Goal: Find specific page/section: Find specific page/section

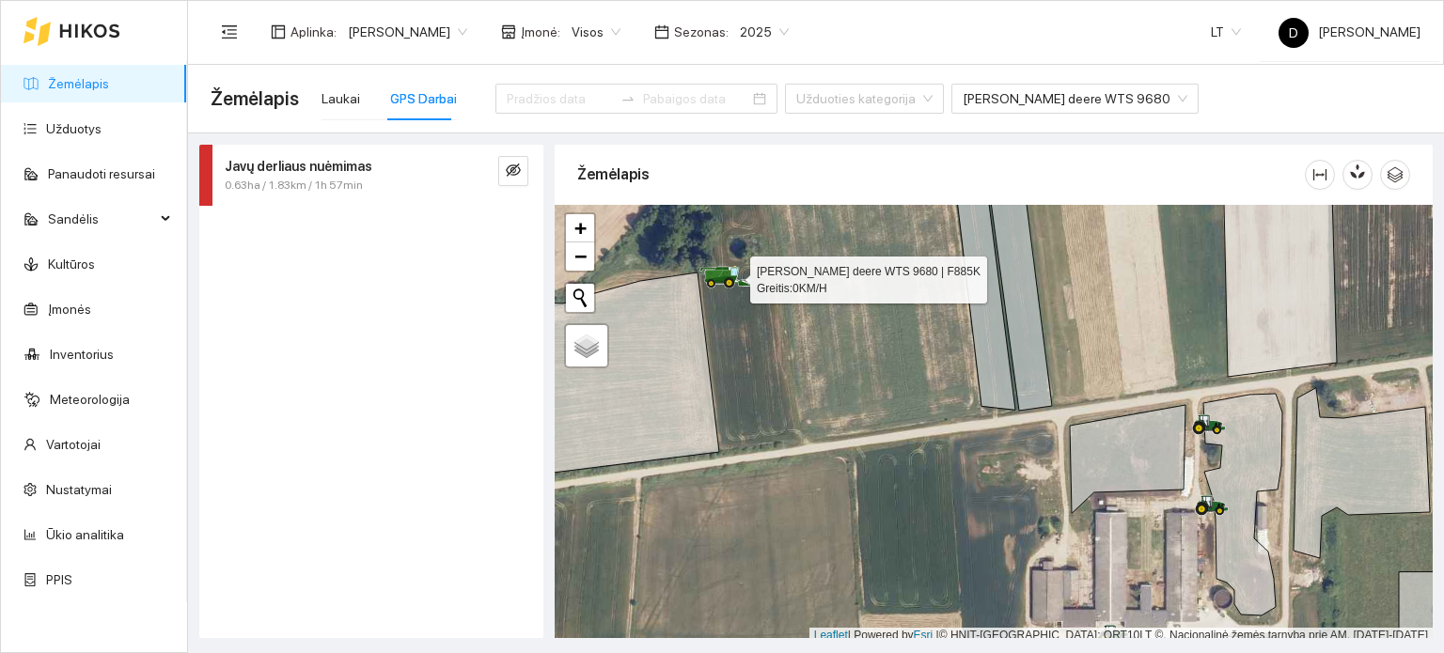
scroll to position [5, 0]
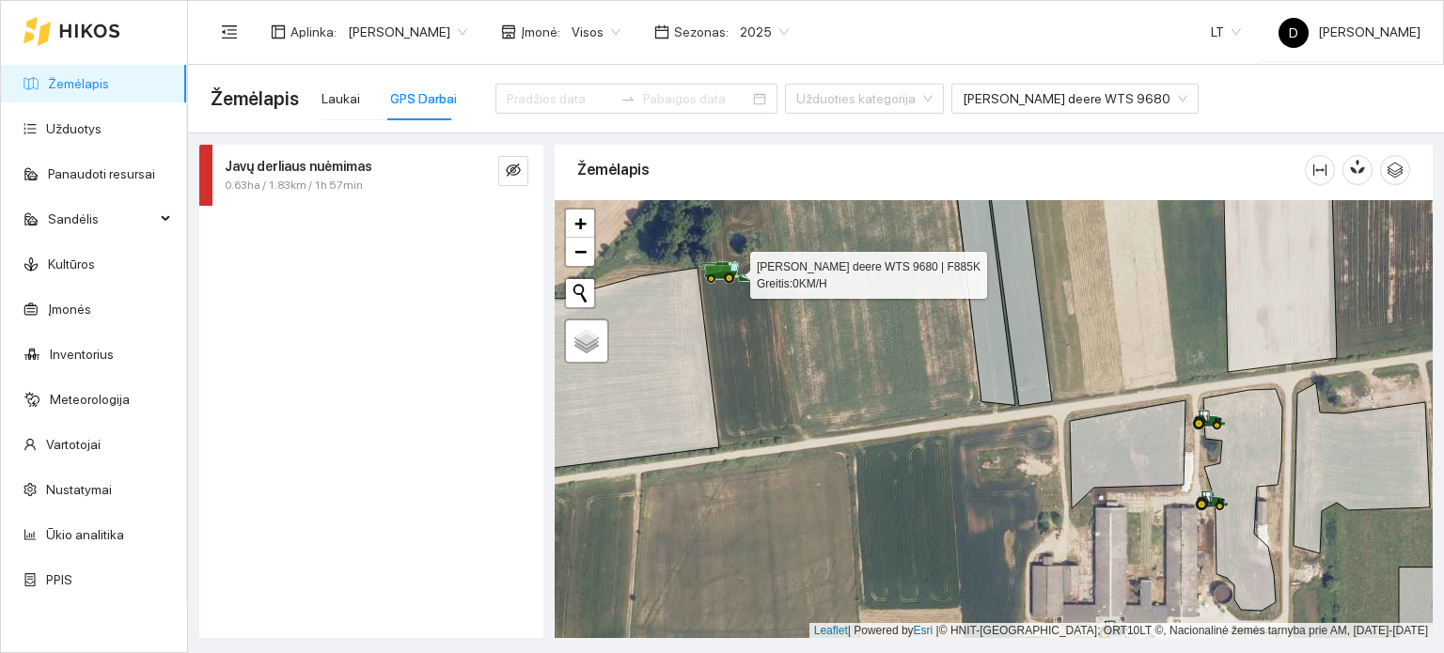
click at [726, 274] on icon at bounding box center [726, 272] width 53 height 23
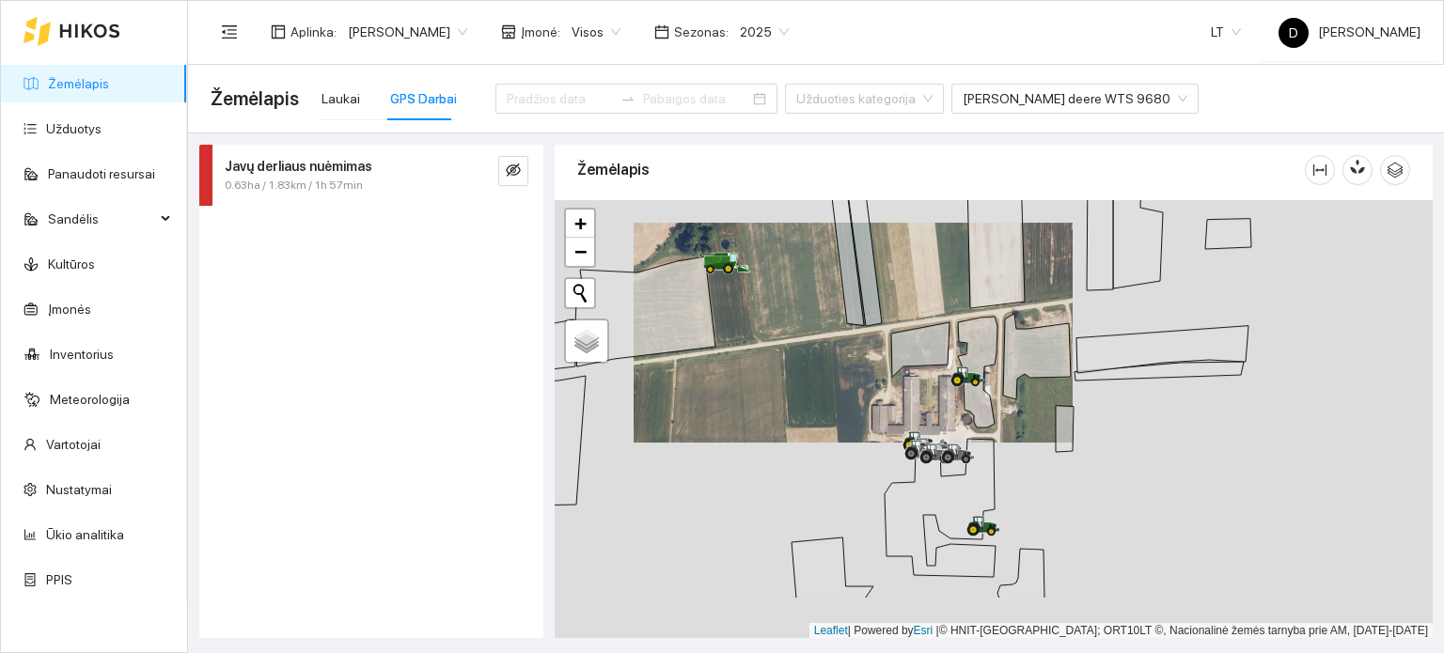
drag, startPoint x: 853, startPoint y: 453, endPoint x: 784, endPoint y: 330, distance: 141.0
click at [787, 335] on div at bounding box center [994, 419] width 878 height 439
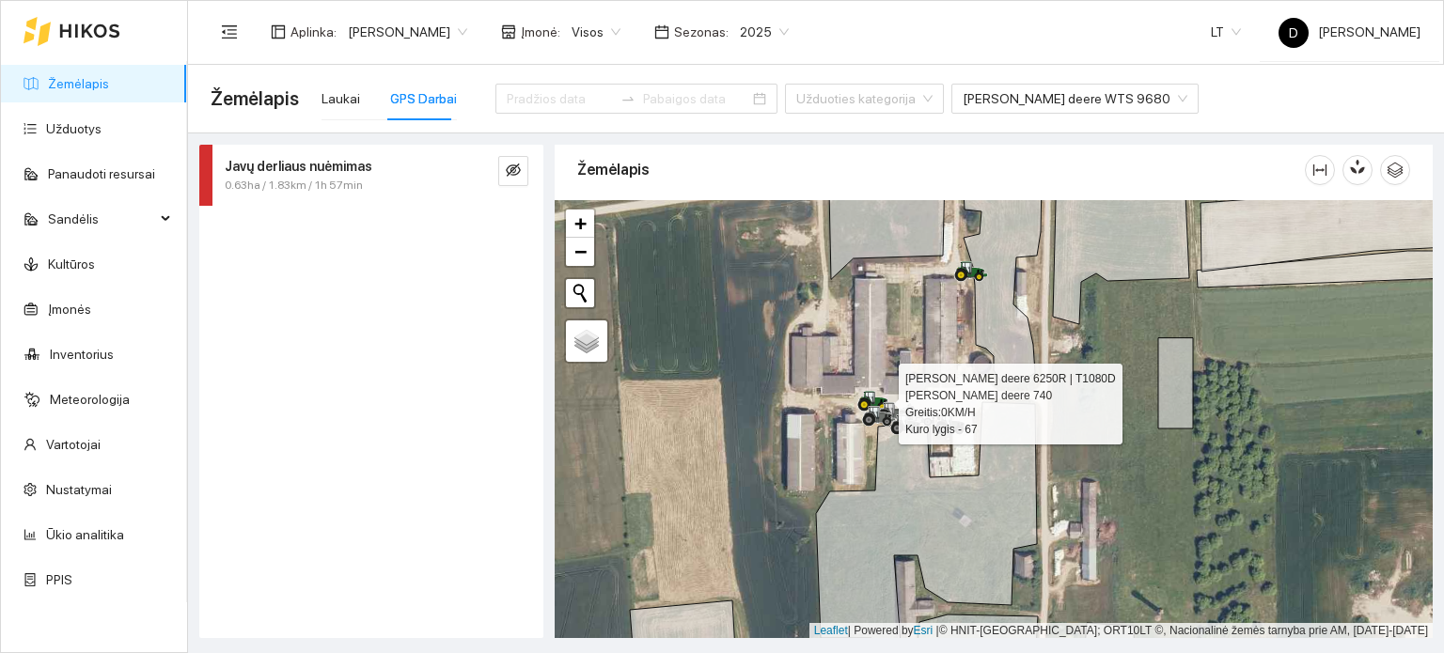
click at [858, 396] on icon at bounding box center [874, 401] width 34 height 21
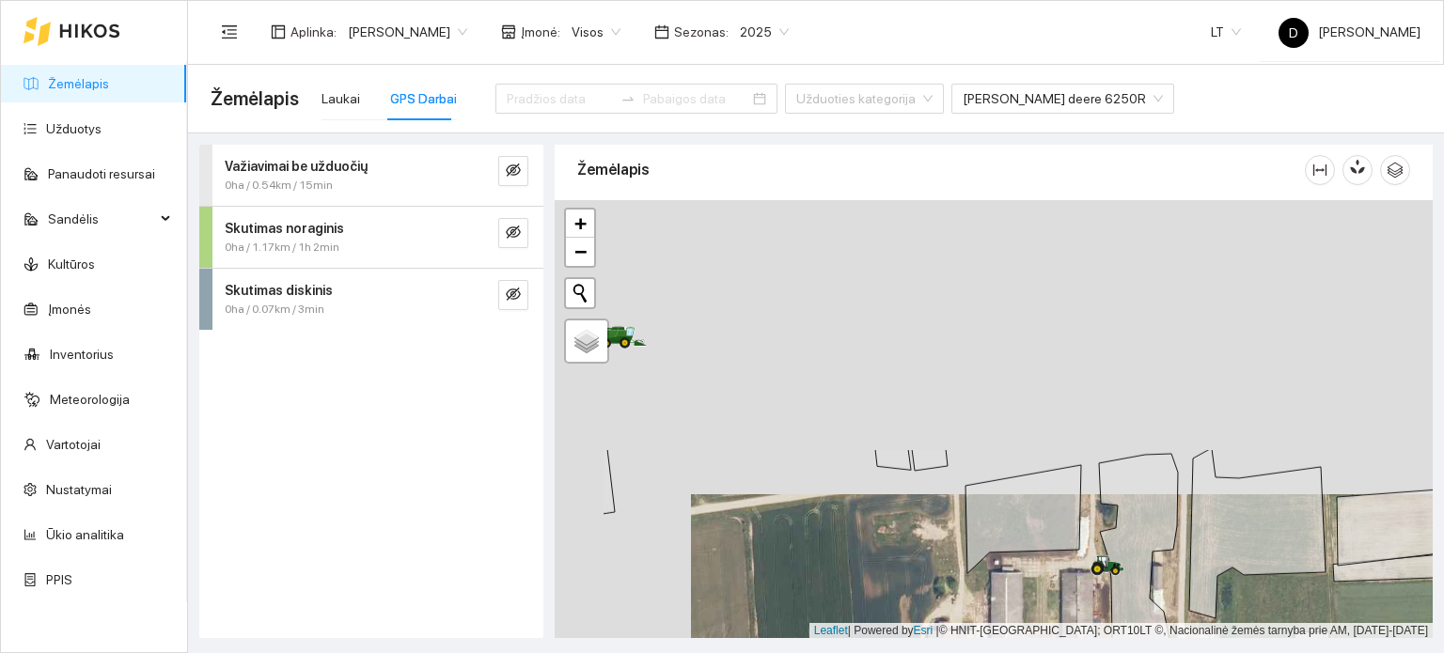
drag, startPoint x: 785, startPoint y: 344, endPoint x: 959, endPoint y: 683, distance: 380.6
click at [959, 653] on html "Žemėlapis Užduotys Panaudoti resursai Sandėlis Kultūros Įmonės Inventorius Mete…" at bounding box center [722, 326] width 1444 height 653
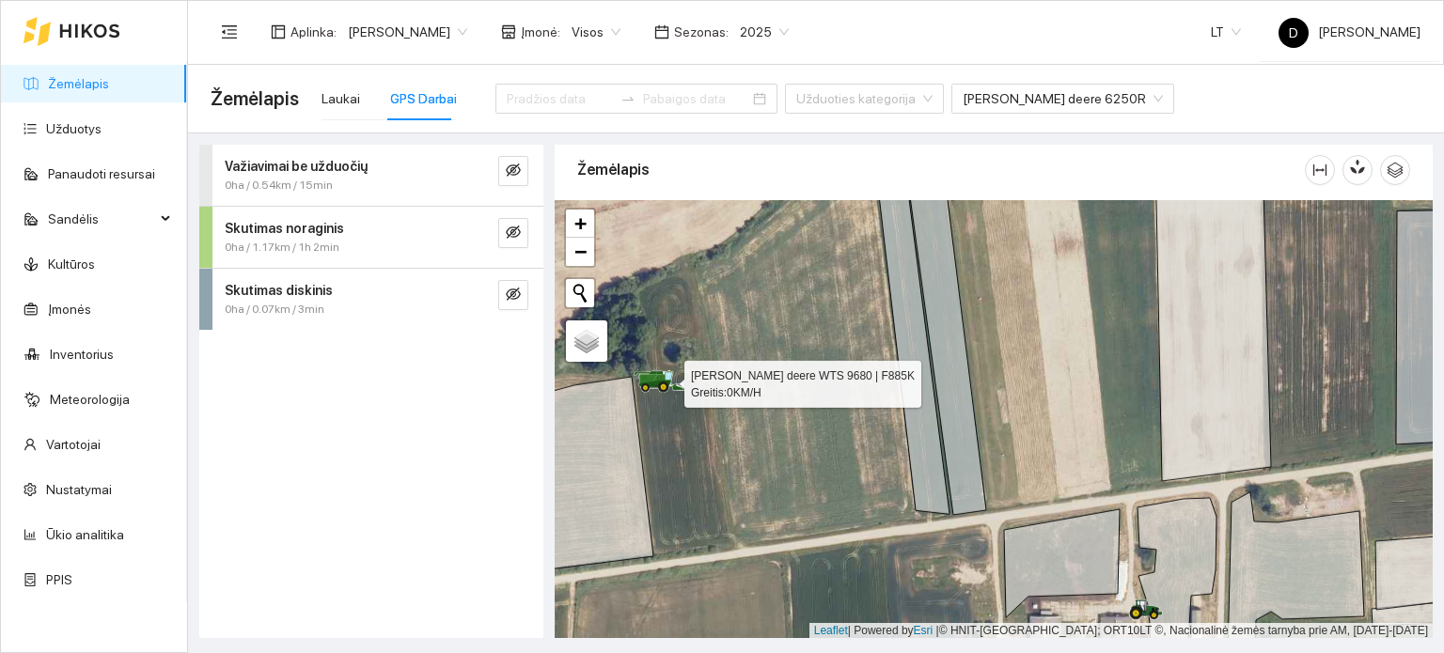
click at [663, 376] on icon at bounding box center [652, 377] width 22 height 3
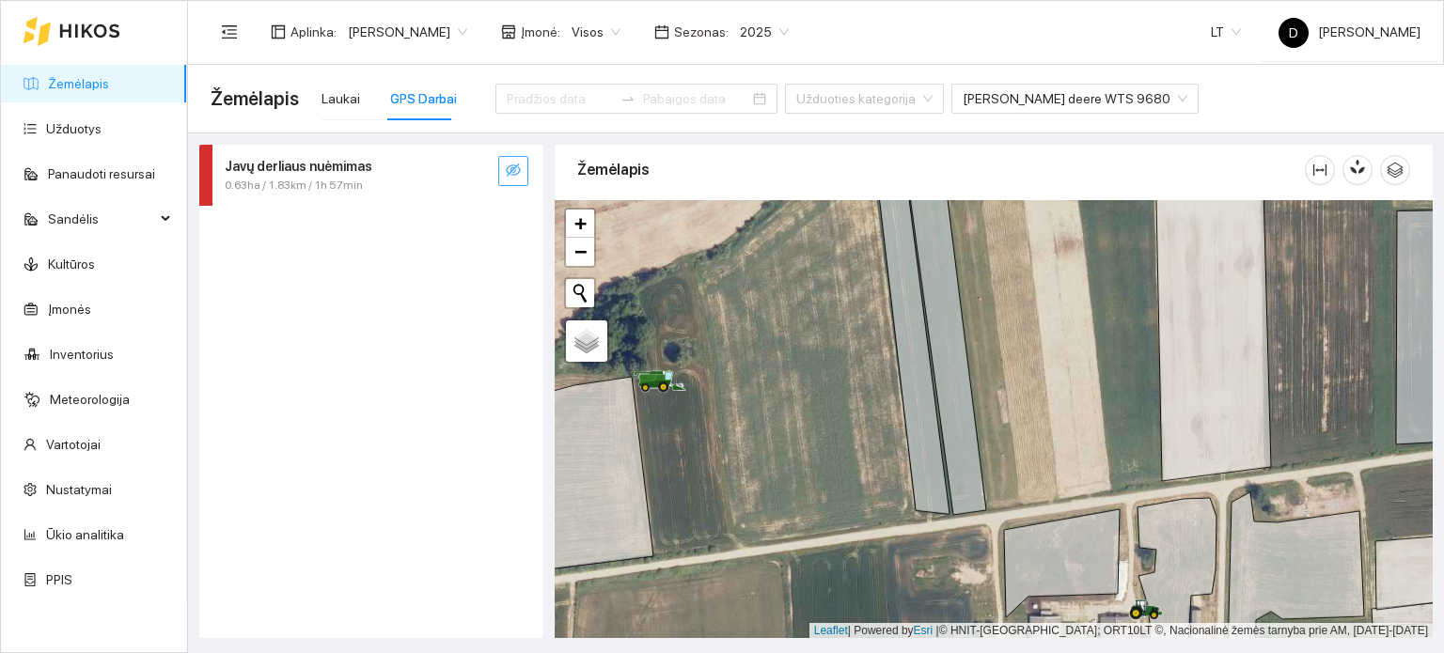
click at [511, 168] on icon "eye-invisible" at bounding box center [513, 170] width 15 height 13
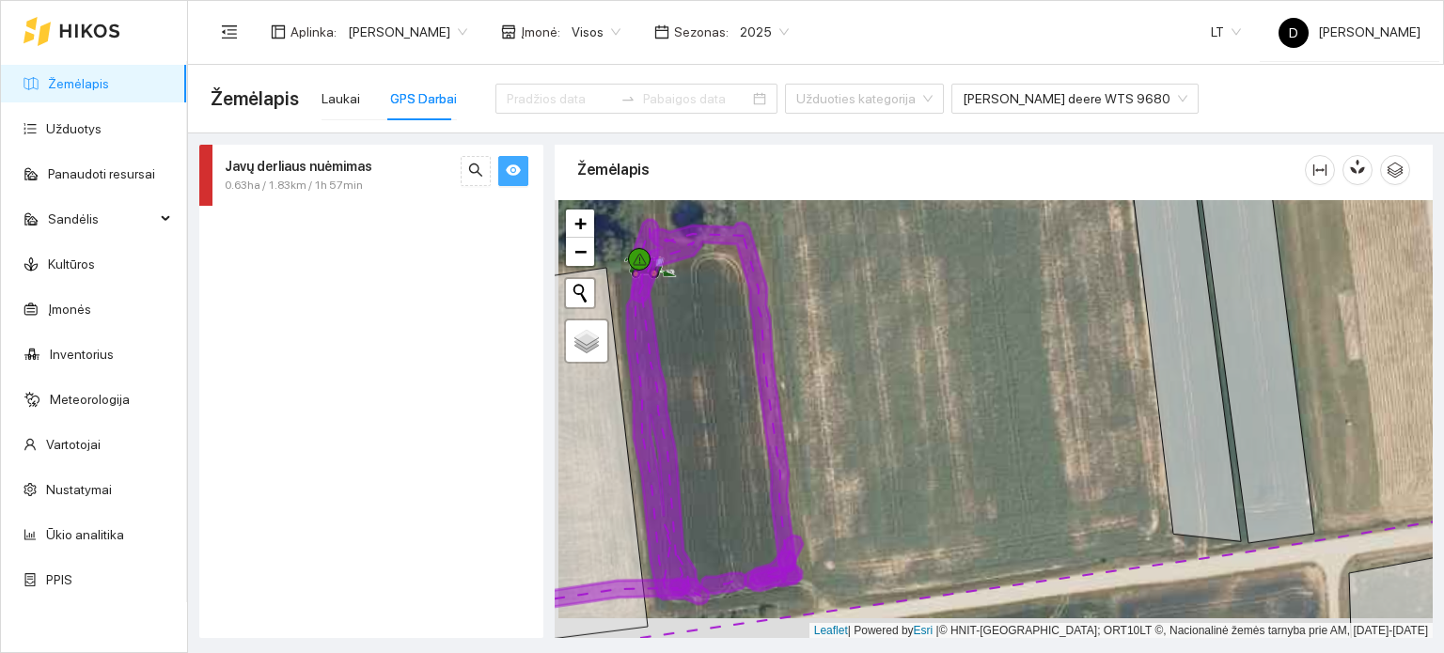
drag, startPoint x: 739, startPoint y: 514, endPoint x: 740, endPoint y: 449, distance: 64.9
click at [740, 449] on div at bounding box center [994, 419] width 878 height 439
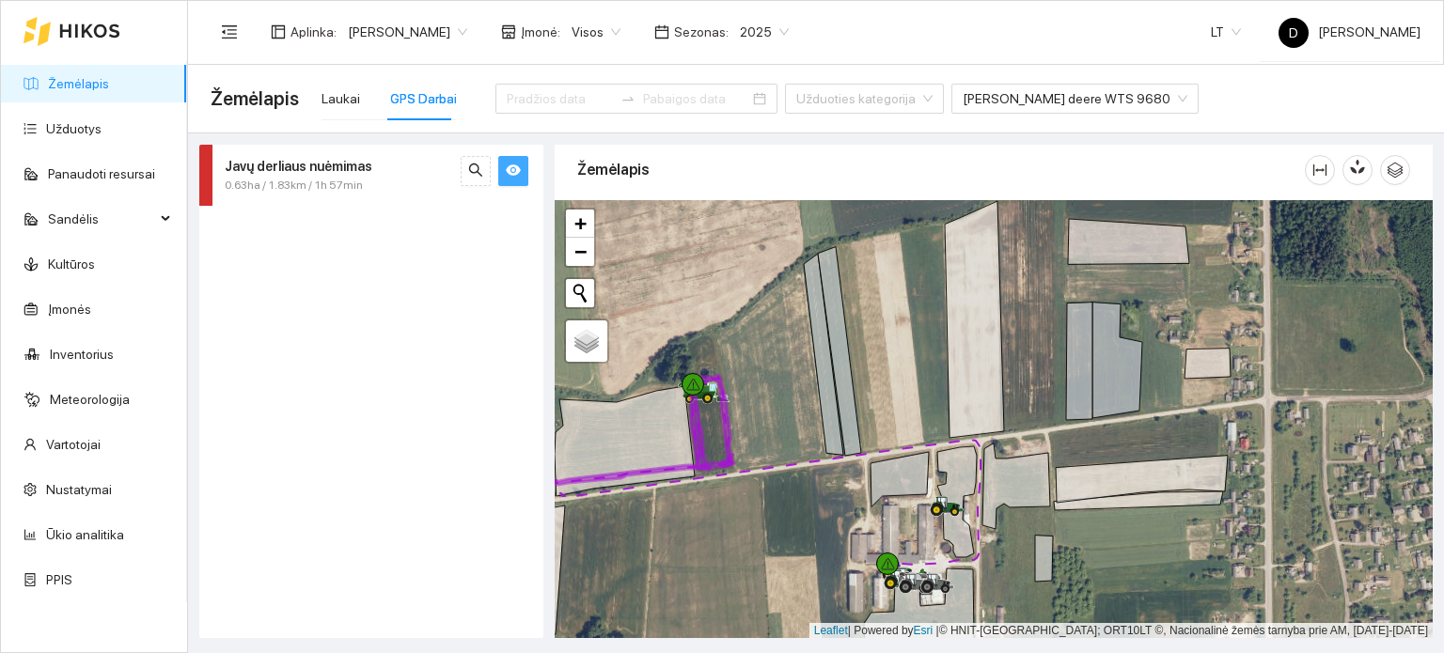
click at [510, 173] on icon "eye" at bounding box center [513, 170] width 15 height 11
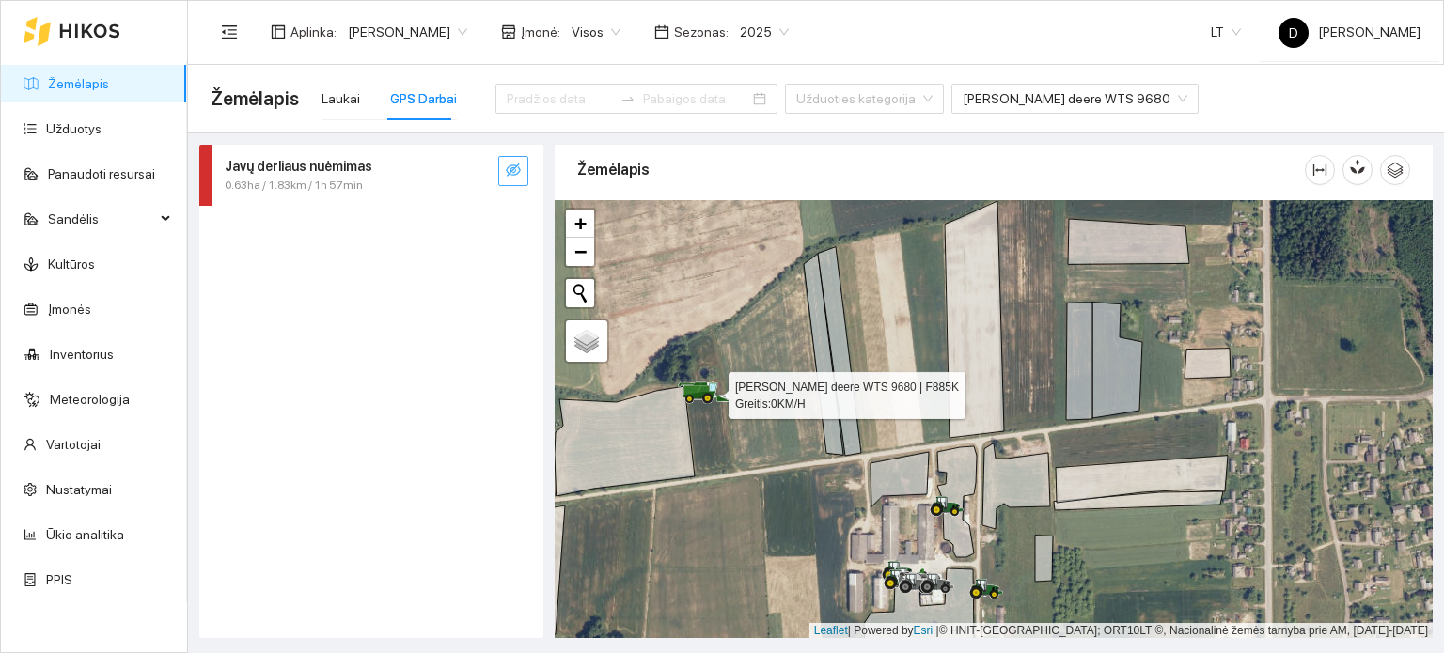
click at [696, 393] on icon at bounding box center [700, 396] width 33 height 8
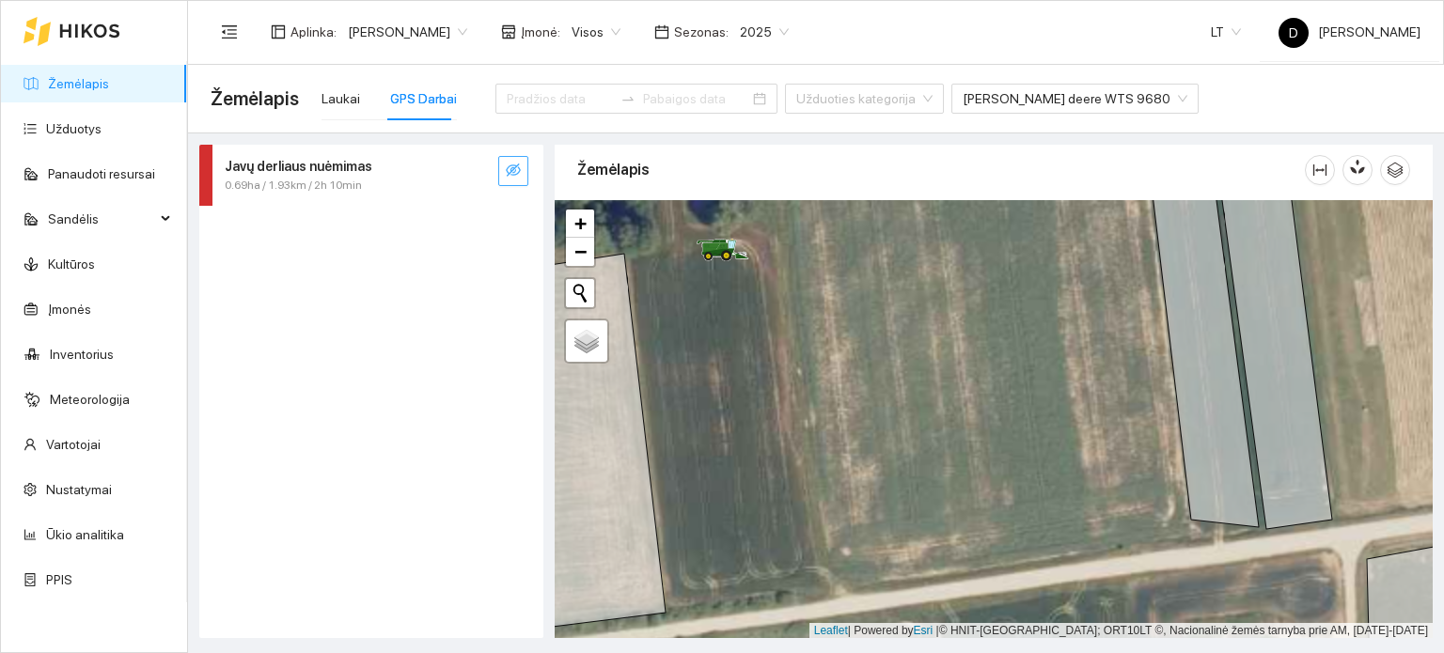
drag, startPoint x: 766, startPoint y: 433, endPoint x: 1023, endPoint y: 585, distance: 298.5
click at [1026, 589] on div at bounding box center [994, 419] width 878 height 439
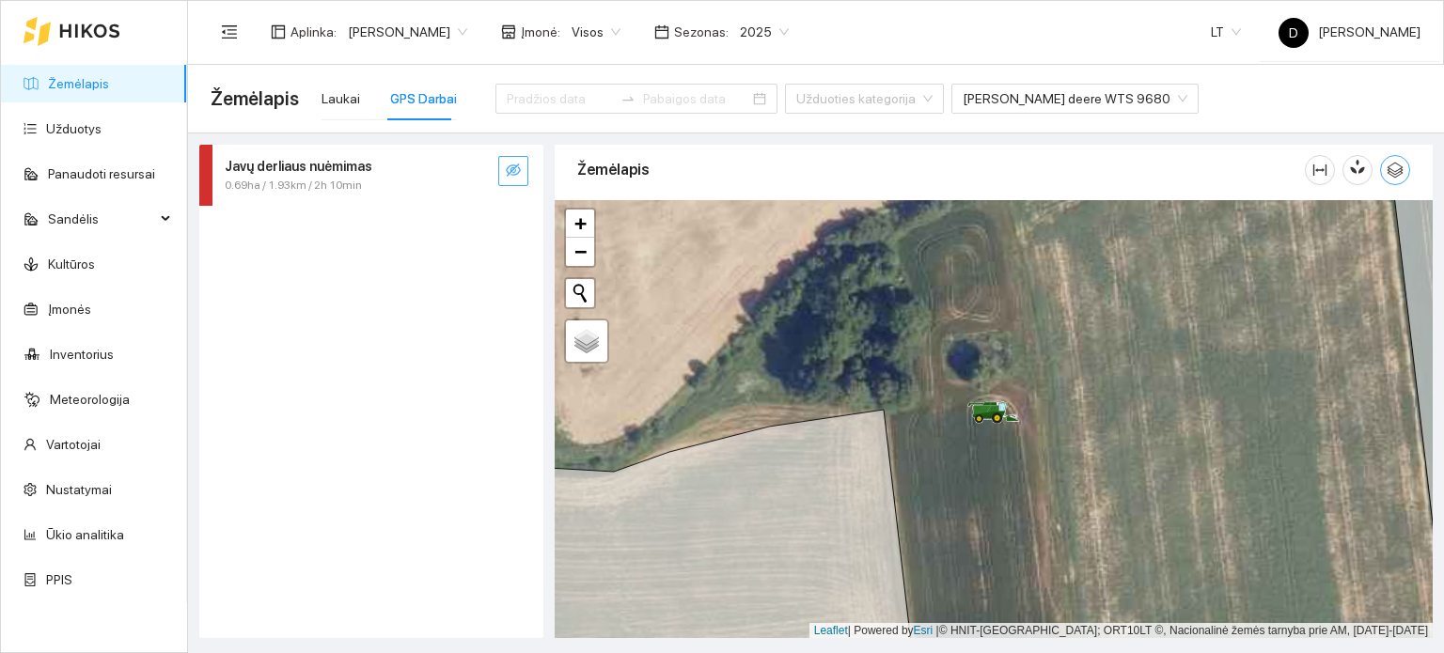
click at [1396, 178] on button "button" at bounding box center [1395, 170] width 30 height 30
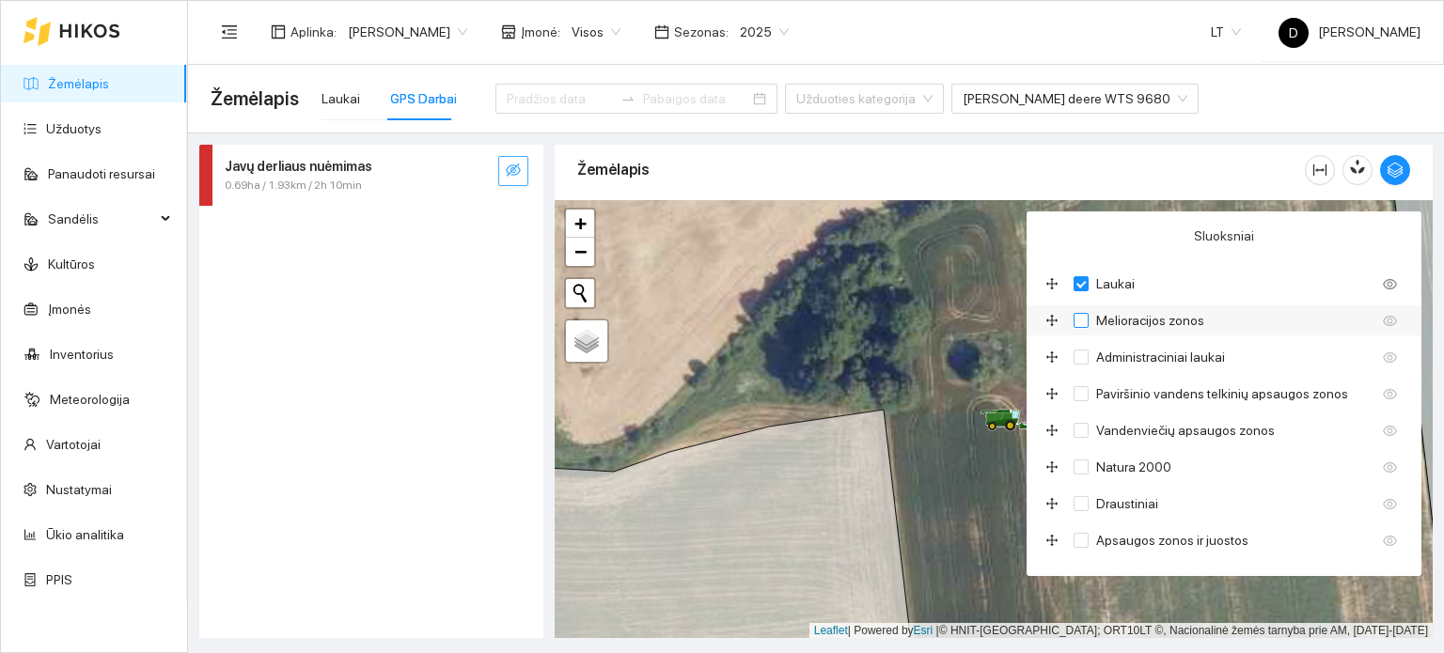
click at [1114, 320] on span "Melioracijos zonos" at bounding box center [1150, 320] width 123 height 21
click at [1089, 320] on input "Melioracijos zonos" at bounding box center [1081, 320] width 15 height 15
checkbox input "true"
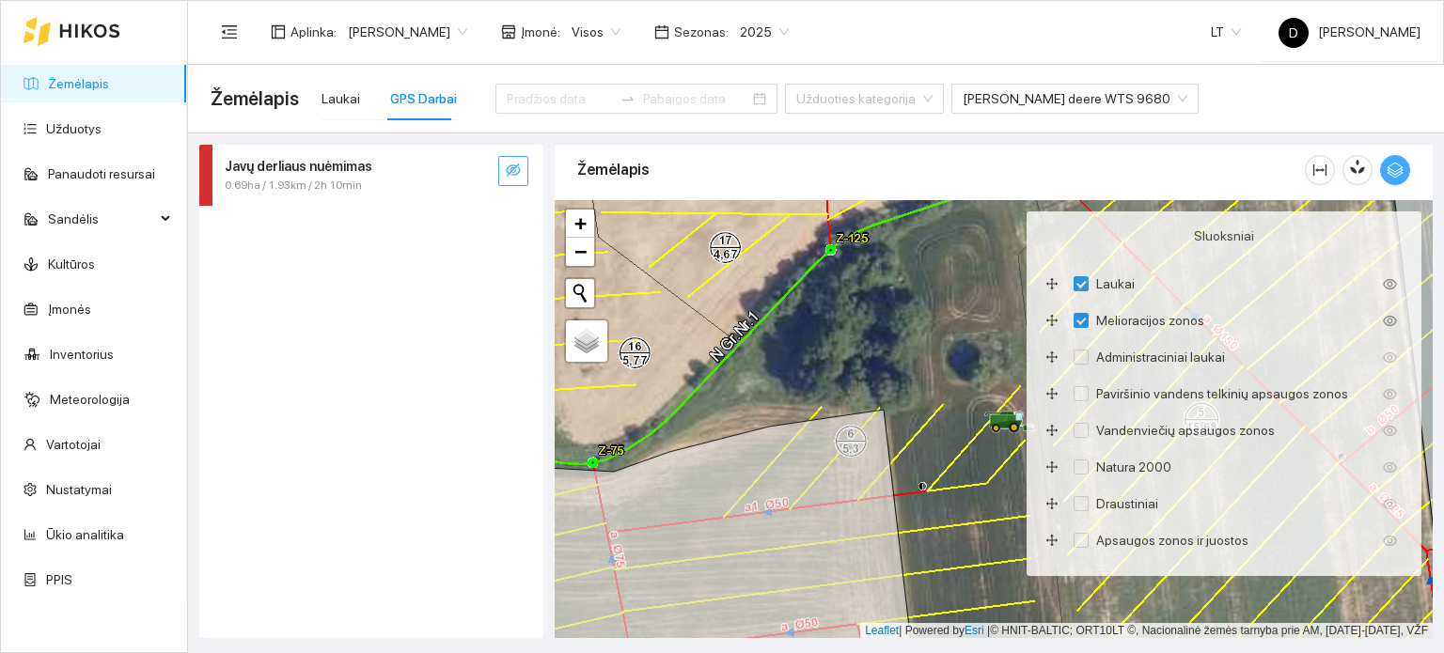
click at [1395, 168] on icon "button" at bounding box center [1395, 170] width 17 height 17
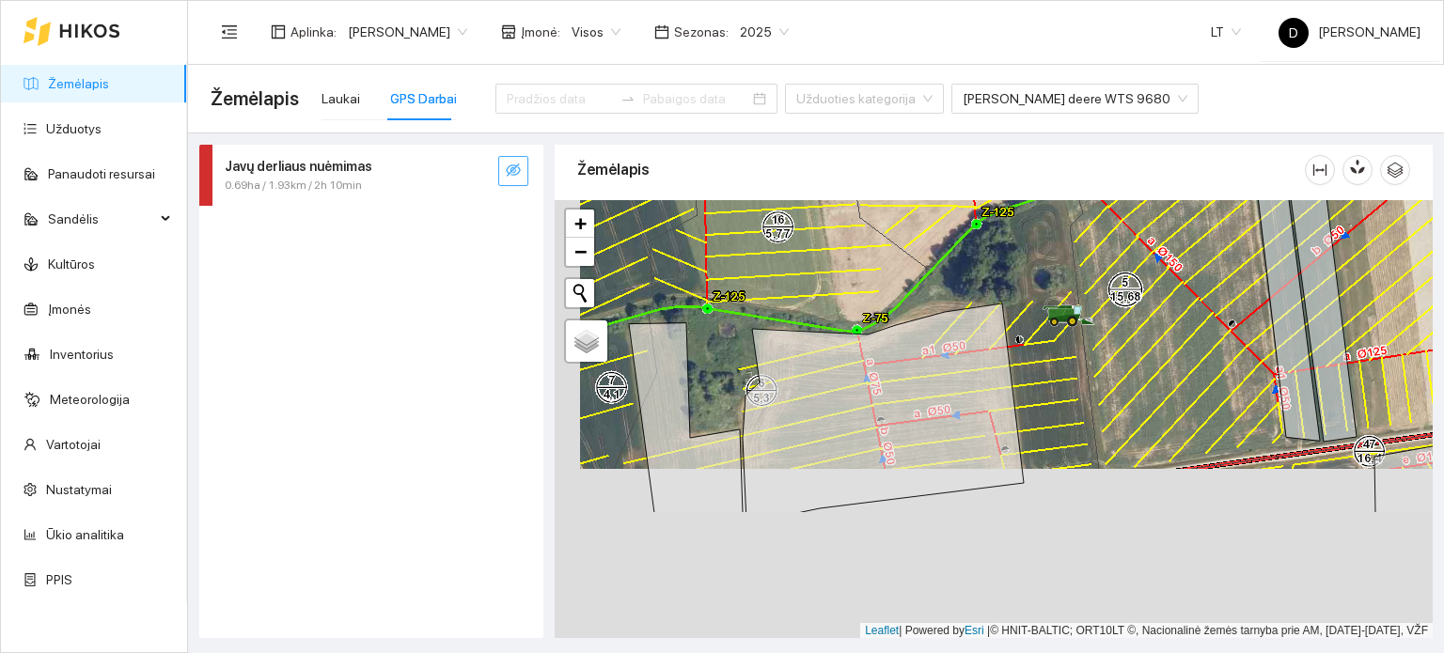
drag, startPoint x: 1193, startPoint y: 569, endPoint x: 1219, endPoint y: 365, distance: 205.6
click at [1219, 367] on div at bounding box center [994, 419] width 878 height 439
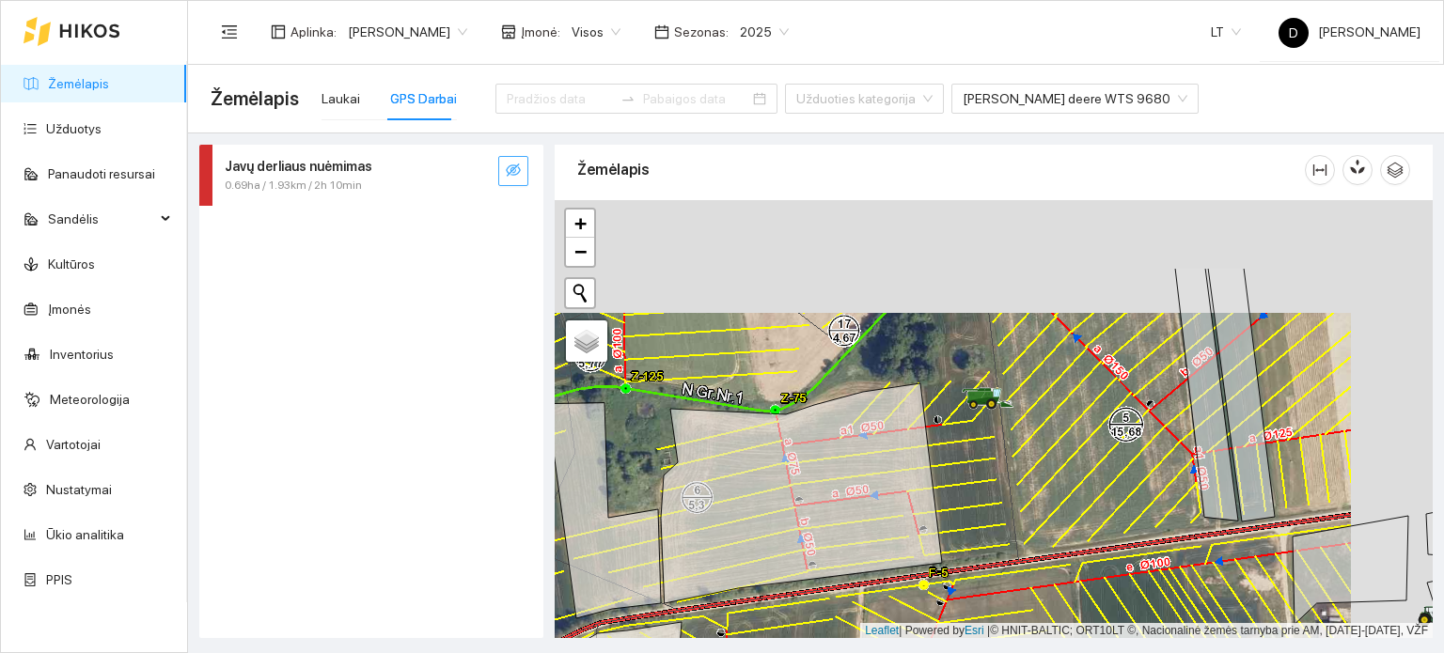
drag, startPoint x: 1192, startPoint y: 415, endPoint x: 1109, endPoint y: 517, distance: 131.7
click at [1109, 517] on div at bounding box center [994, 419] width 878 height 439
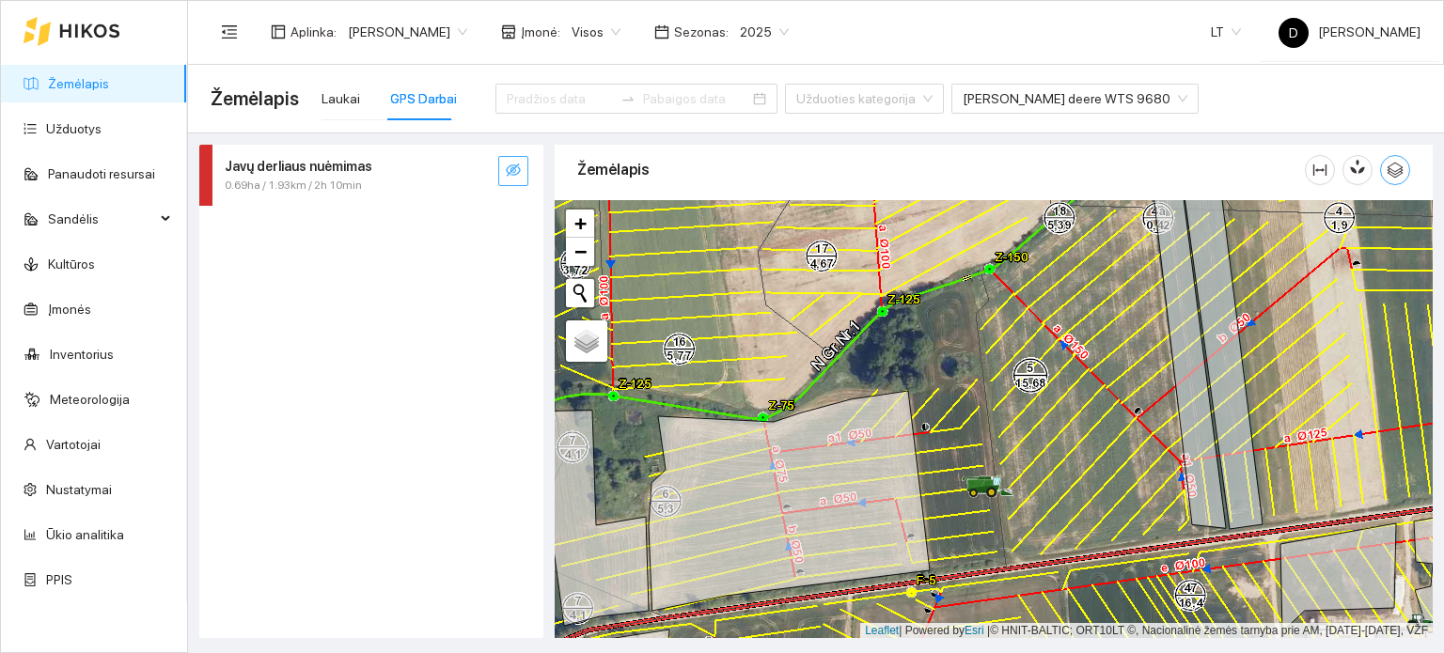
click at [1403, 165] on icon "button" at bounding box center [1395, 170] width 17 height 17
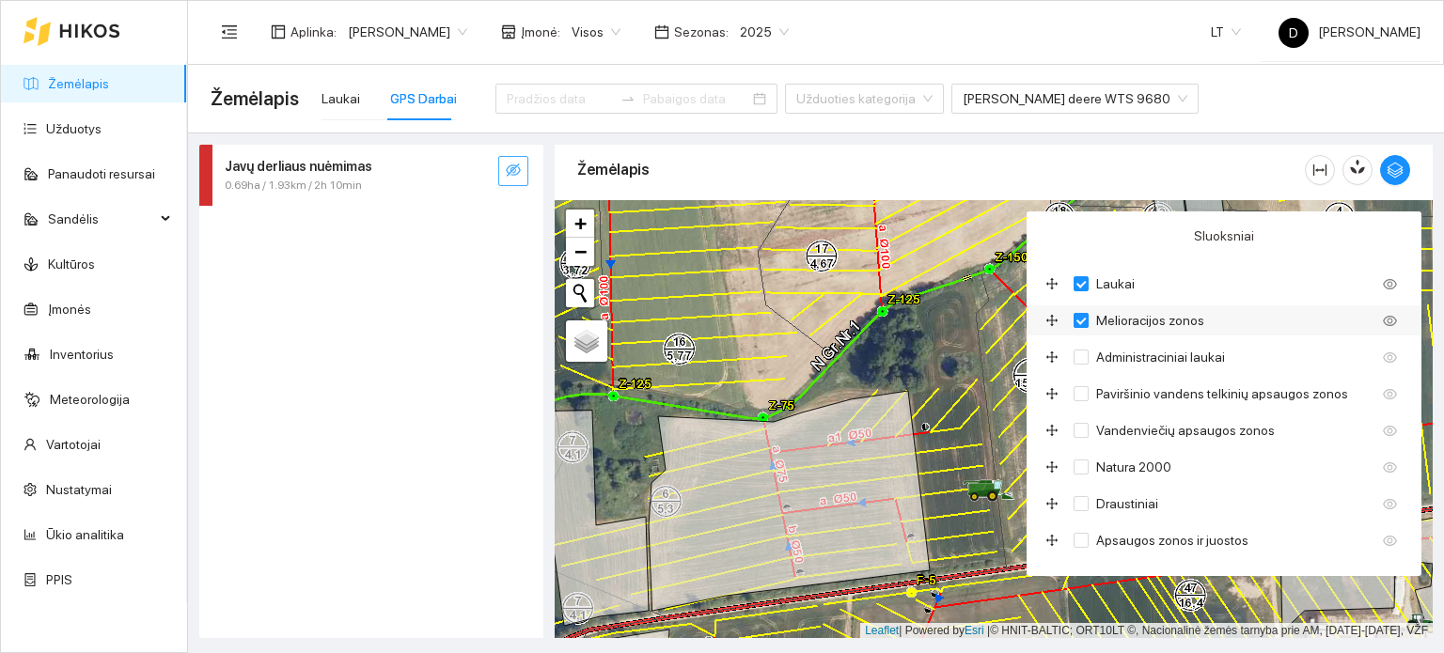
click at [1090, 316] on span "Melioracijos zonos" at bounding box center [1150, 320] width 123 height 21
click at [1089, 316] on input "Melioracijos zonos" at bounding box center [1081, 320] width 15 height 15
checkbox input "false"
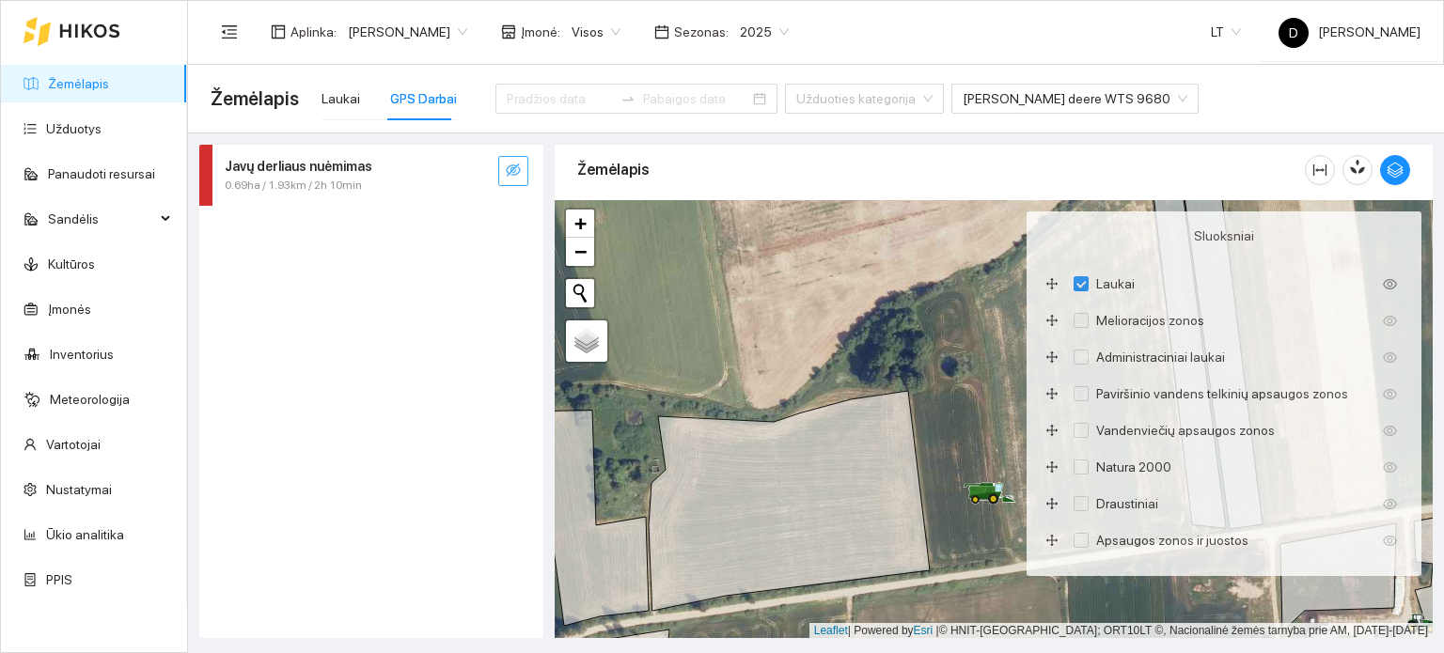
click at [966, 399] on div at bounding box center [994, 419] width 878 height 439
click at [1391, 168] on icon "button" at bounding box center [1396, 171] width 16 height 16
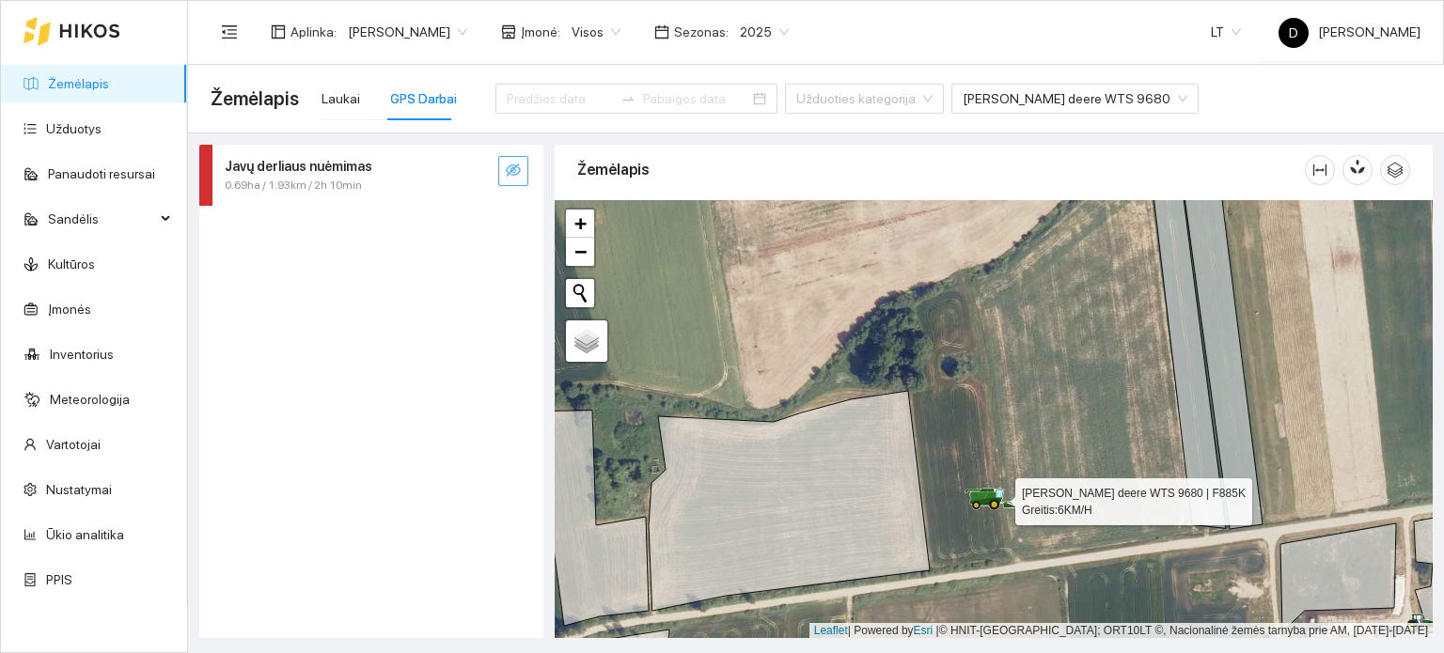
drag, startPoint x: 986, startPoint y: 488, endPoint x: 959, endPoint y: 465, distance: 35.4
click at [985, 488] on icon at bounding box center [991, 499] width 53 height 23
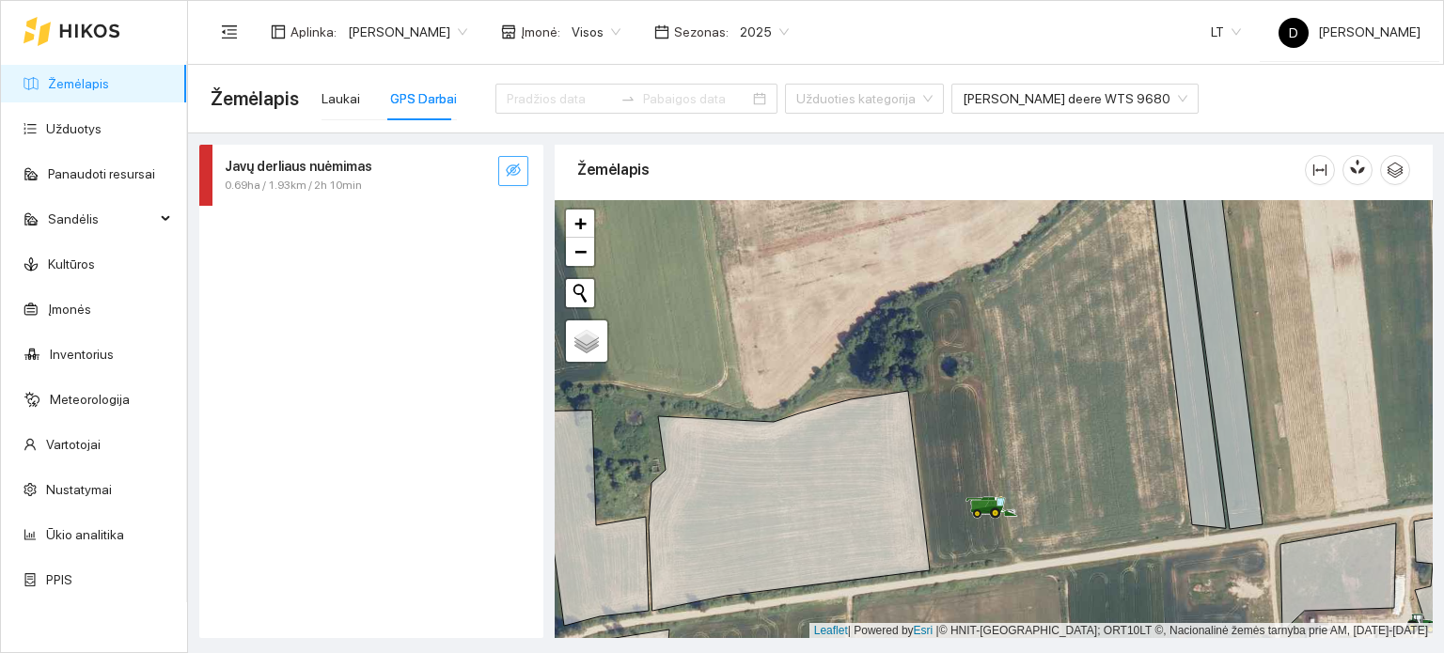
click at [510, 171] on icon "eye-invisible" at bounding box center [513, 170] width 15 height 15
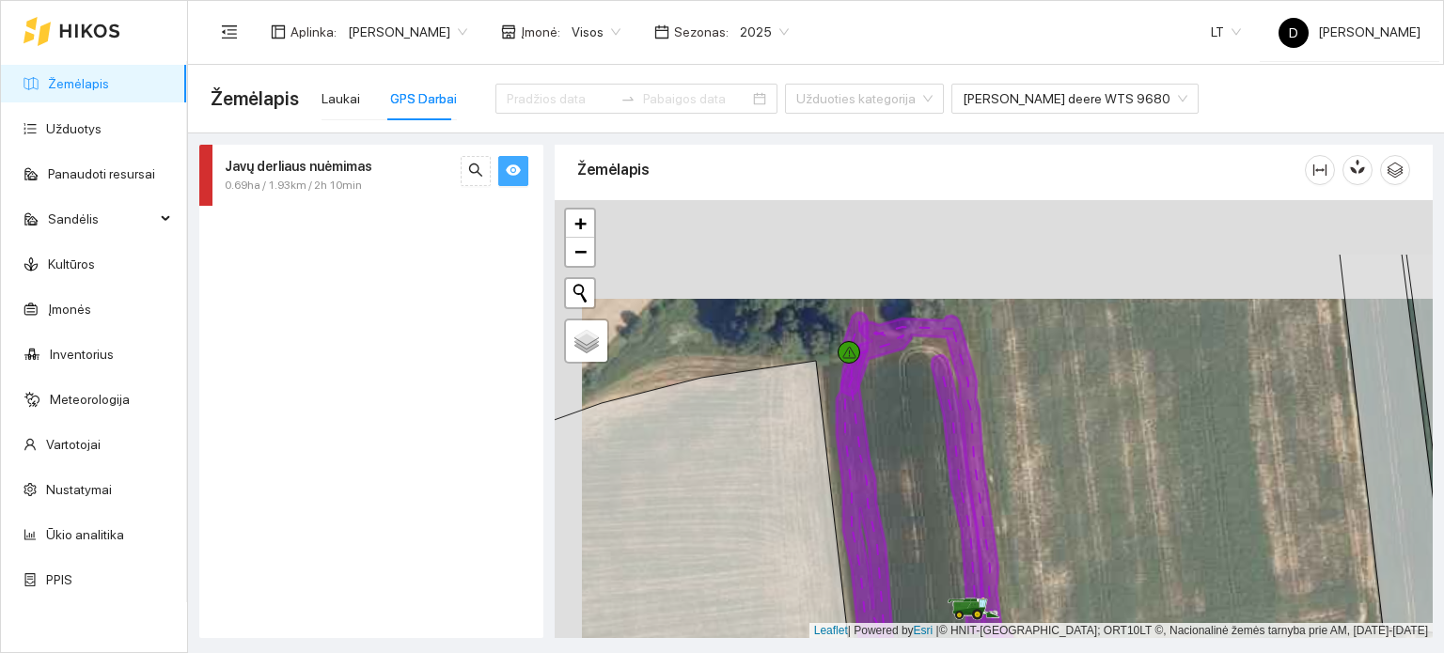
drag, startPoint x: 1055, startPoint y: 353, endPoint x: 1095, endPoint y: 488, distance: 141.3
click at [1095, 487] on div at bounding box center [994, 419] width 878 height 439
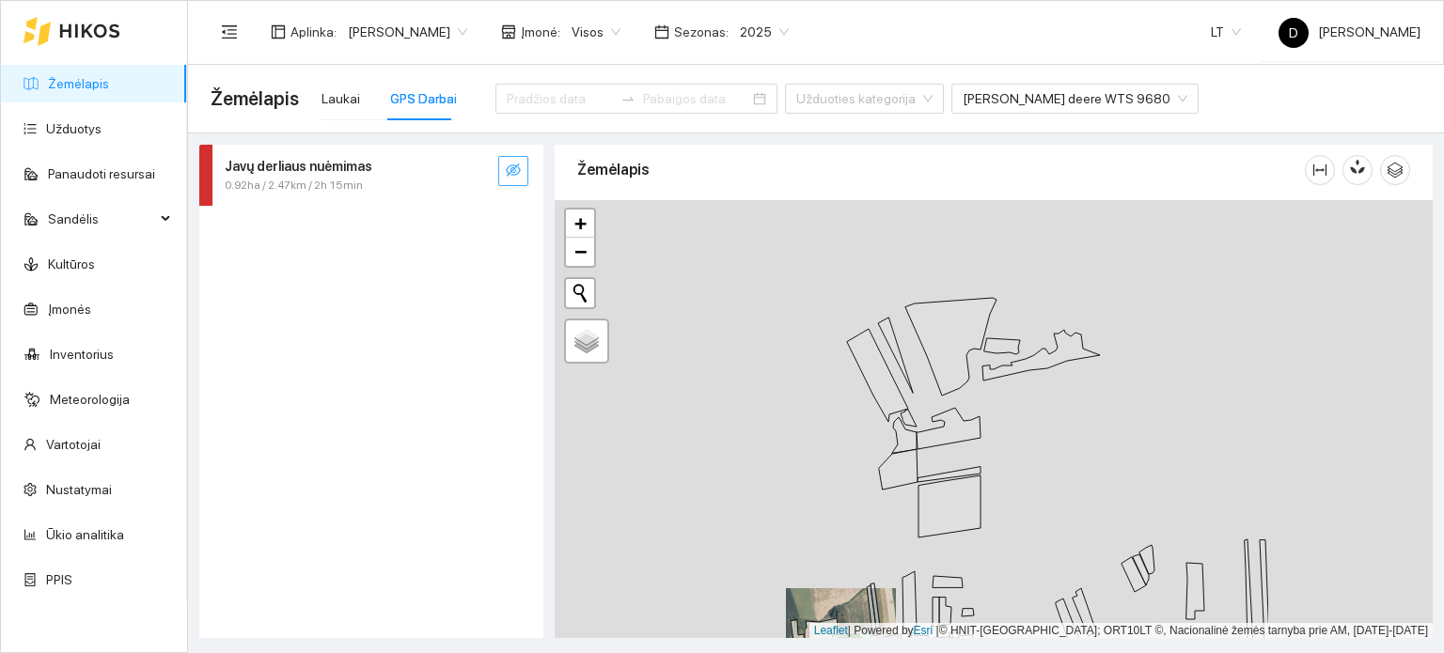
drag, startPoint x: 1144, startPoint y: 464, endPoint x: 690, endPoint y: 635, distance: 485.0
click at [683, 652] on main "Žemėlapis Laukai GPS Darbai Užduoties kategorija [PERSON_NAME] deere WTS 9680 J…" at bounding box center [816, 359] width 1256 height 589
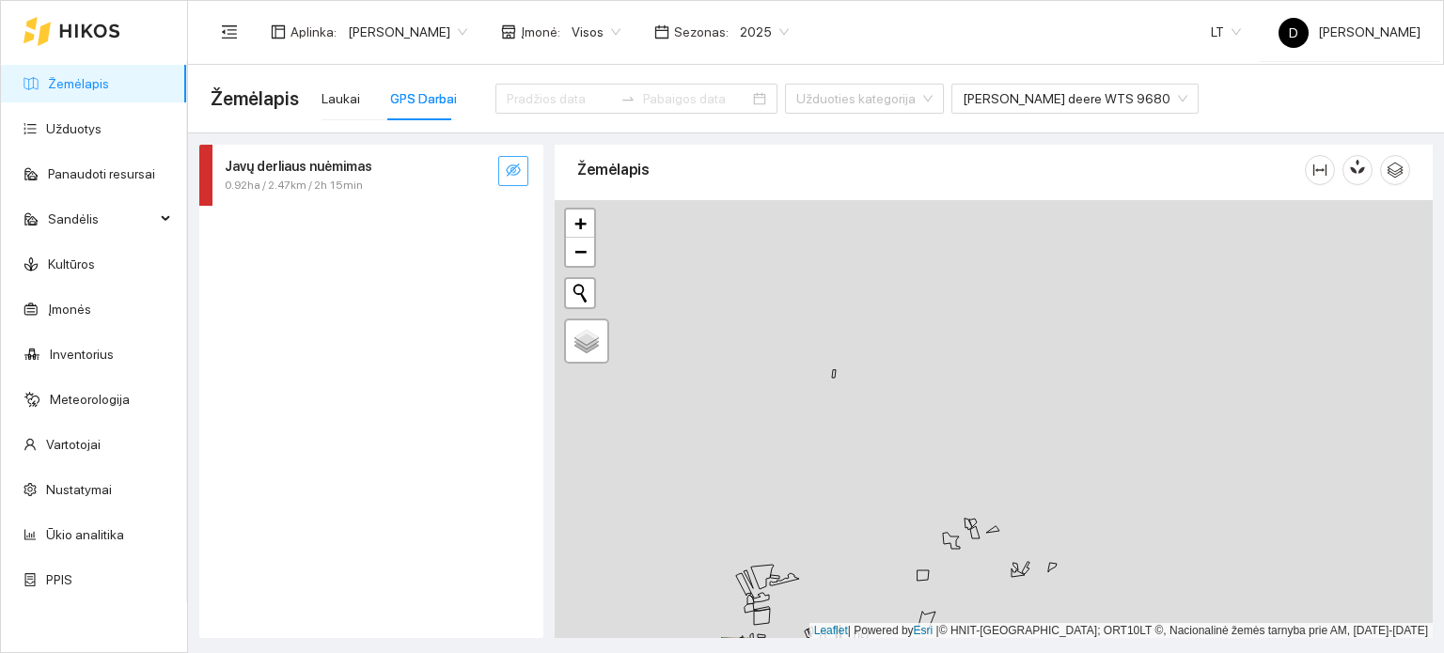
drag, startPoint x: 921, startPoint y: 463, endPoint x: 877, endPoint y: 541, distance: 89.7
click at [878, 541] on div at bounding box center [994, 419] width 878 height 439
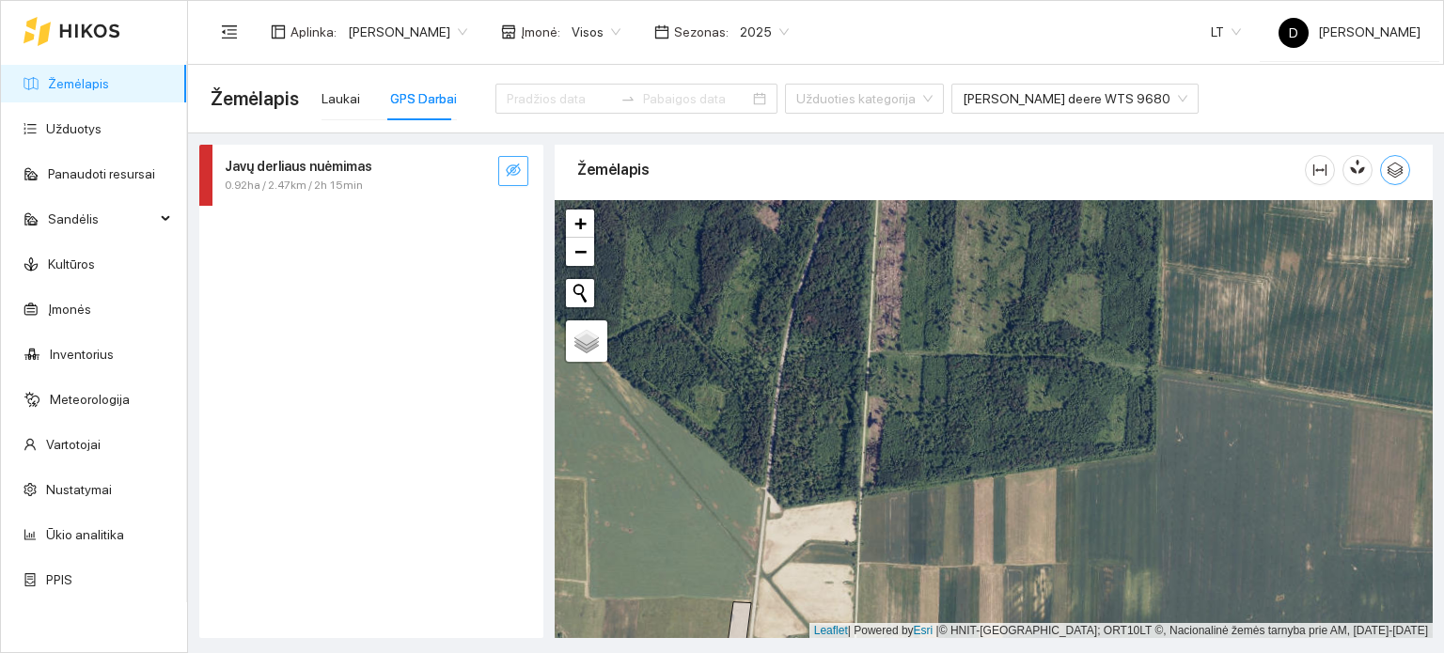
click at [1402, 181] on button "button" at bounding box center [1395, 170] width 30 height 30
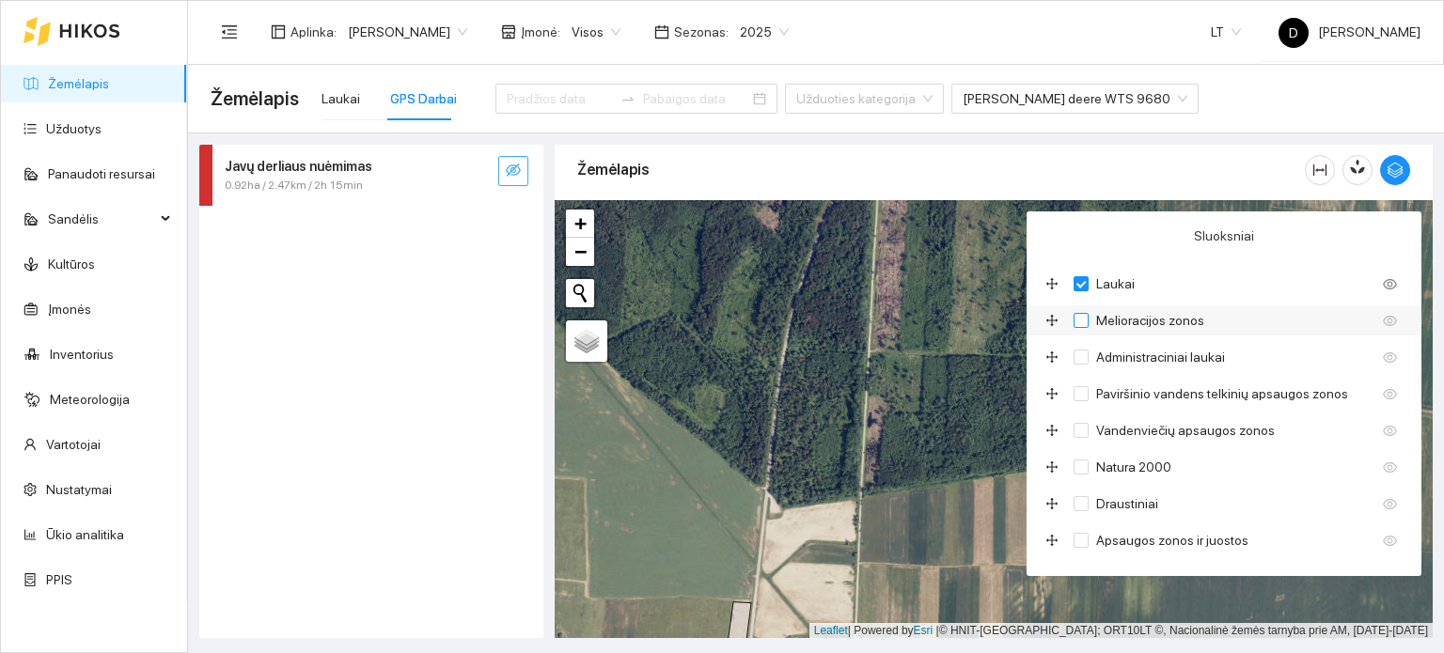
click at [1102, 314] on span "Melioracijos zonos" at bounding box center [1150, 320] width 123 height 21
click at [1089, 314] on input "Melioracijos zonos" at bounding box center [1081, 320] width 15 height 15
checkbox input "true"
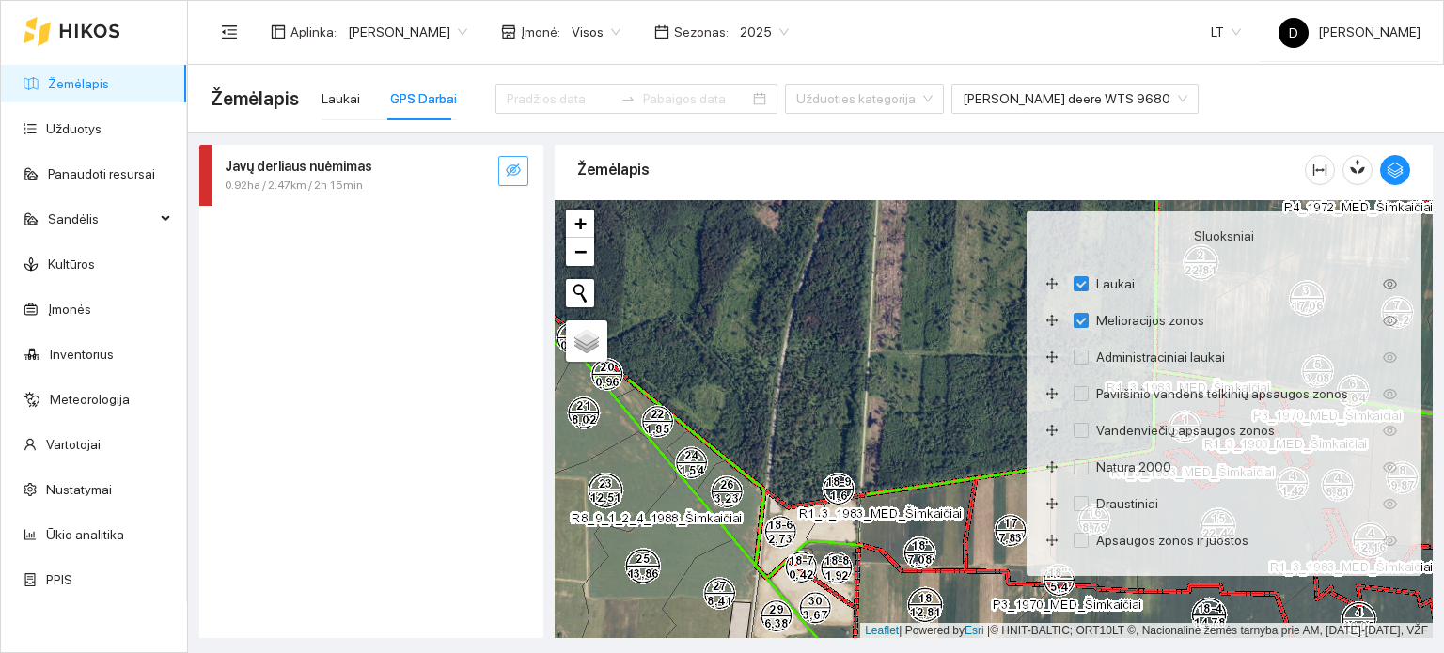
click at [870, 401] on div at bounding box center [994, 419] width 878 height 439
click at [1395, 179] on button "button" at bounding box center [1395, 170] width 30 height 30
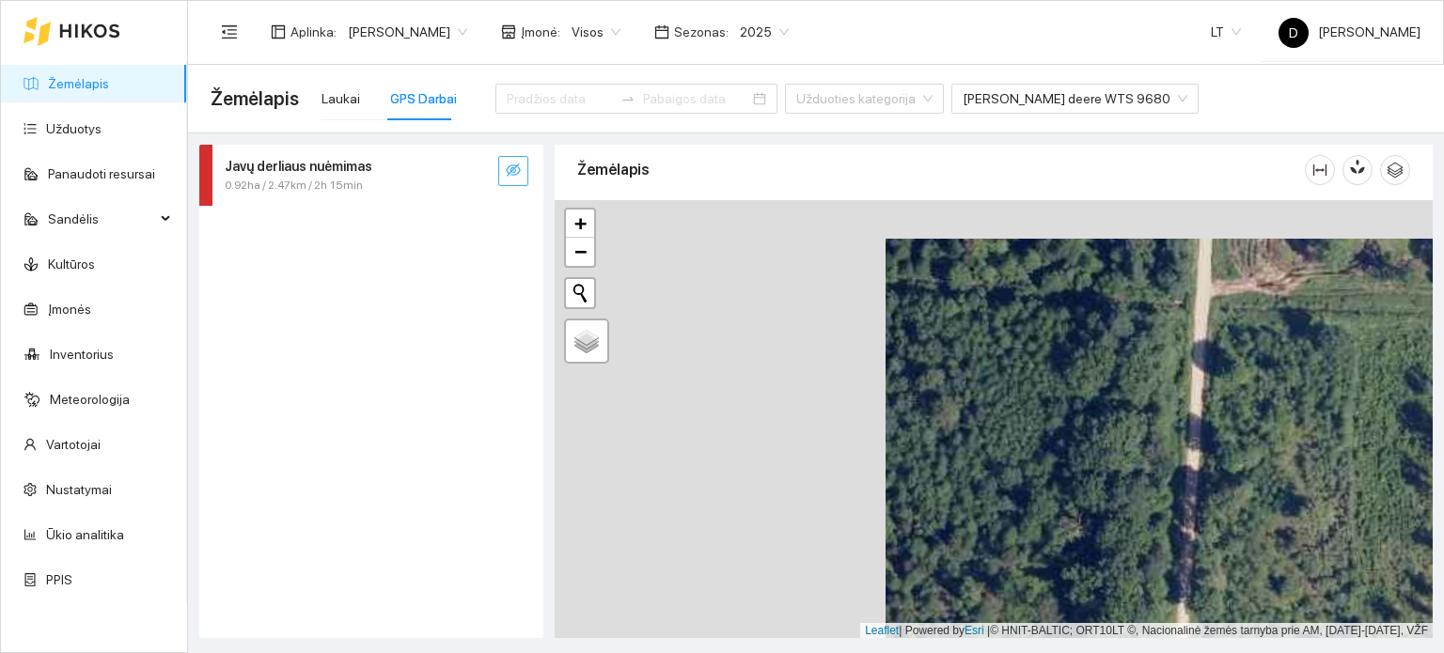
drag, startPoint x: 917, startPoint y: 336, endPoint x: 1438, endPoint y: 374, distance: 522.3
click at [1443, 376] on main "Žemėlapis Laukai GPS Darbai Užduoties kategorija [PERSON_NAME] deere WTS 9680 J…" at bounding box center [816, 359] width 1256 height 589
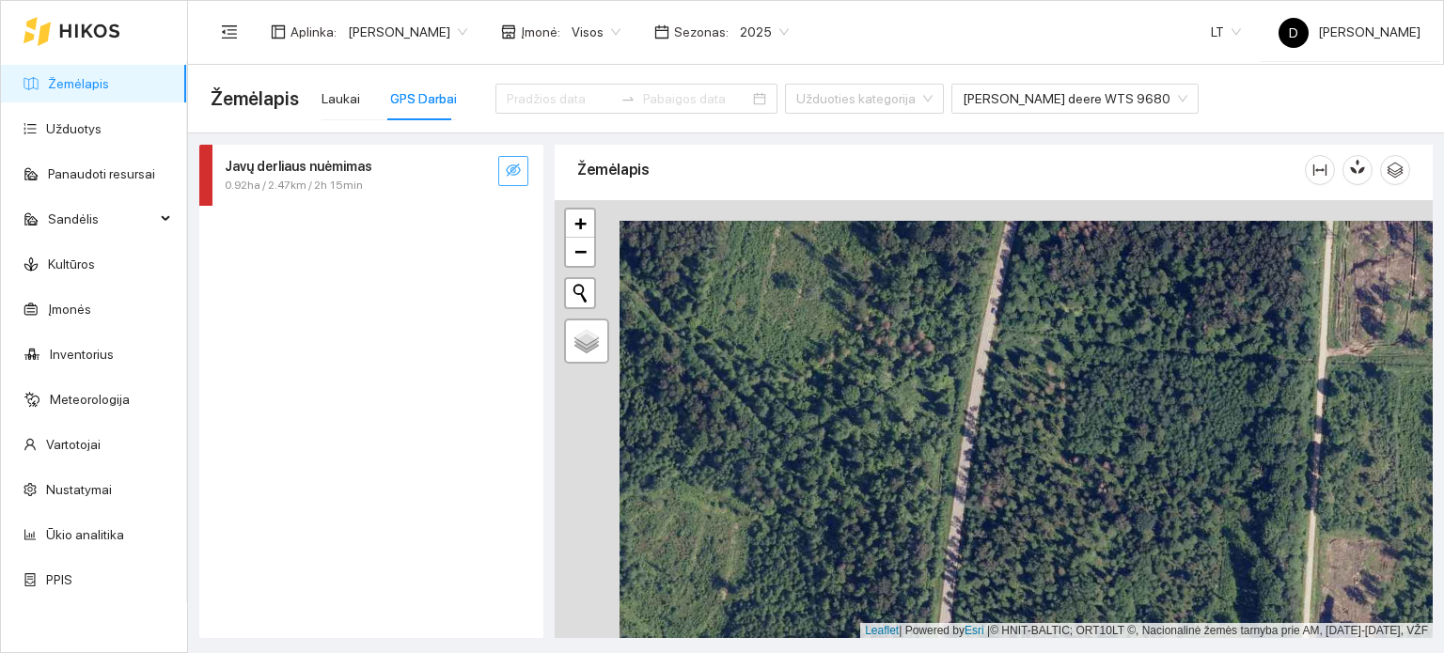
drag, startPoint x: 989, startPoint y: 351, endPoint x: 1171, endPoint y: 394, distance: 186.5
click at [1171, 394] on div at bounding box center [994, 419] width 878 height 439
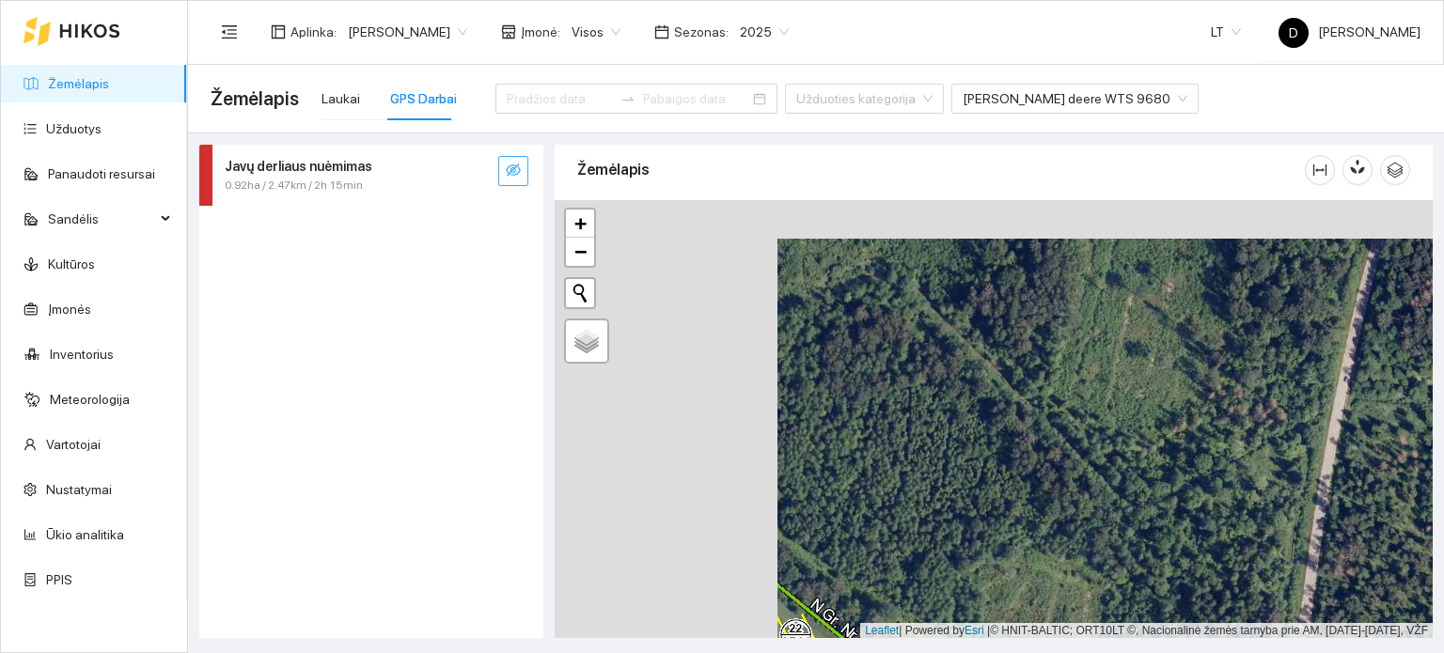
drag, startPoint x: 959, startPoint y: 465, endPoint x: 1196, endPoint y: 511, distance: 241.2
click at [1196, 511] on div at bounding box center [994, 419] width 878 height 439
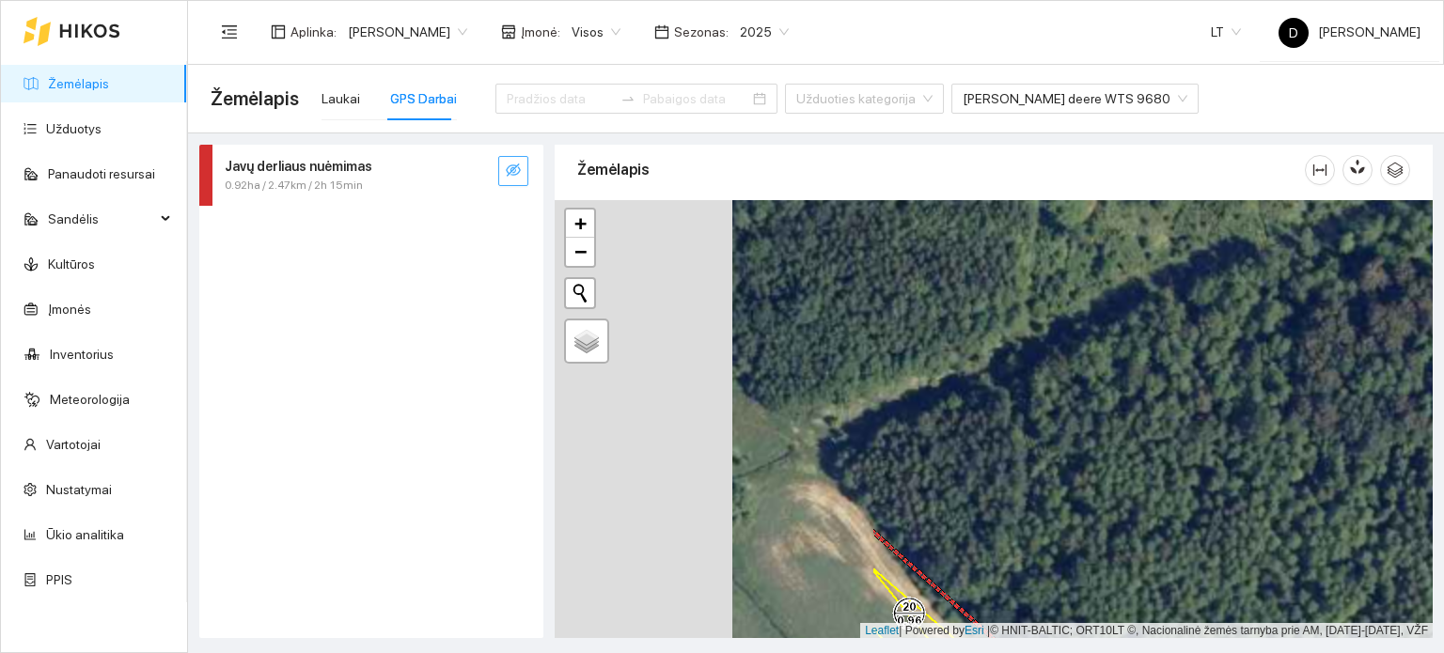
drag, startPoint x: 982, startPoint y: 409, endPoint x: 1168, endPoint y: 418, distance: 186.4
click at [1168, 418] on div at bounding box center [994, 419] width 878 height 439
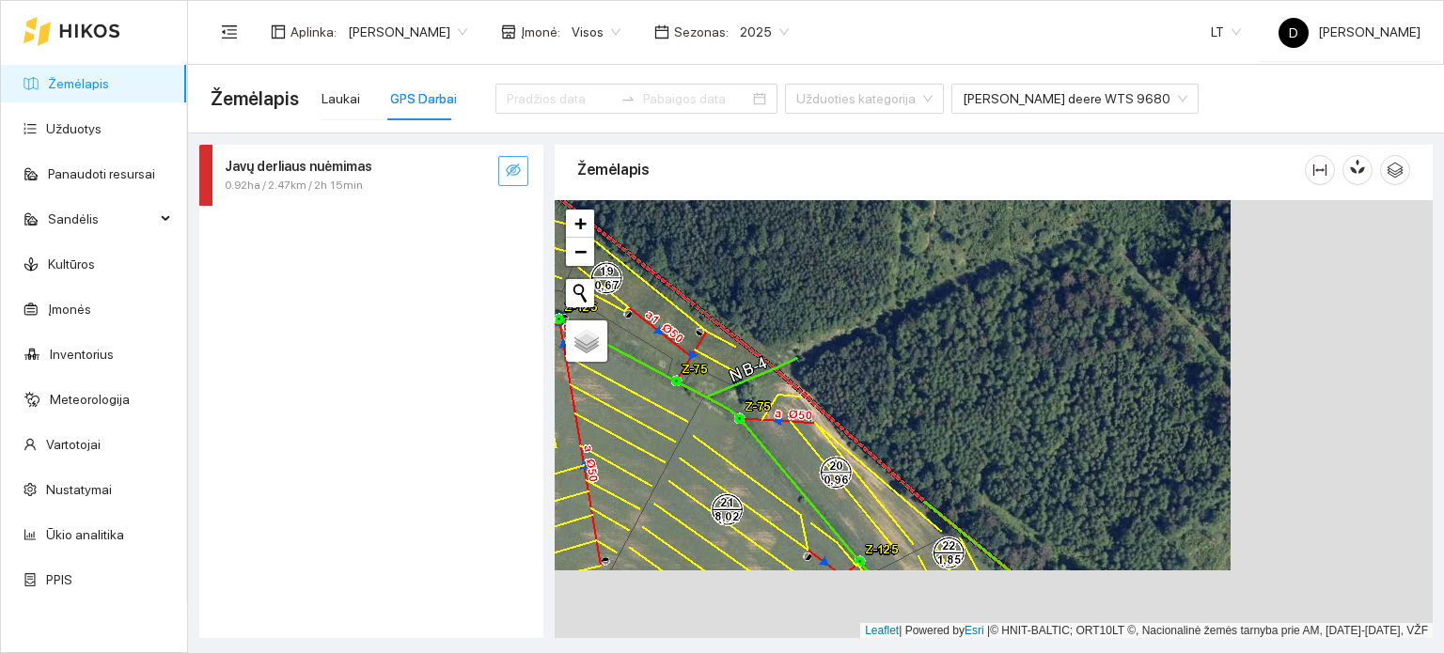
drag, startPoint x: 1121, startPoint y: 514, endPoint x: 919, endPoint y: 446, distance: 213.5
click at [919, 446] on div at bounding box center [994, 419] width 878 height 439
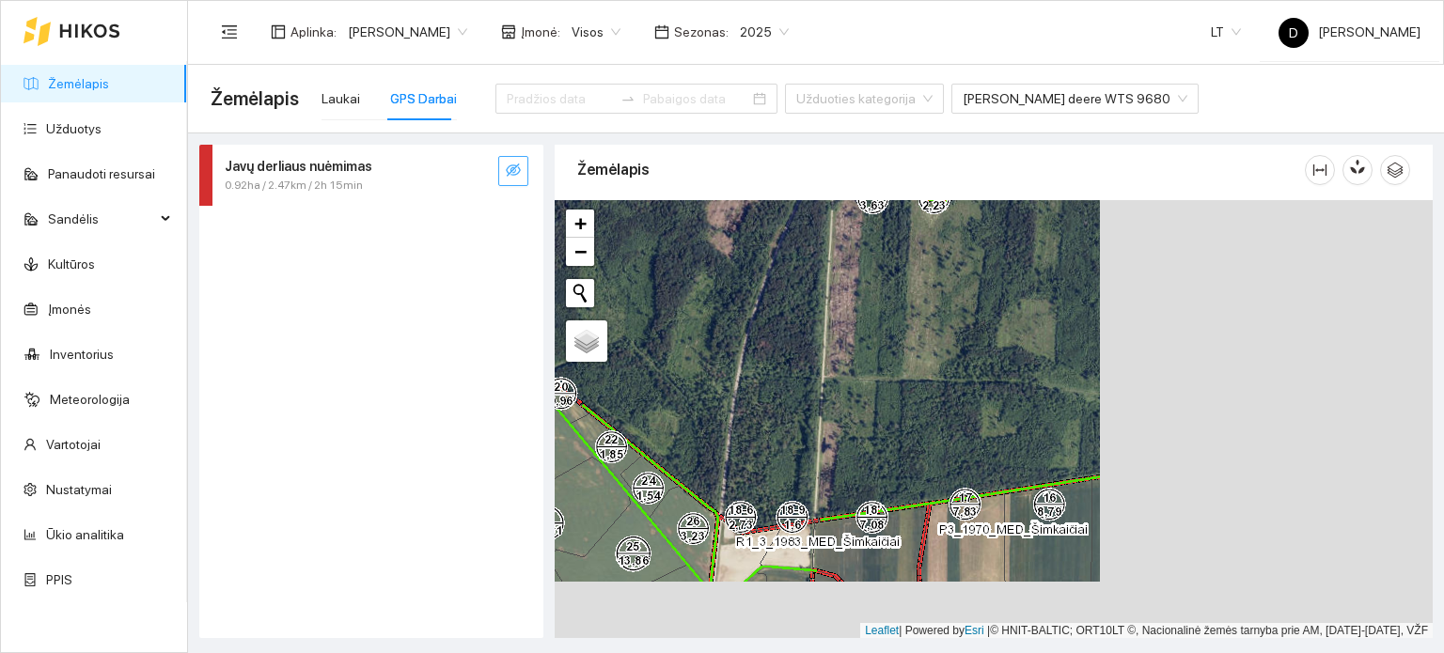
drag, startPoint x: 1207, startPoint y: 514, endPoint x: 891, endPoint y: 452, distance: 322.0
click at [873, 450] on div at bounding box center [994, 419] width 878 height 439
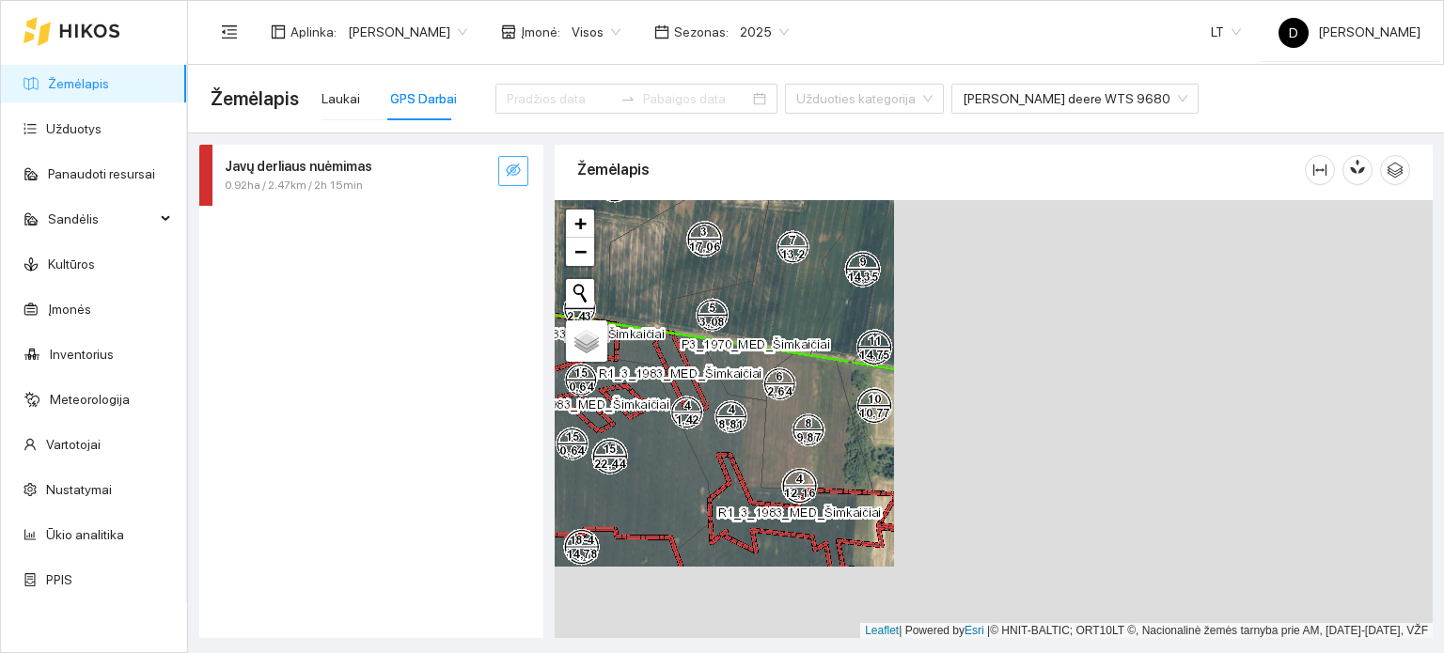
drag, startPoint x: 1019, startPoint y: 437, endPoint x: 485, endPoint y: 366, distance: 538.8
click at [485, 366] on div "Javų derliaus nuėmimas 0.92ha / 2.47km / 2h 15min Žemėlapis" at bounding box center [810, 386] width 1256 height 505
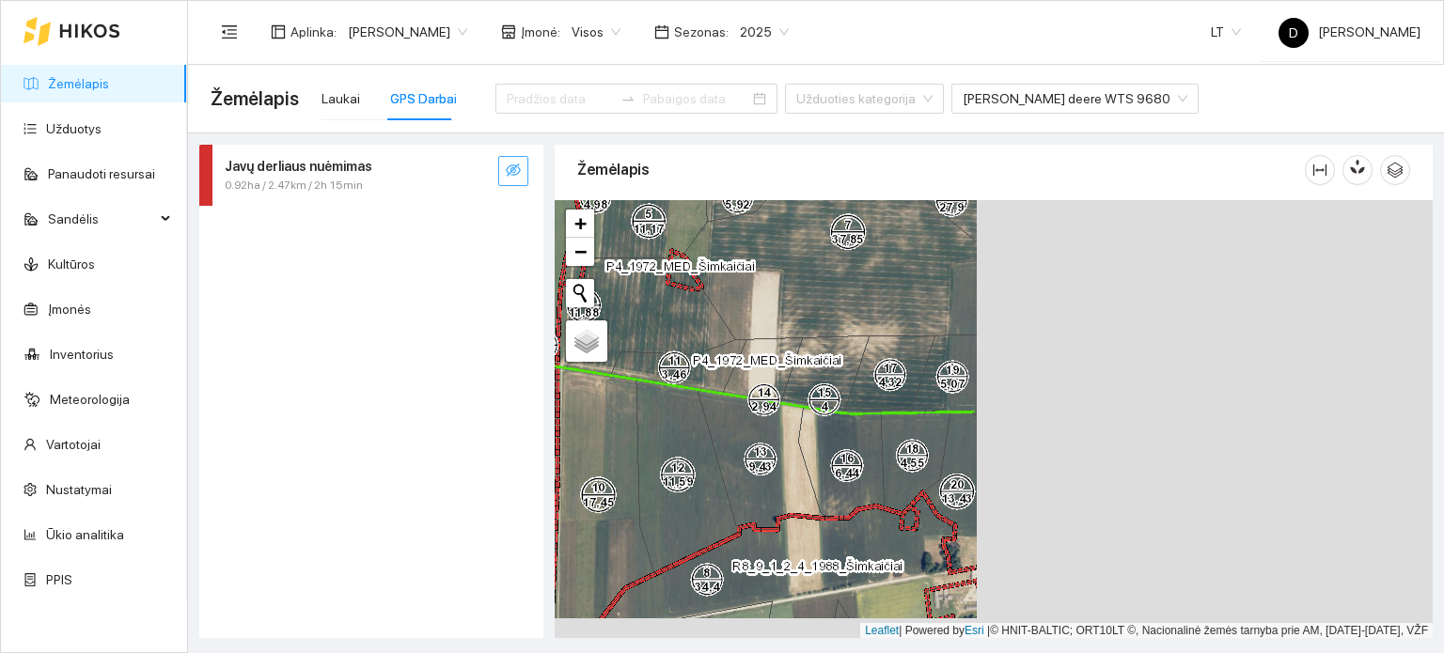
drag, startPoint x: 1188, startPoint y: 424, endPoint x: 722, endPoint y: 400, distance: 467.0
click at [722, 400] on div at bounding box center [994, 419] width 878 height 439
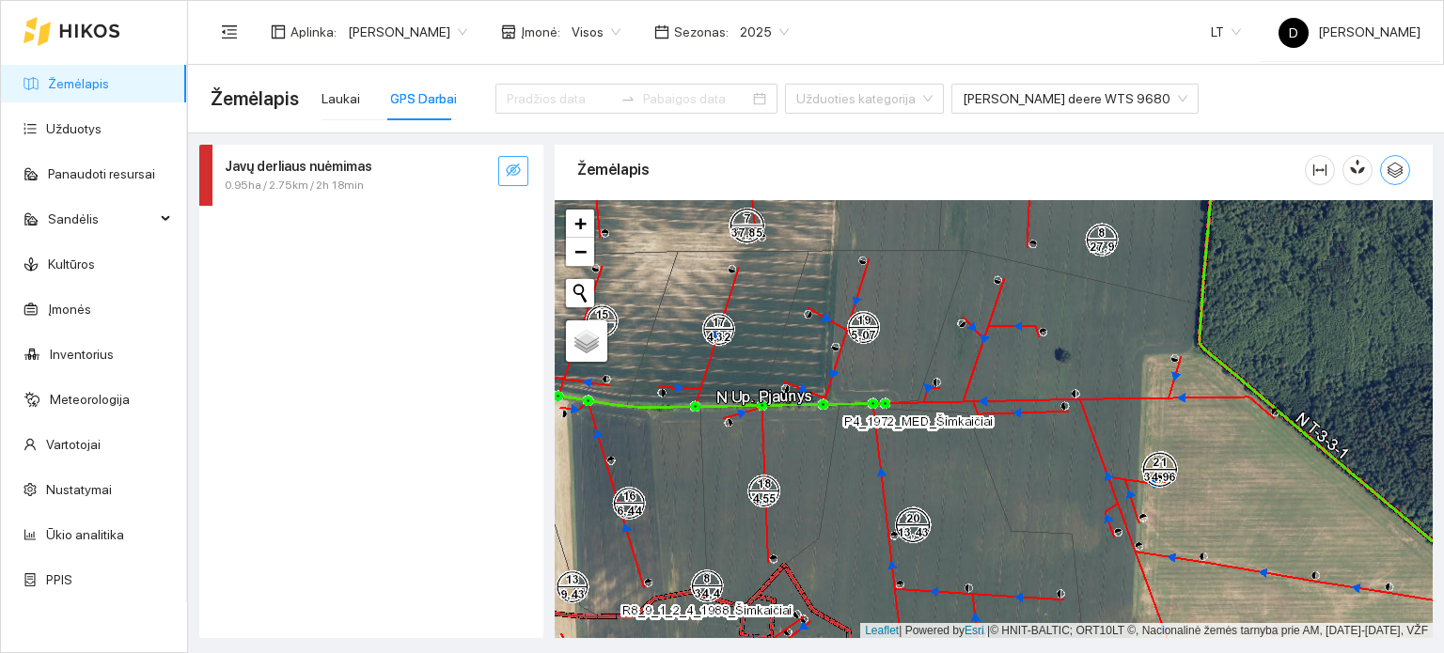
click at [1402, 181] on button "button" at bounding box center [1395, 170] width 30 height 30
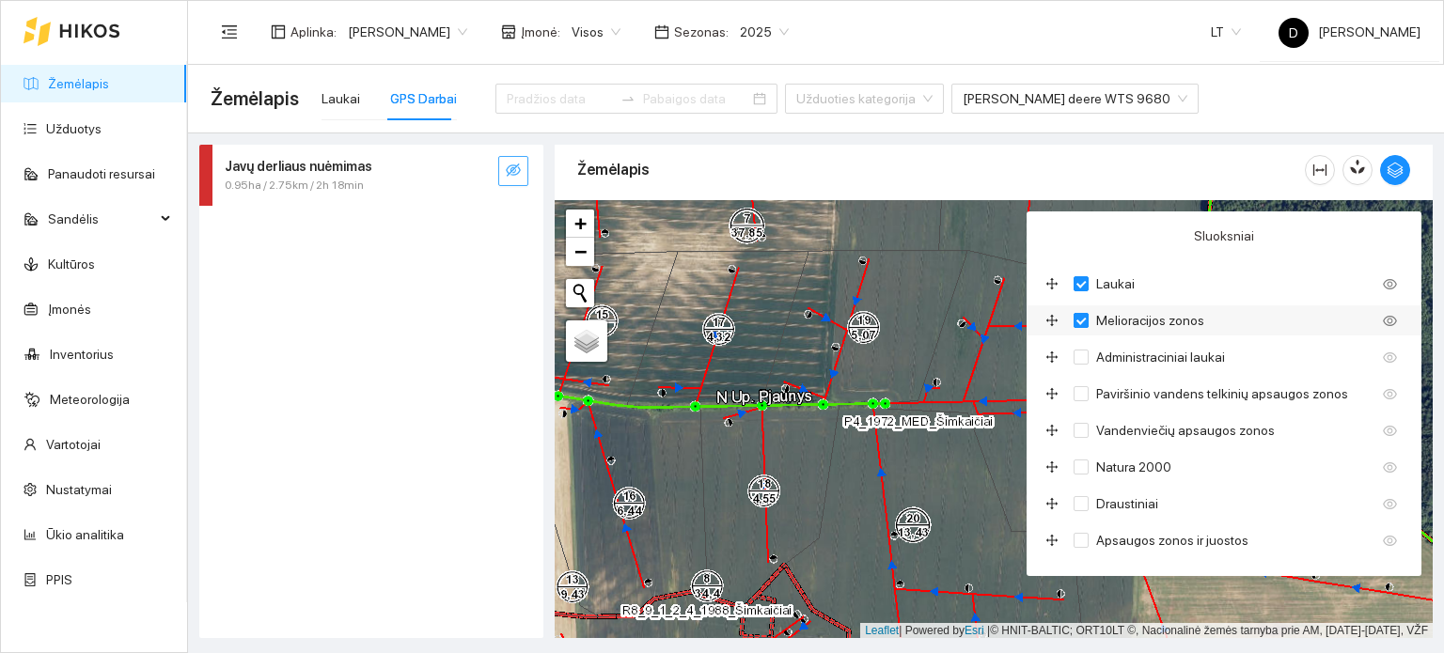
click at [1085, 319] on input "Melioracijos zonos" at bounding box center [1081, 320] width 15 height 15
checkbox input "false"
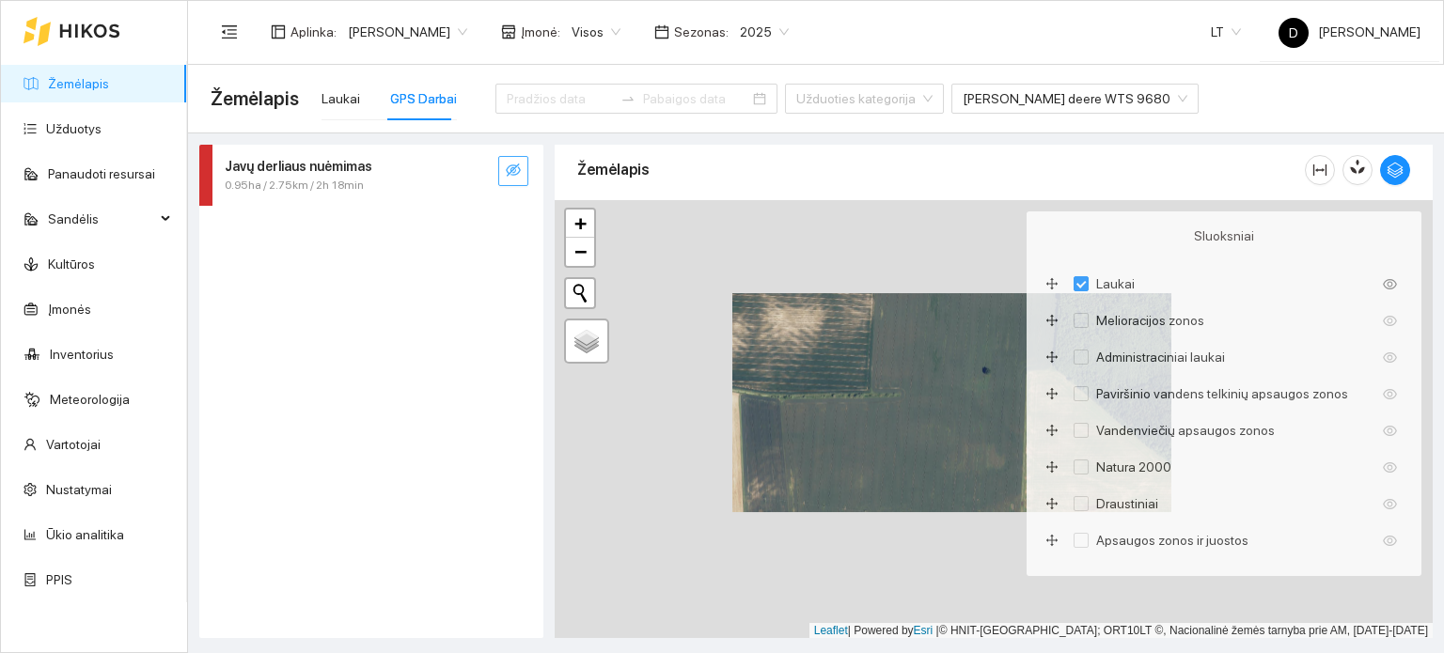
click at [891, 393] on div at bounding box center [994, 419] width 878 height 439
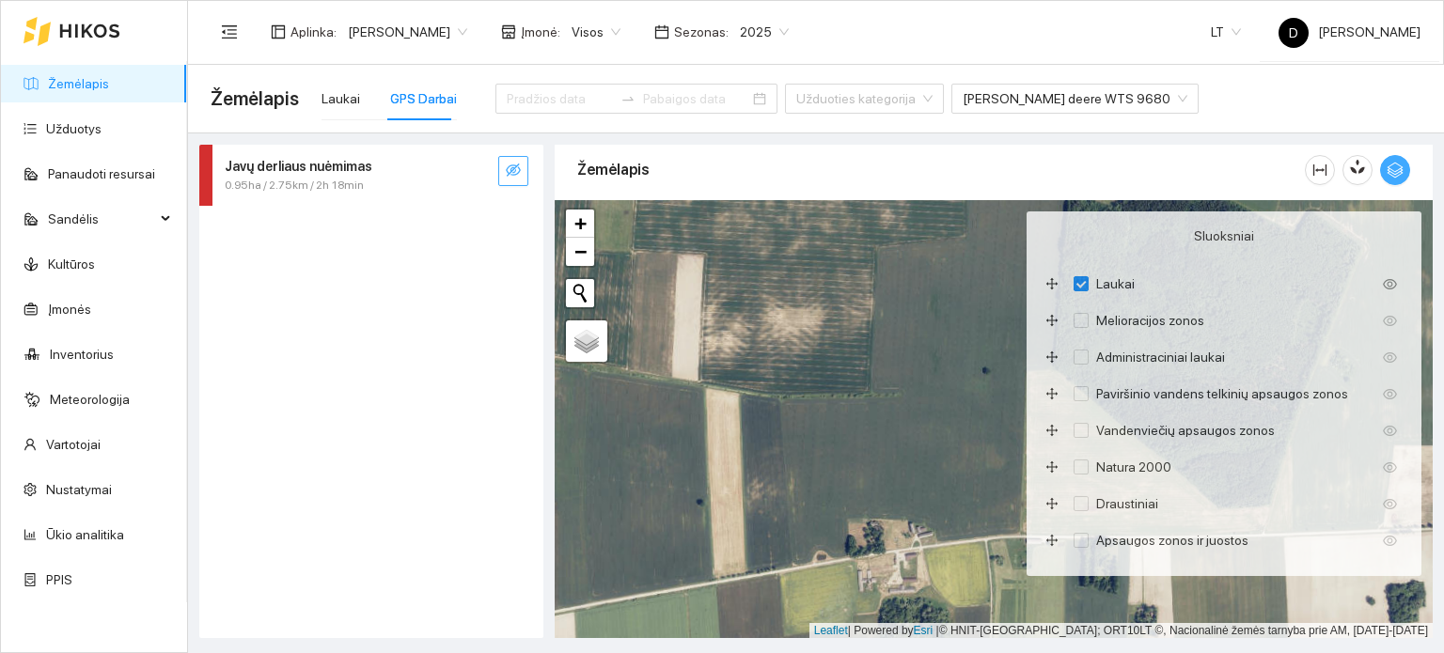
click at [1398, 167] on icon "button" at bounding box center [1395, 170] width 17 height 17
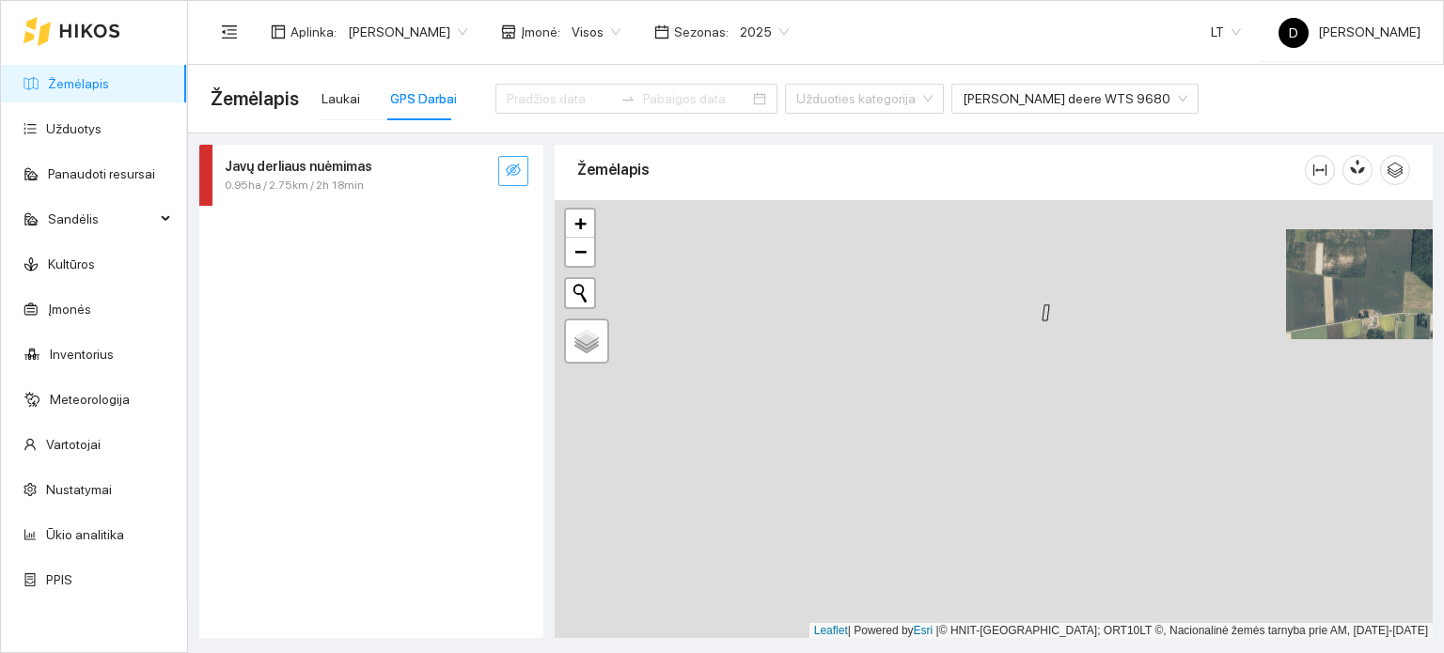
drag, startPoint x: 804, startPoint y: 494, endPoint x: 1323, endPoint y: 351, distance: 538.3
click at [1323, 351] on div at bounding box center [994, 419] width 878 height 439
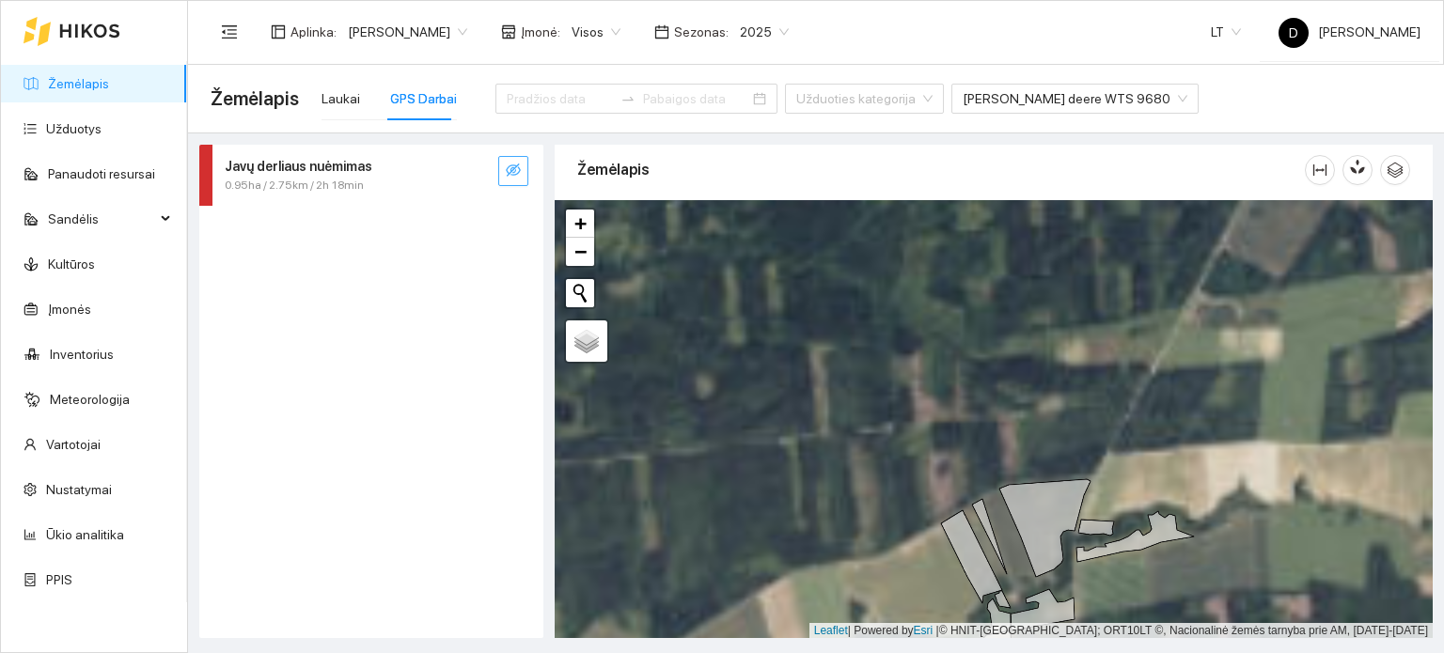
drag, startPoint x: 1061, startPoint y: 511, endPoint x: 1020, endPoint y: 150, distance: 362.4
click at [1020, 150] on div "Žemėlapis" at bounding box center [994, 387] width 878 height 494
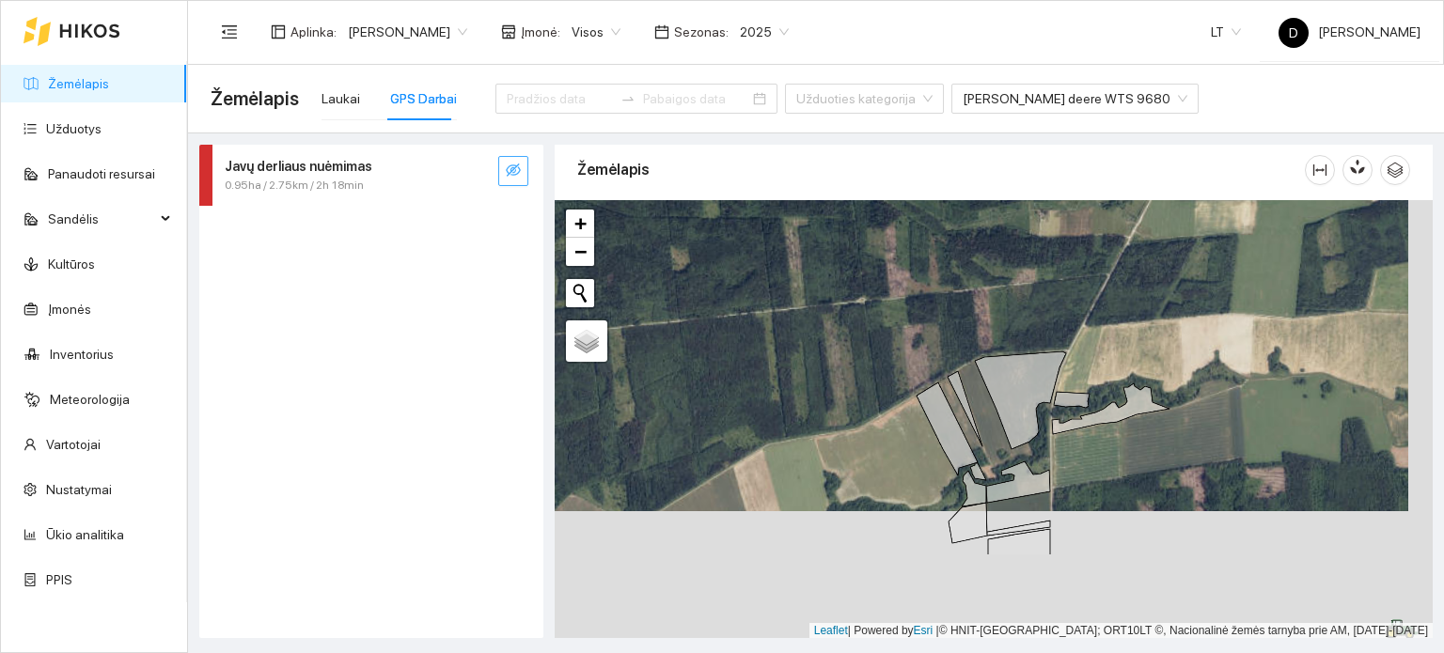
drag, startPoint x: 970, startPoint y: 364, endPoint x: 963, endPoint y: 209, distance: 155.3
click at [963, 176] on div "Žemėlapis" at bounding box center [994, 387] width 878 height 494
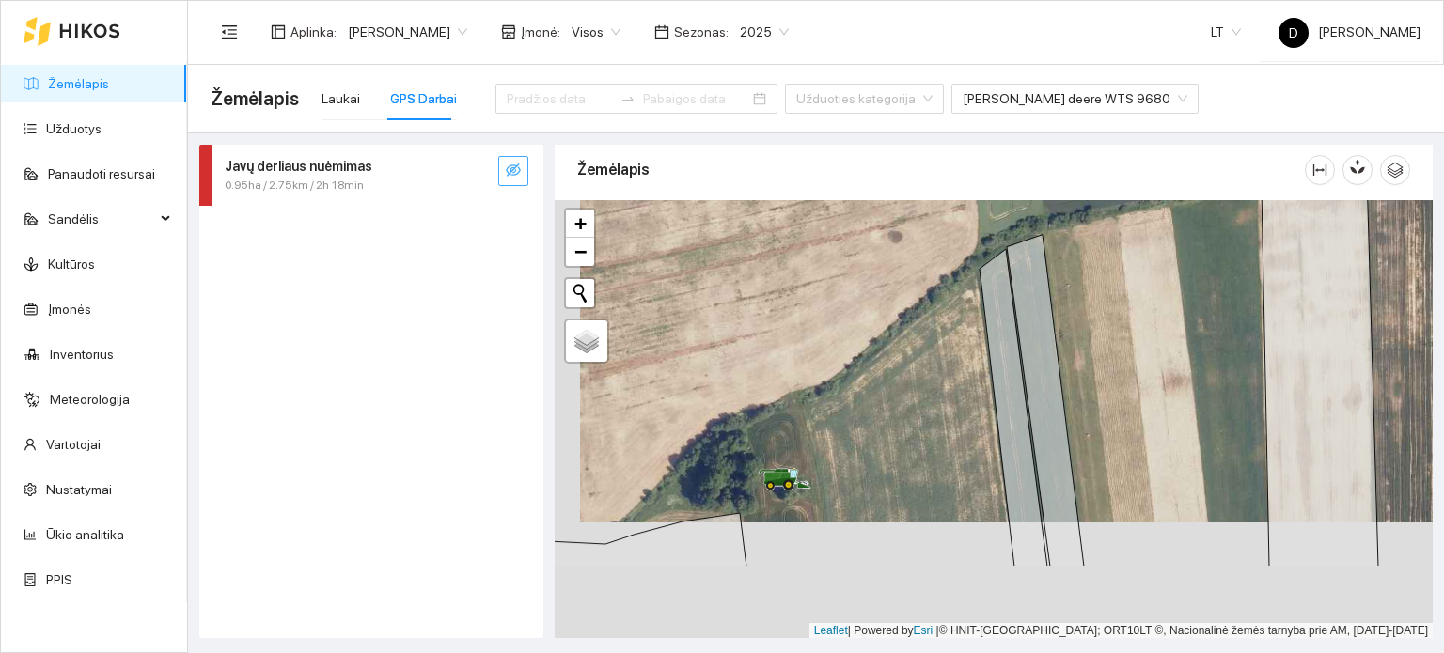
drag, startPoint x: 827, startPoint y: 406, endPoint x: 873, endPoint y: 244, distance: 168.8
click at [873, 236] on div at bounding box center [994, 419] width 878 height 439
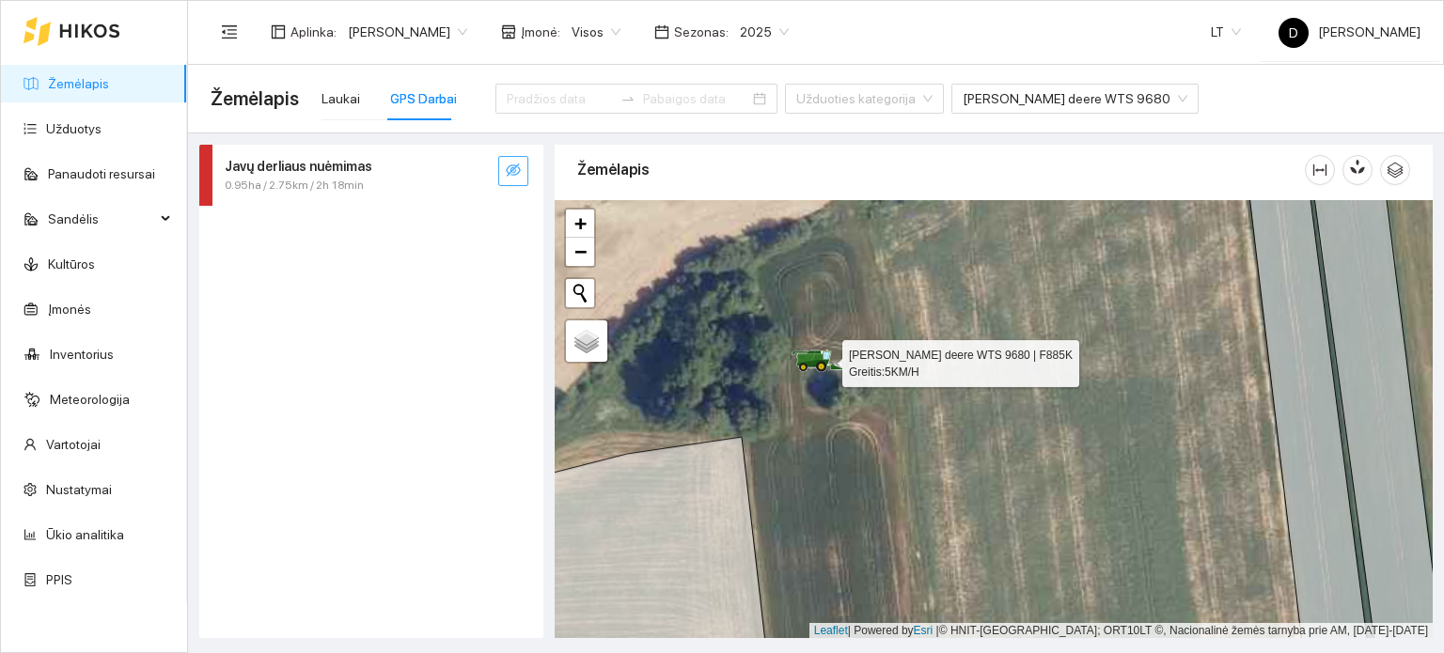
click at [811, 354] on icon at bounding box center [807, 359] width 18 height 10
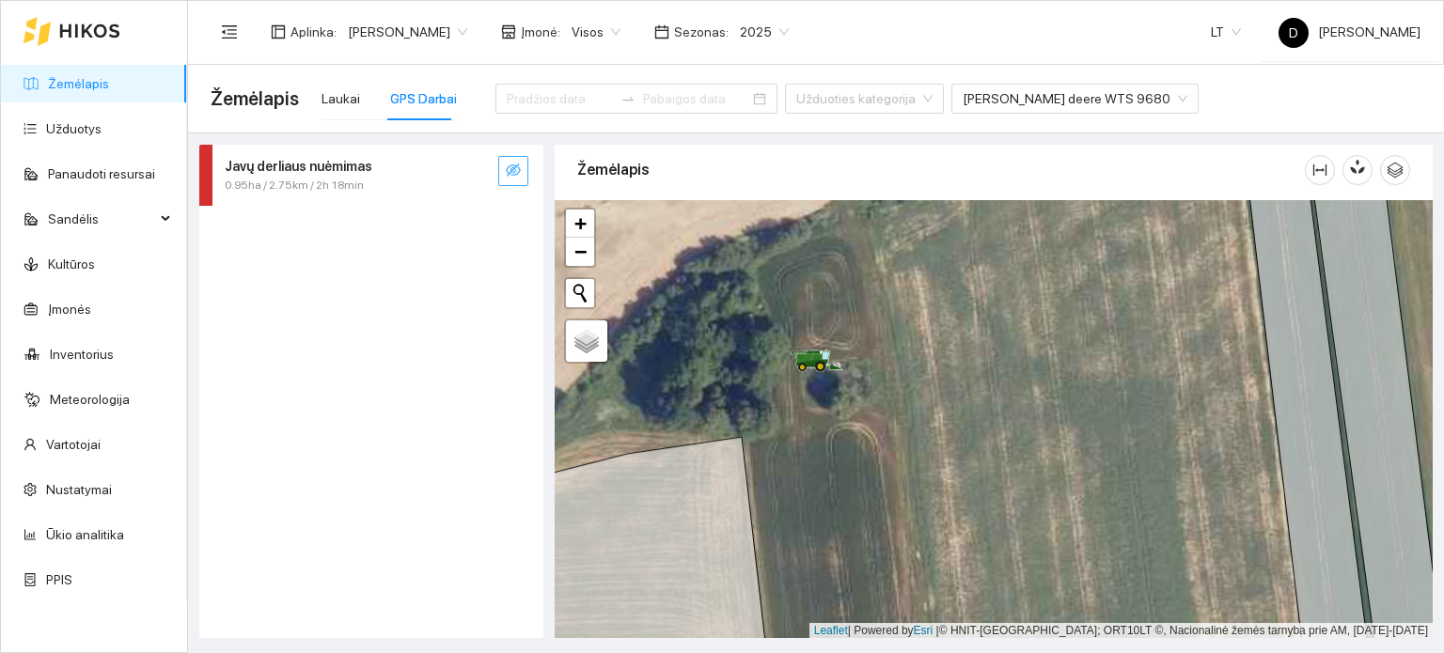
click at [523, 168] on button "button" at bounding box center [513, 171] width 30 height 30
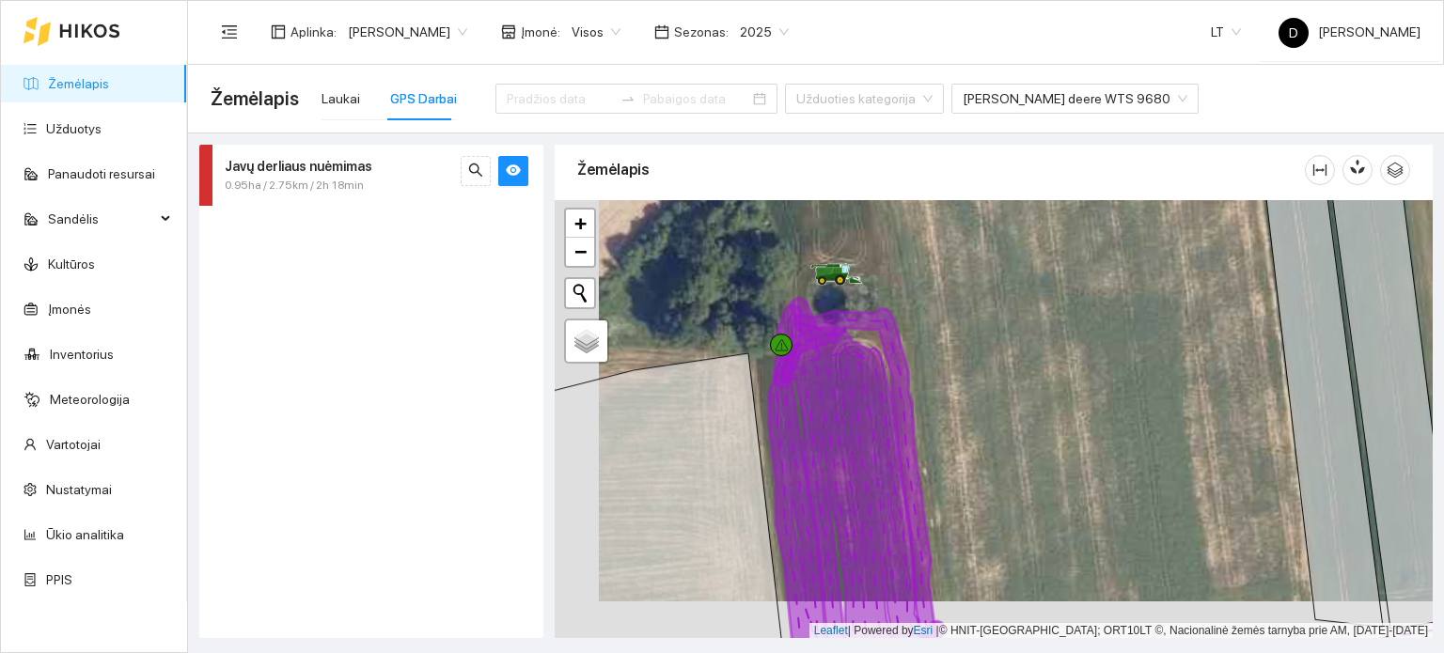
drag, startPoint x: 944, startPoint y: 453, endPoint x: 968, endPoint y: 423, distance: 38.8
click at [968, 423] on div at bounding box center [994, 419] width 878 height 439
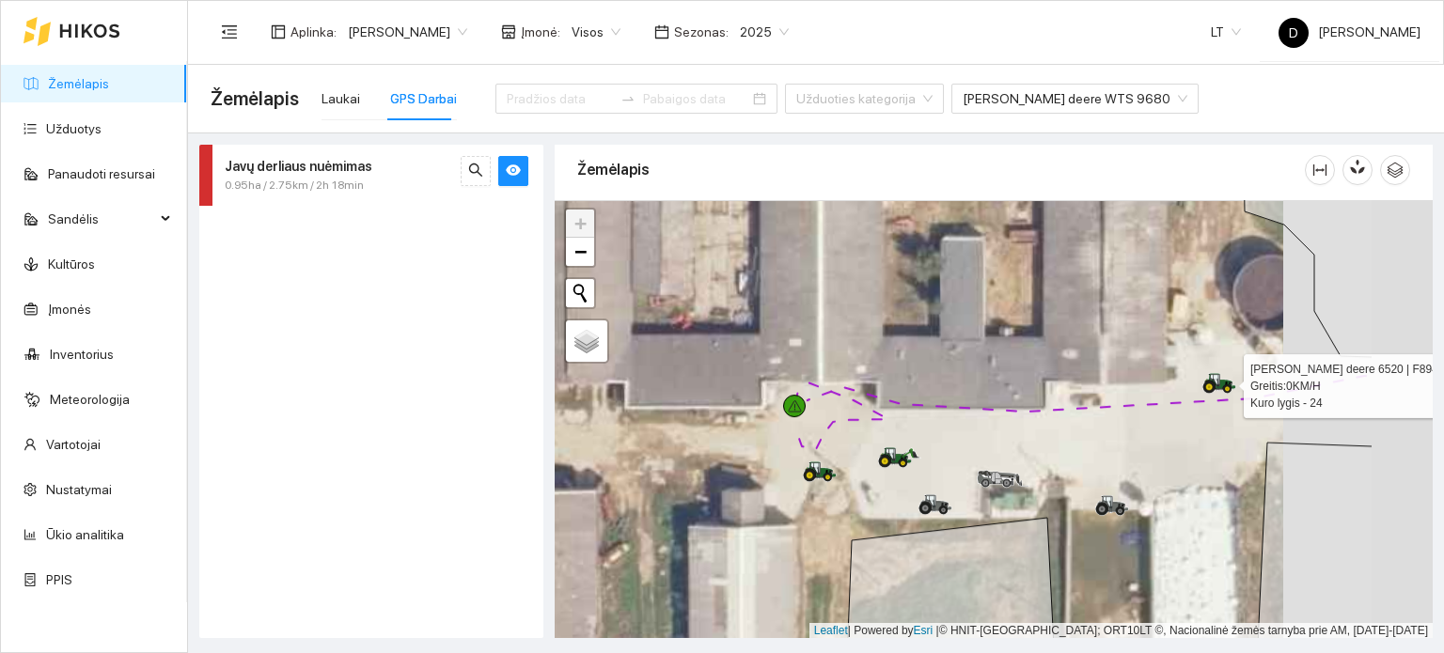
drag, startPoint x: 1374, startPoint y: 389, endPoint x: 1225, endPoint y: 390, distance: 148.6
click at [1225, 390] on icon at bounding box center [1227, 389] width 8 height 8
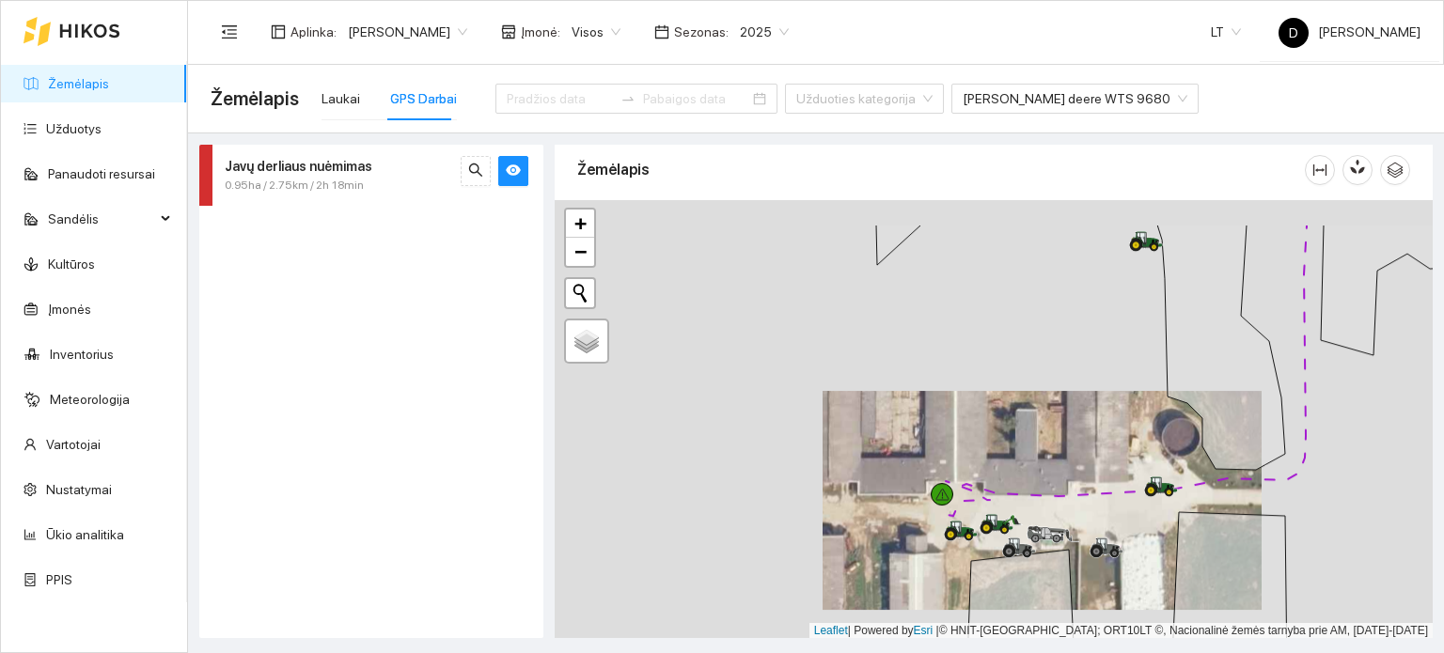
drag, startPoint x: 783, startPoint y: 350, endPoint x: 1282, endPoint y: 558, distance: 540.8
click at [1269, 559] on div at bounding box center [994, 419] width 878 height 439
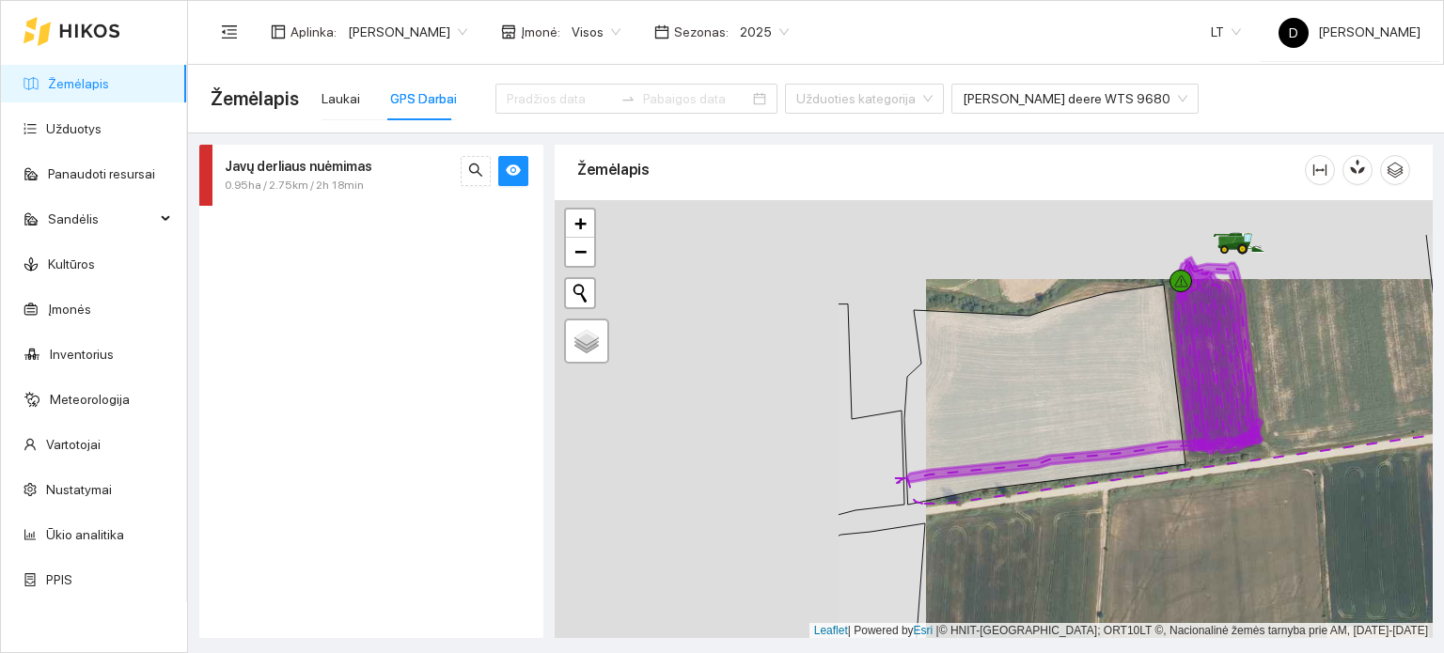
drag, startPoint x: 795, startPoint y: 410, endPoint x: 1254, endPoint y: 496, distance: 466.7
click at [1255, 496] on div at bounding box center [994, 419] width 878 height 439
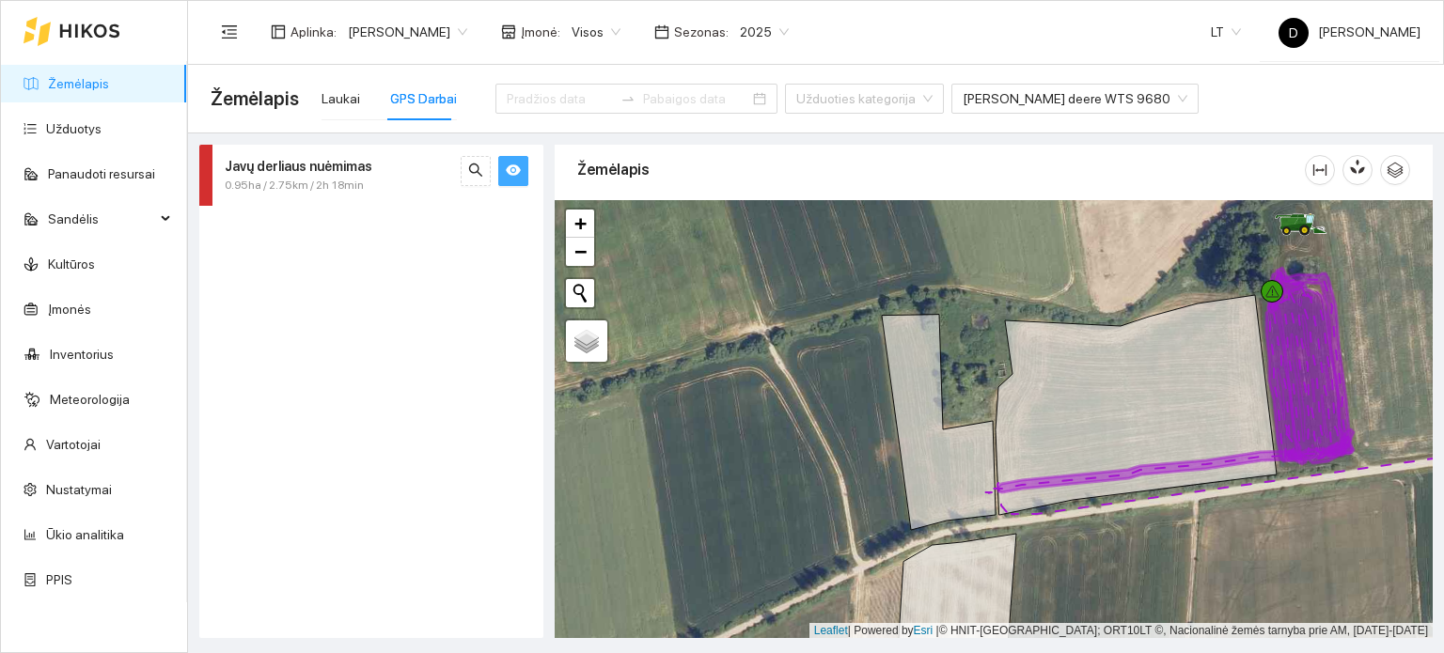
click at [515, 161] on button "button" at bounding box center [513, 171] width 30 height 30
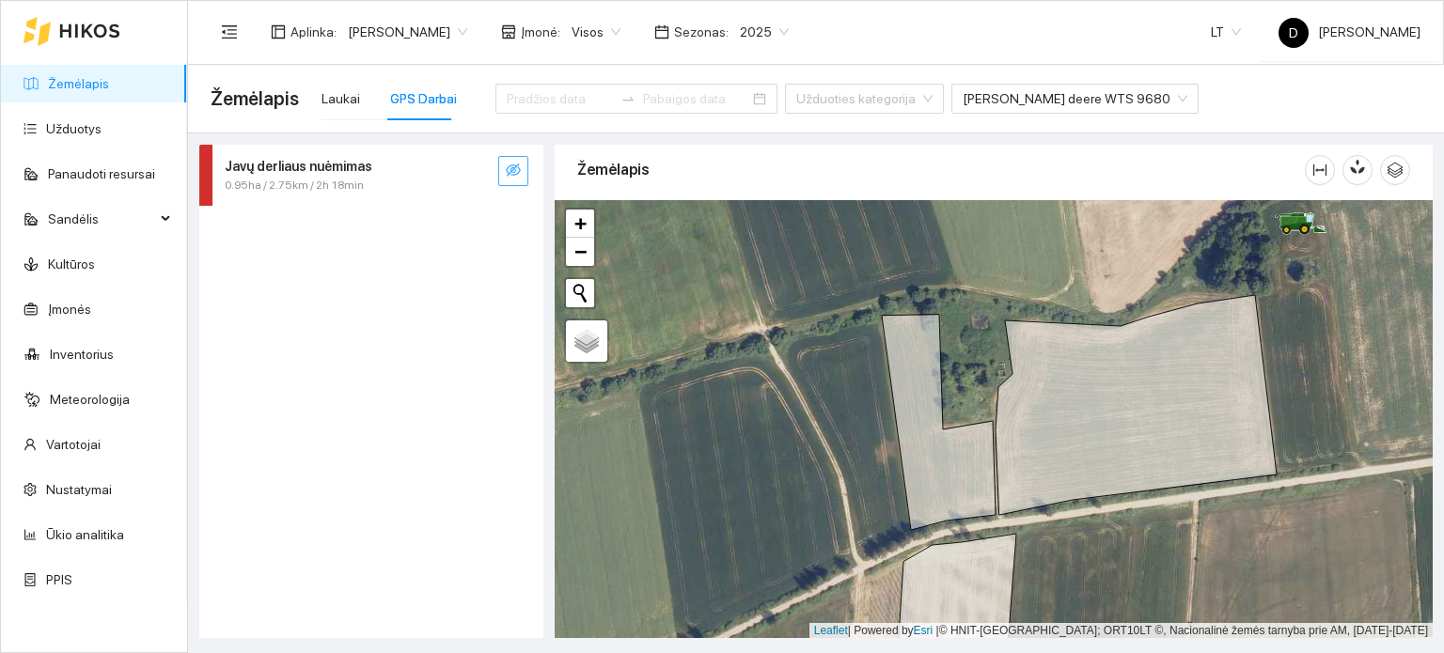
click at [515, 161] on button "button" at bounding box center [513, 171] width 30 height 30
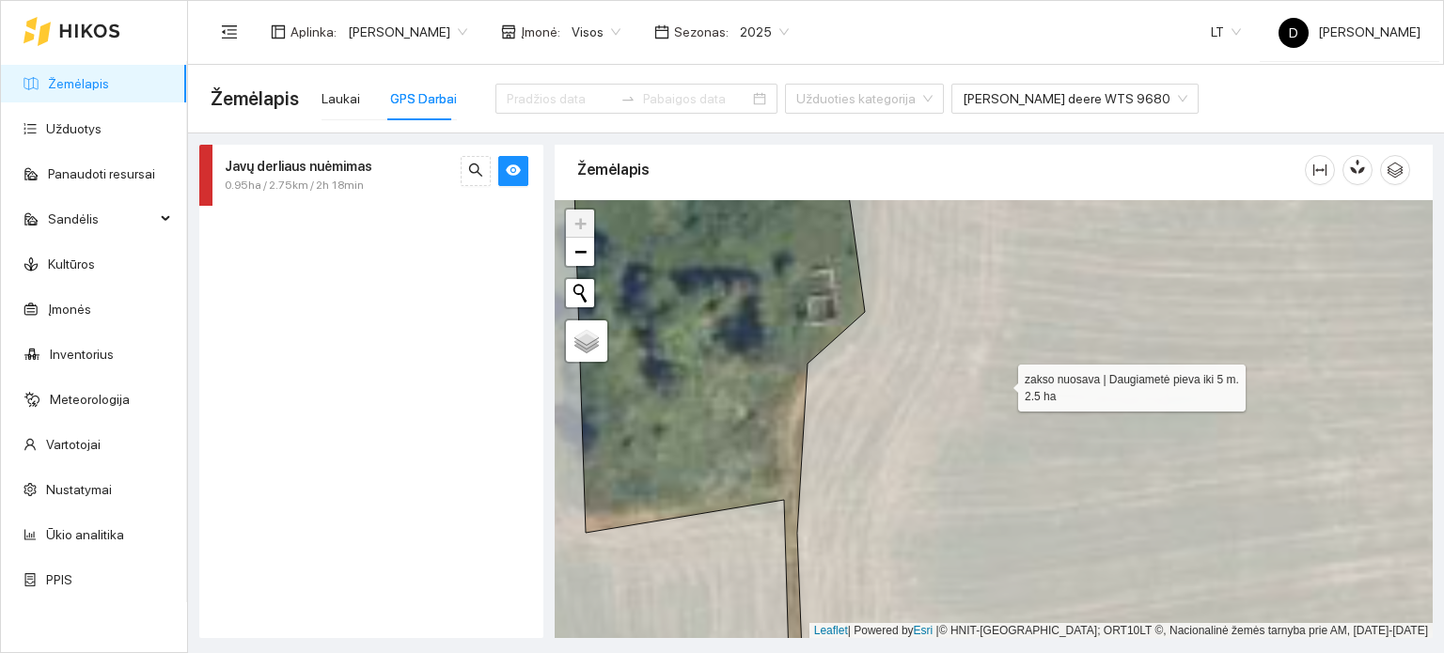
drag, startPoint x: 999, startPoint y: 378, endPoint x: 1009, endPoint y: 539, distance: 161.1
click at [1011, 537] on icon at bounding box center [1161, 426] width 728 height 528
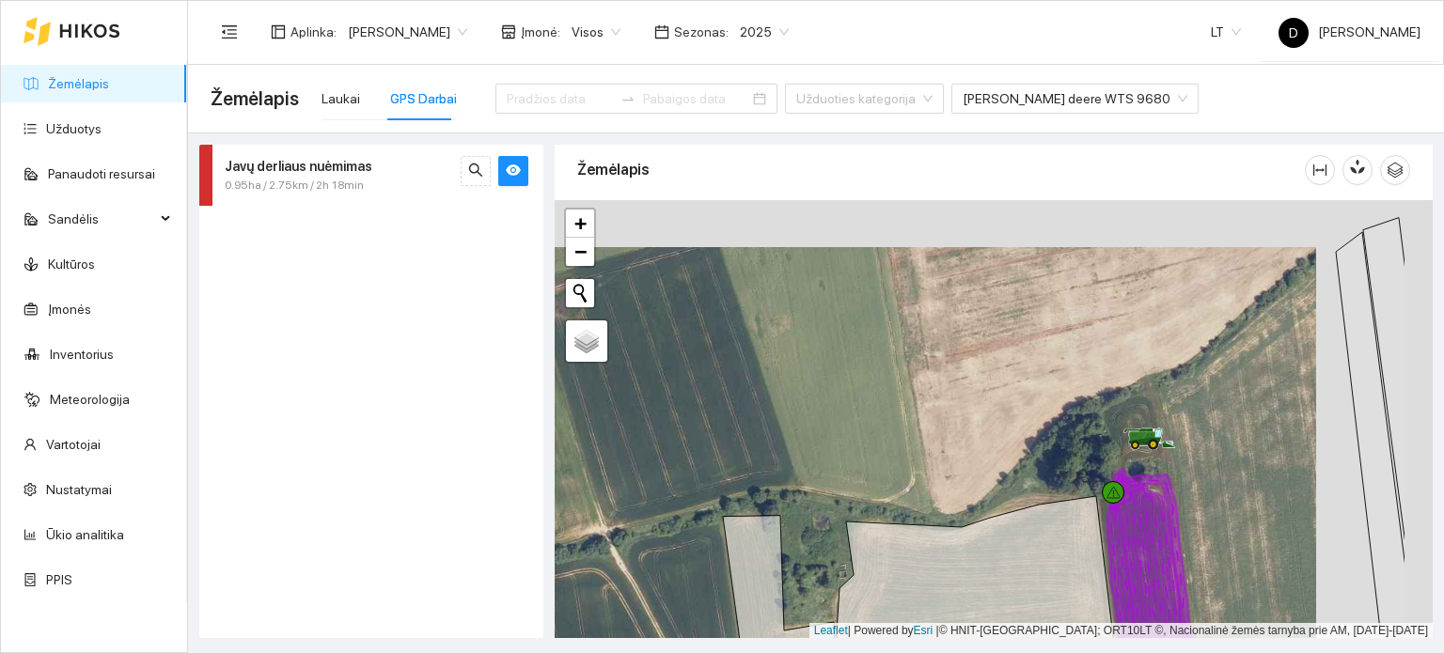
drag, startPoint x: 1107, startPoint y: 465, endPoint x: 990, endPoint y: 512, distance: 125.7
click at [990, 512] on div at bounding box center [994, 419] width 878 height 439
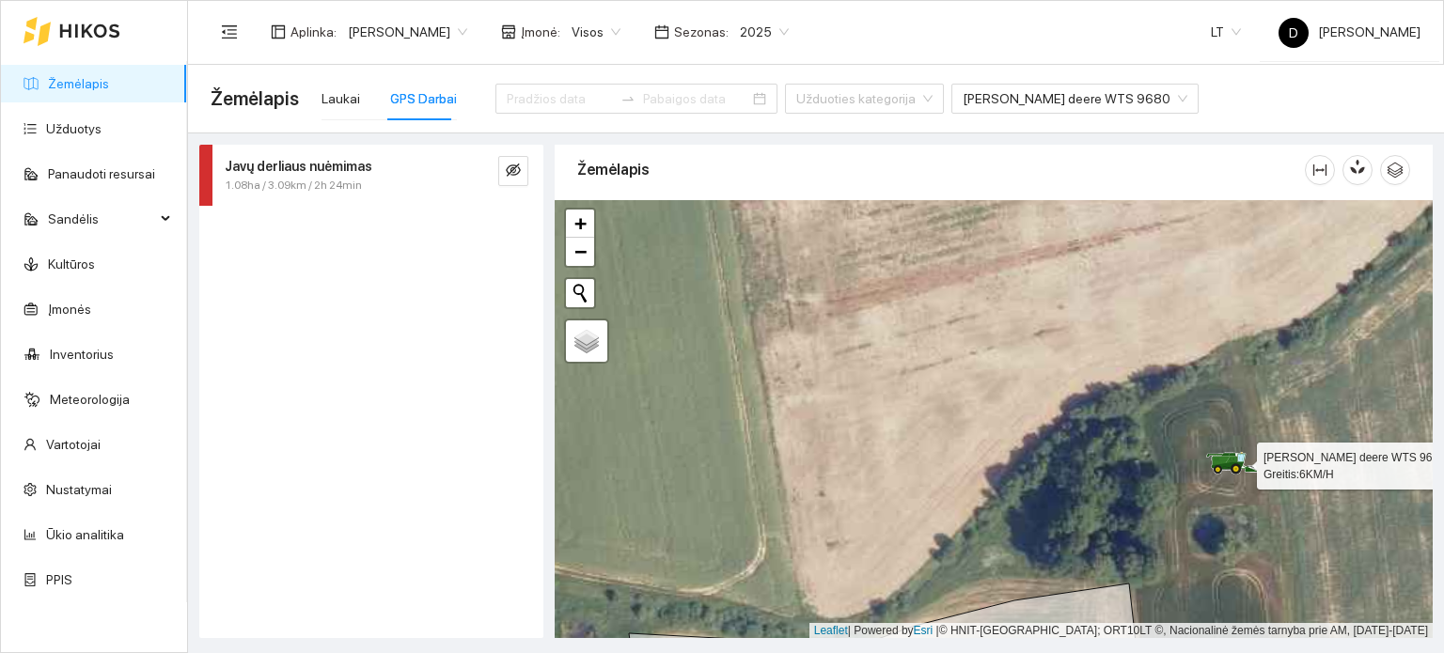
click at [1221, 465] on icon at bounding box center [1228, 467] width 33 height 8
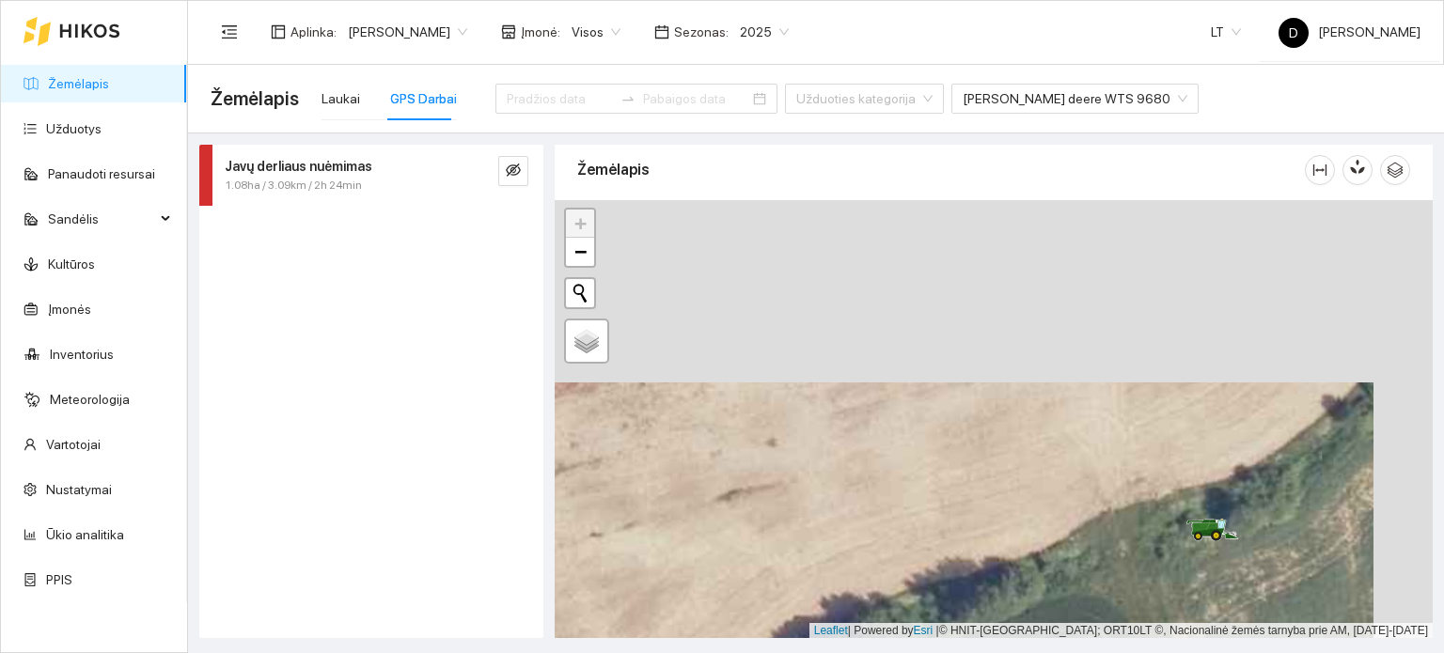
drag, startPoint x: 1010, startPoint y: 281, endPoint x: 958, endPoint y: 477, distance: 202.3
click at [954, 475] on div at bounding box center [994, 419] width 878 height 439
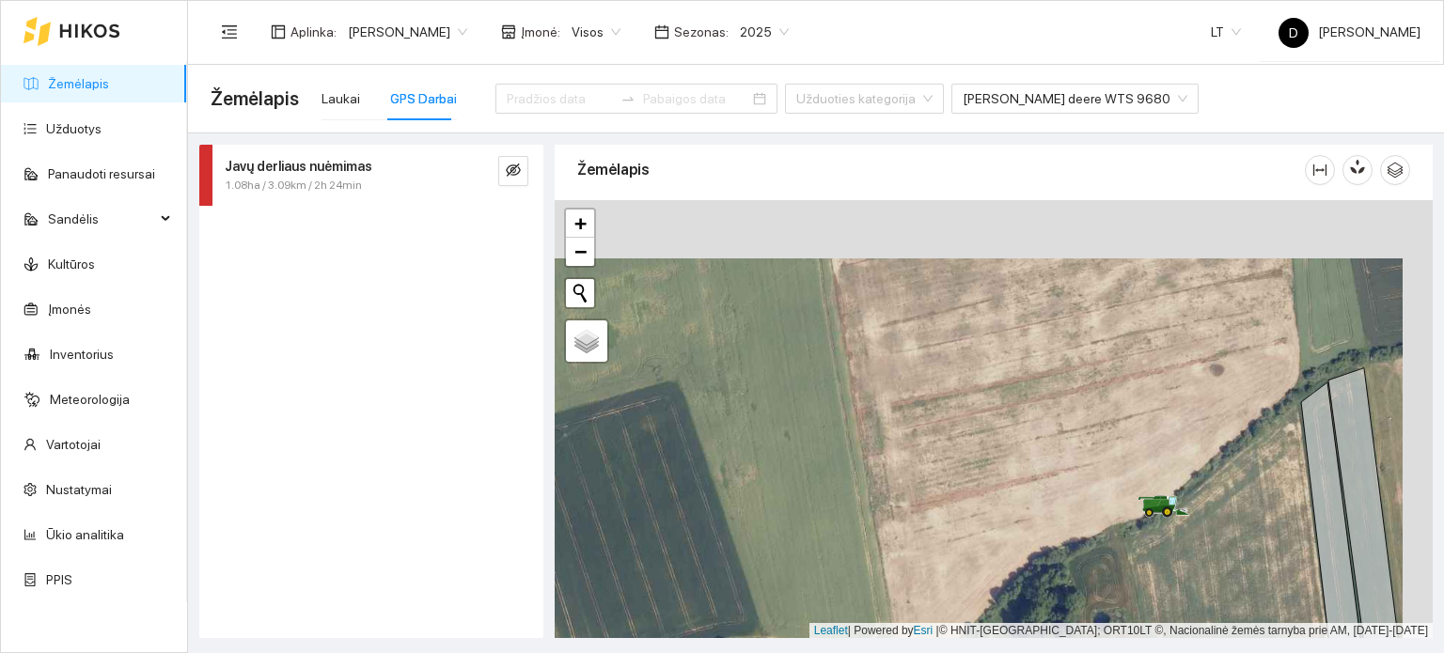
drag, startPoint x: 1090, startPoint y: 386, endPoint x: 1064, endPoint y: 444, distance: 62.7
click at [1064, 444] on div at bounding box center [994, 419] width 878 height 439
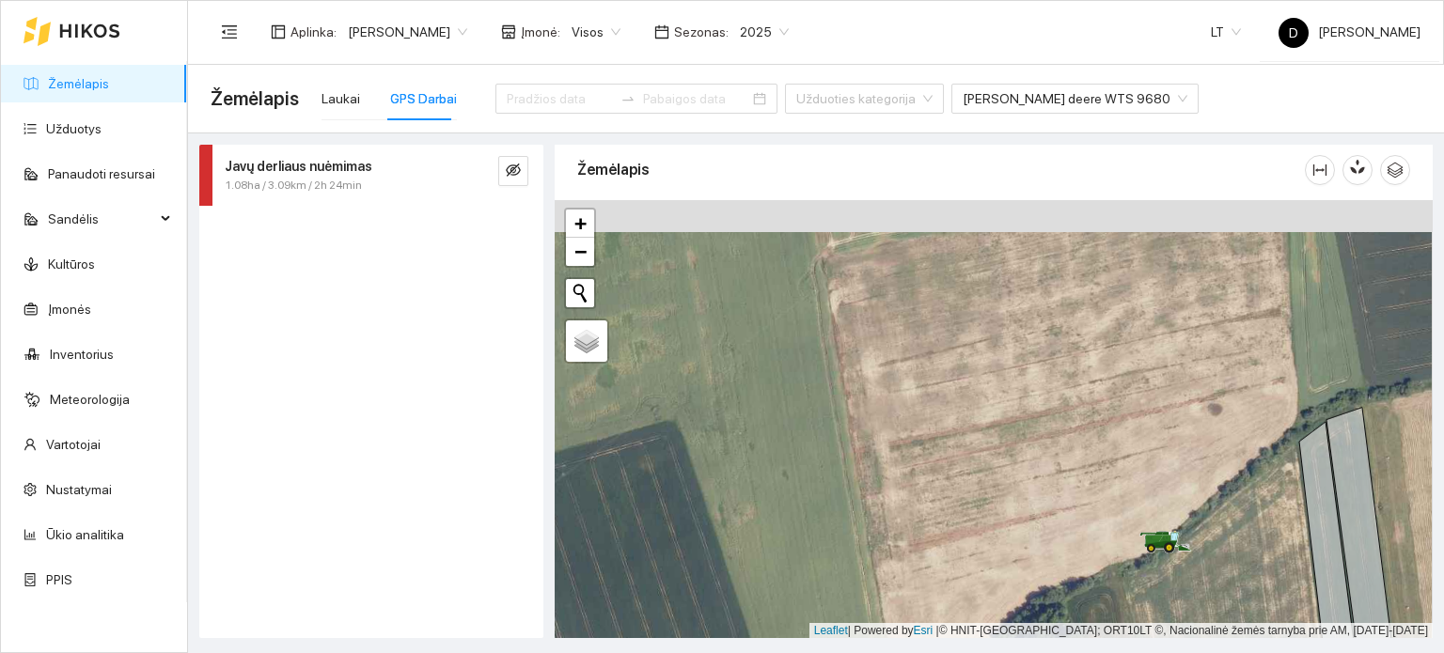
drag, startPoint x: 1055, startPoint y: 419, endPoint x: 1057, endPoint y: 484, distance: 64.9
click at [1057, 484] on div at bounding box center [994, 419] width 878 height 439
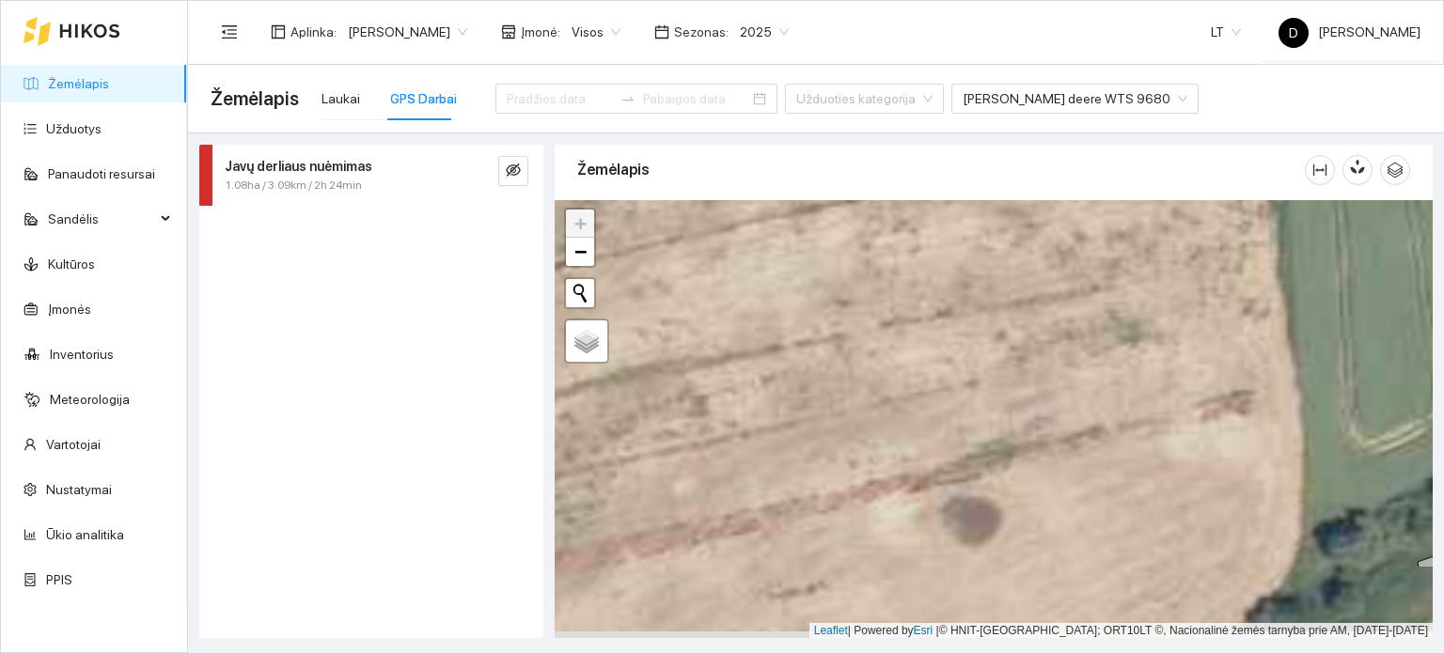
drag, startPoint x: 933, startPoint y: 479, endPoint x: 928, endPoint y: 380, distance: 98.8
click at [929, 383] on div at bounding box center [994, 419] width 878 height 439
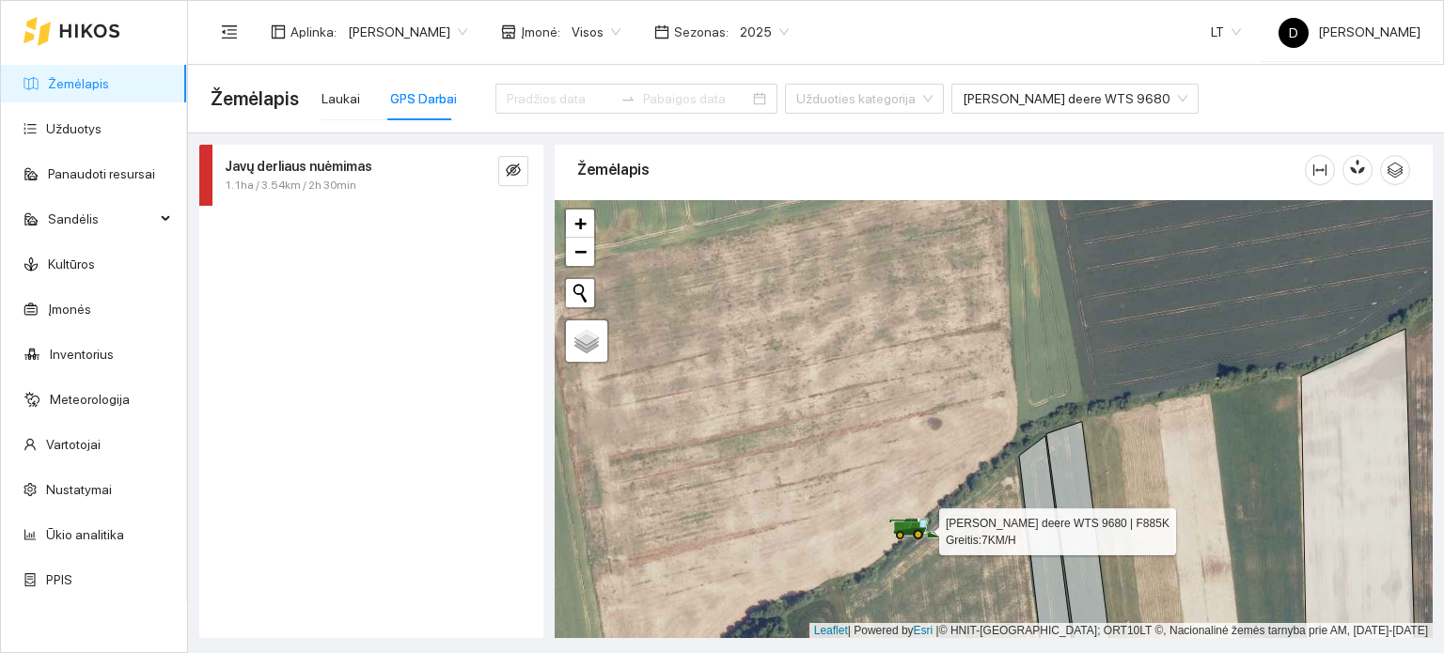
click at [924, 522] on icon at bounding box center [915, 529] width 53 height 23
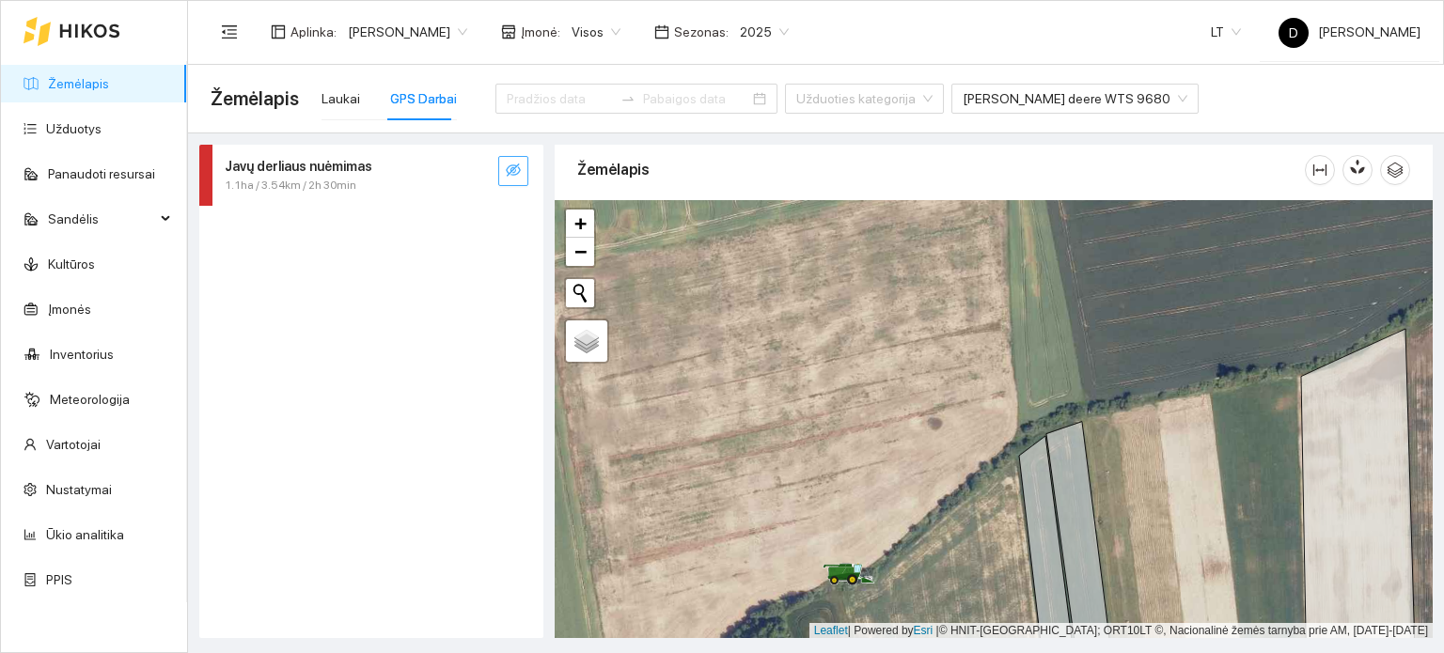
click at [506, 179] on span "eye-invisible" at bounding box center [513, 172] width 15 height 18
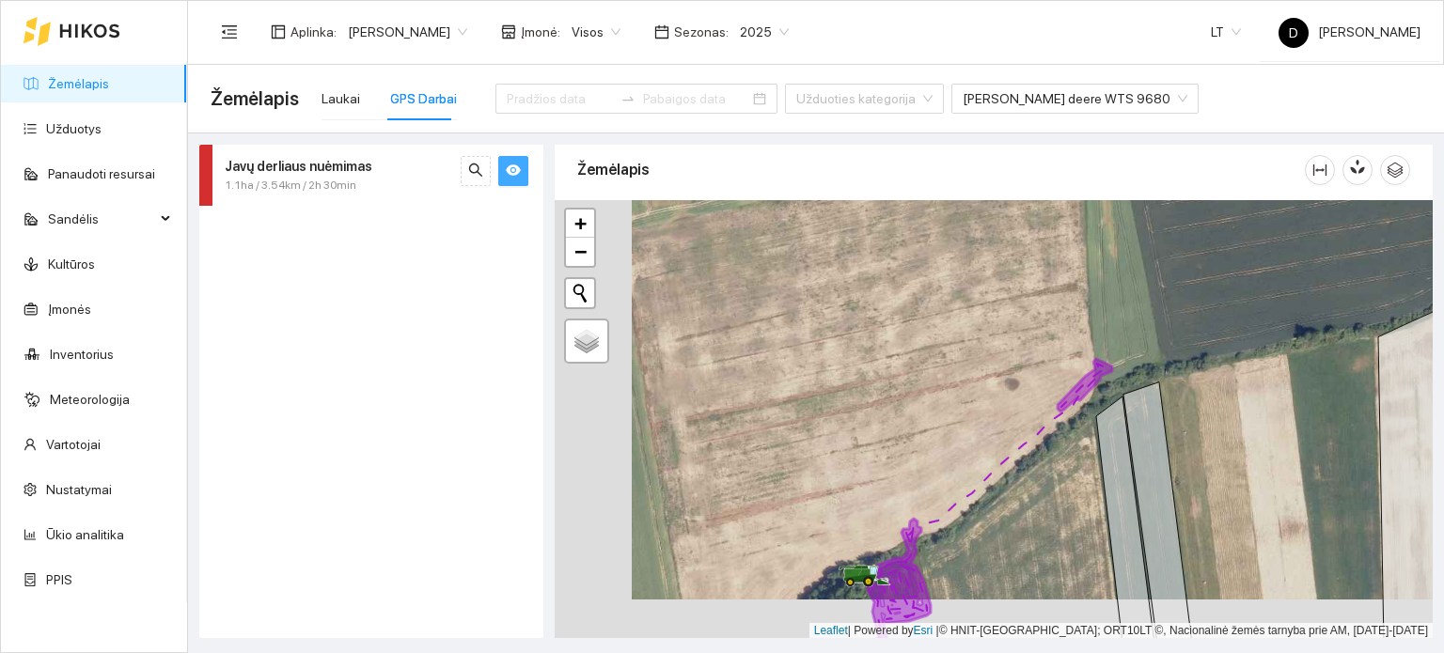
drag, startPoint x: 842, startPoint y: 466, endPoint x: 948, endPoint y: 401, distance: 123.7
click at [948, 401] on div at bounding box center [994, 419] width 878 height 439
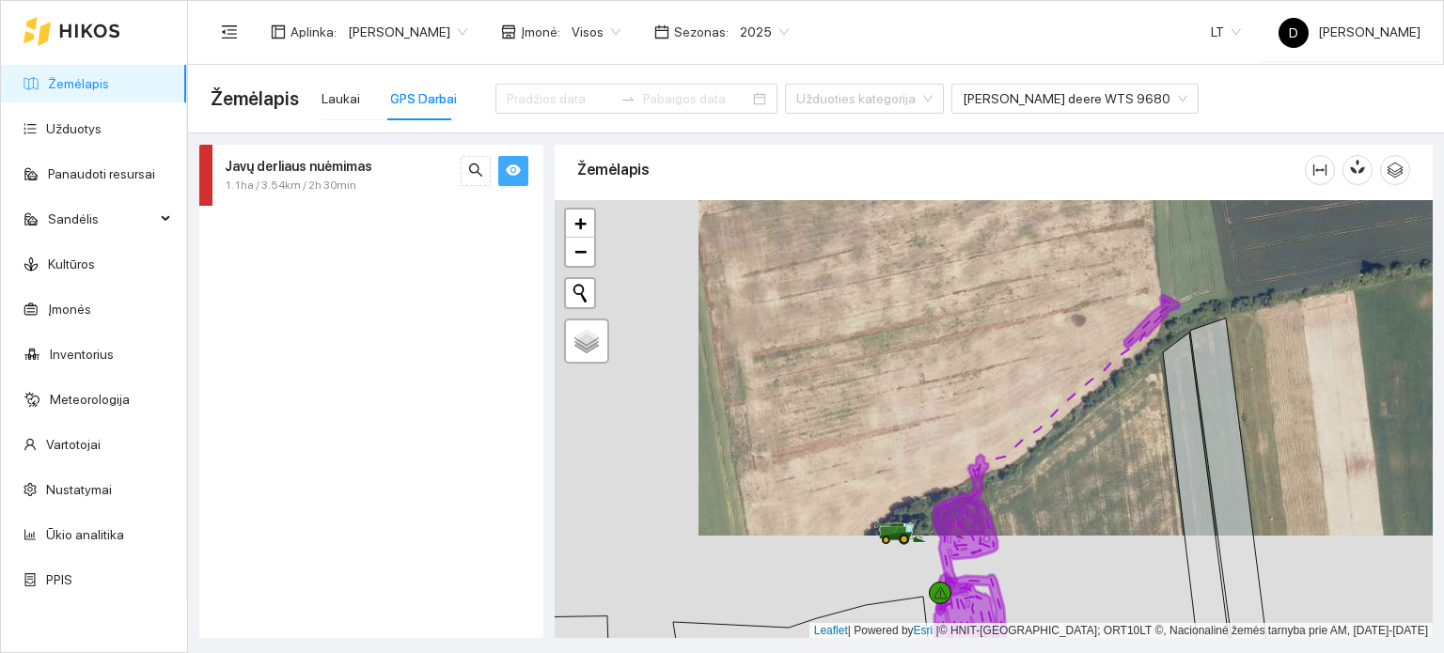
drag, startPoint x: 933, startPoint y: 473, endPoint x: 1000, endPoint y: 419, distance: 86.3
click at [1000, 419] on div at bounding box center [994, 419] width 878 height 439
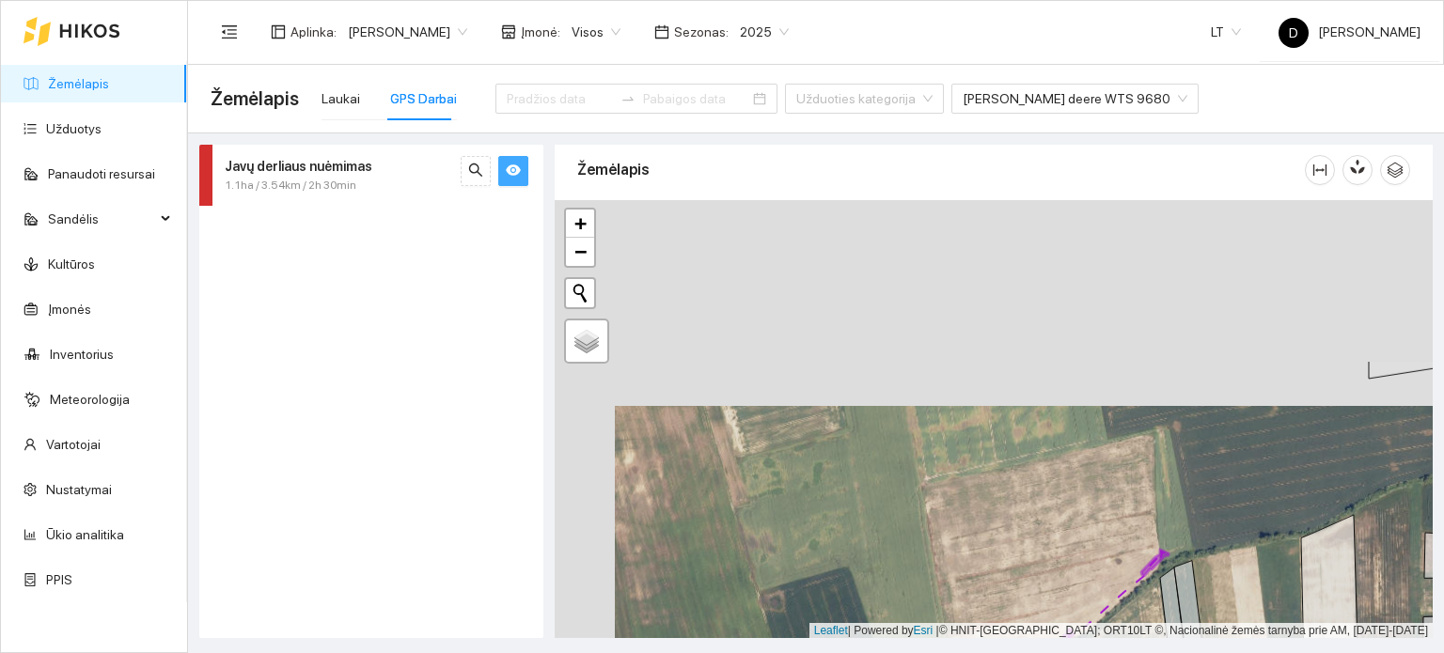
drag, startPoint x: 908, startPoint y: 281, endPoint x: 978, endPoint y: 523, distance: 251.5
click at [978, 523] on div at bounding box center [994, 419] width 878 height 439
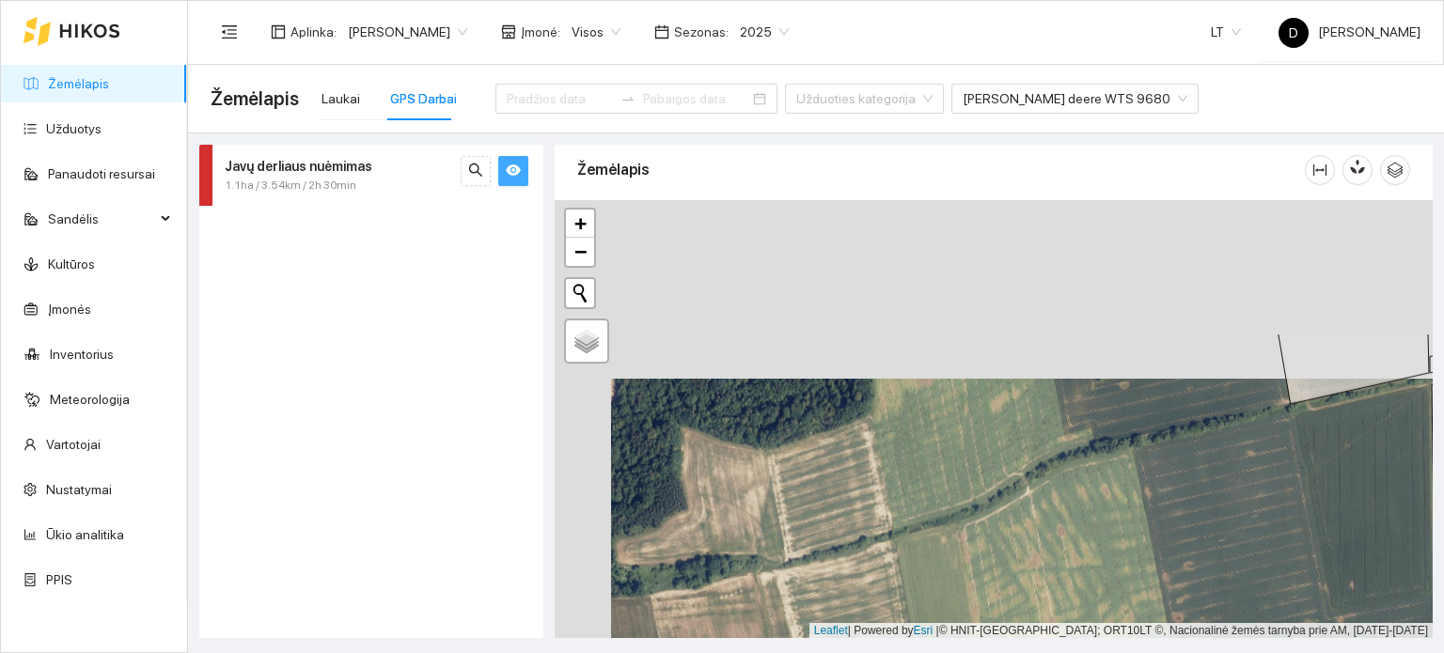
drag, startPoint x: 894, startPoint y: 299, endPoint x: 961, endPoint y: 512, distance: 223.6
click at [961, 512] on div at bounding box center [994, 419] width 878 height 439
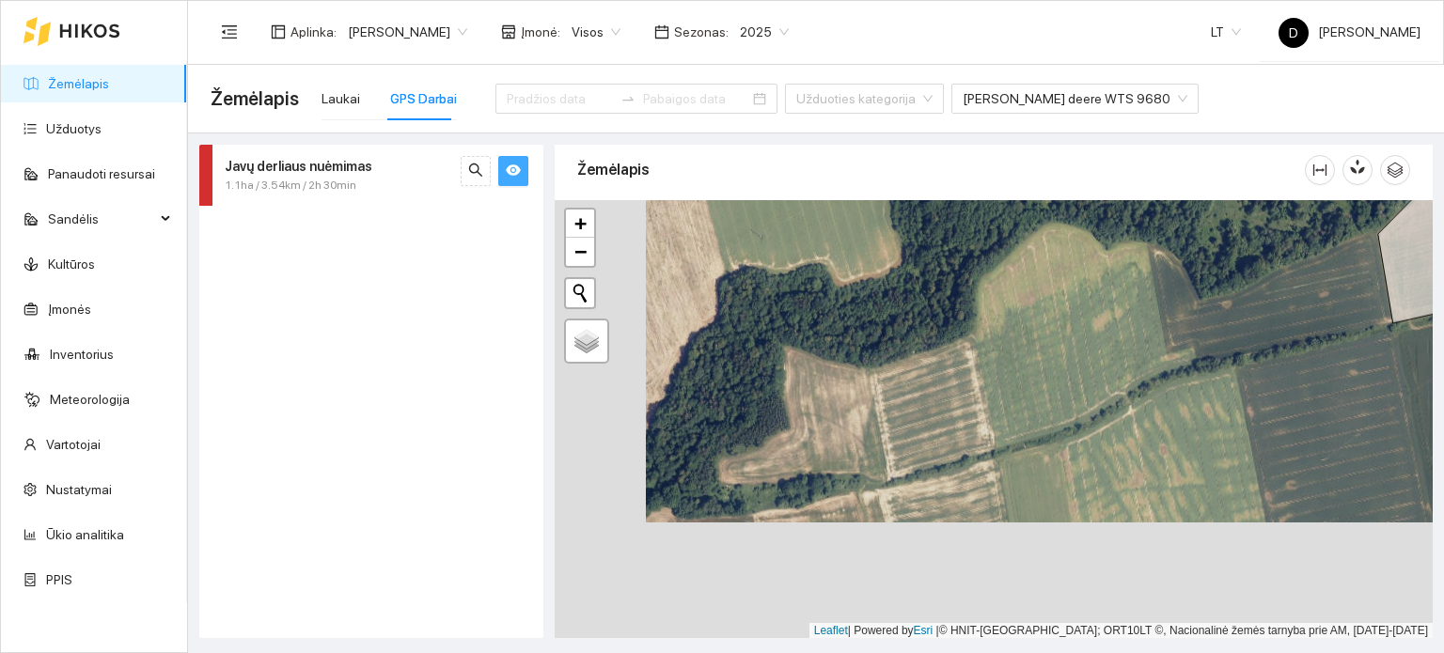
drag, startPoint x: 1031, startPoint y: 346, endPoint x: 1195, endPoint y: 174, distance: 237.4
click at [1192, 176] on div "Žemėlapis" at bounding box center [994, 387] width 878 height 494
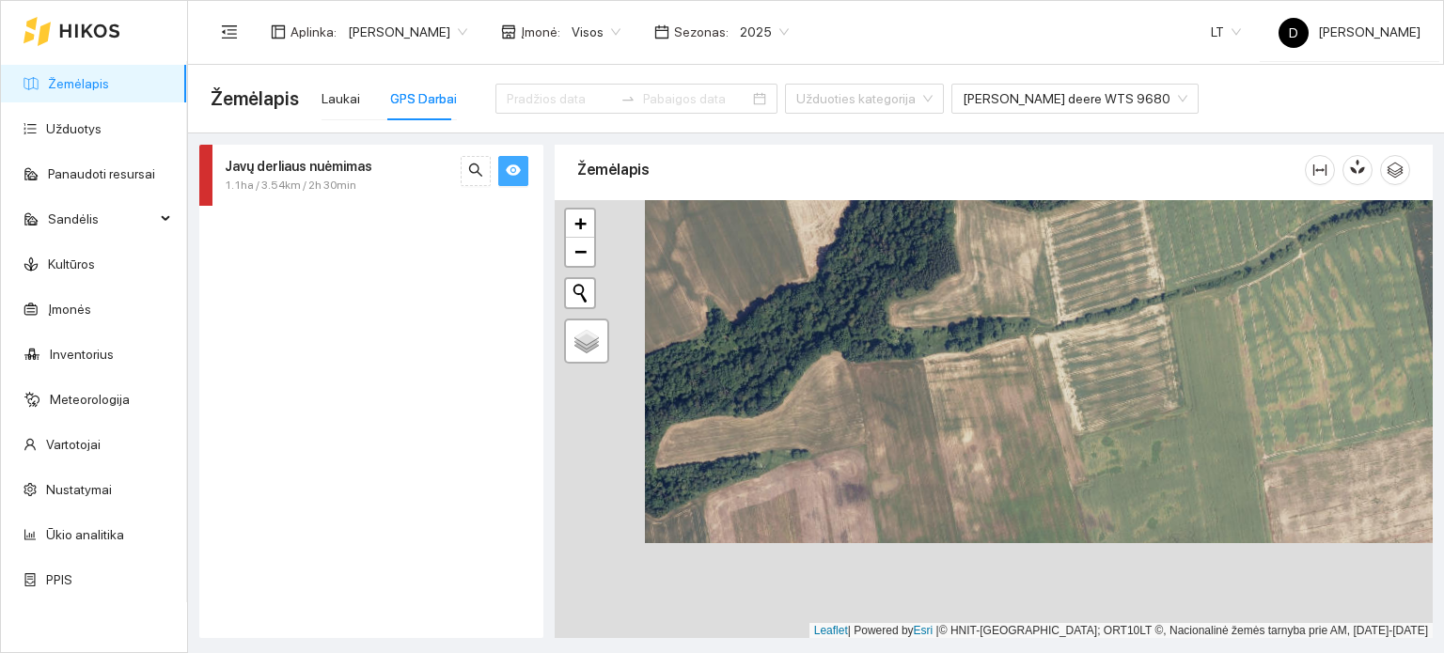
drag, startPoint x: 1065, startPoint y: 413, endPoint x: 1147, endPoint y: 327, distance: 118.4
click at [1147, 328] on div at bounding box center [994, 419] width 878 height 439
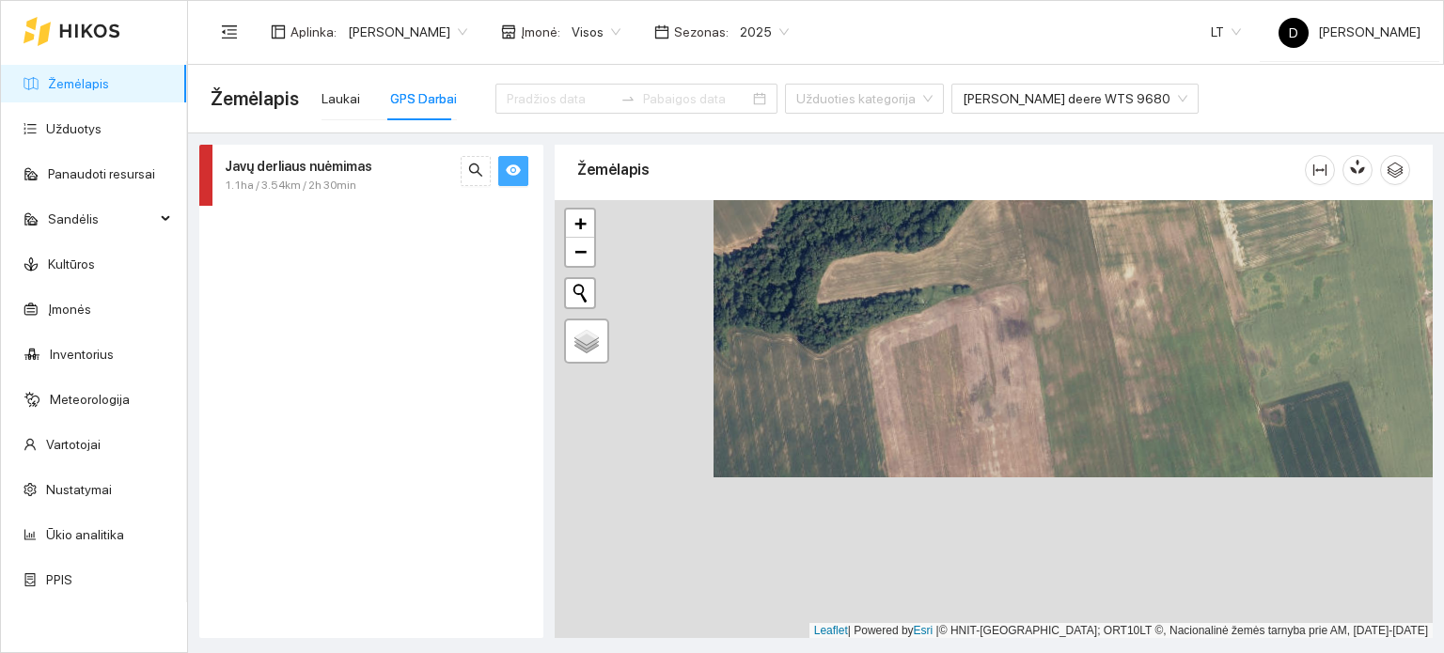
drag, startPoint x: 1013, startPoint y: 426, endPoint x: 1260, endPoint y: 219, distance: 322.4
click at [1260, 219] on div at bounding box center [994, 419] width 878 height 439
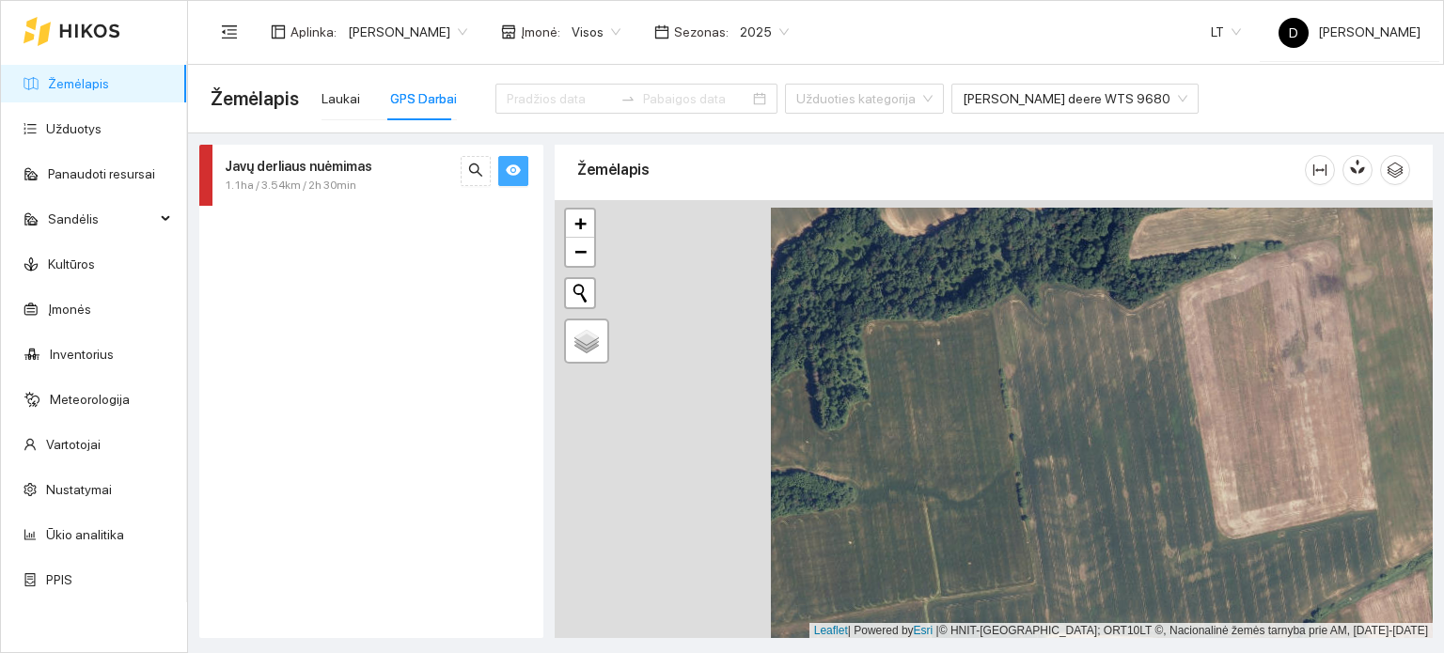
drag, startPoint x: 1039, startPoint y: 447, endPoint x: 1129, endPoint y: 413, distance: 96.4
click at [1132, 417] on div at bounding box center [994, 419] width 878 height 439
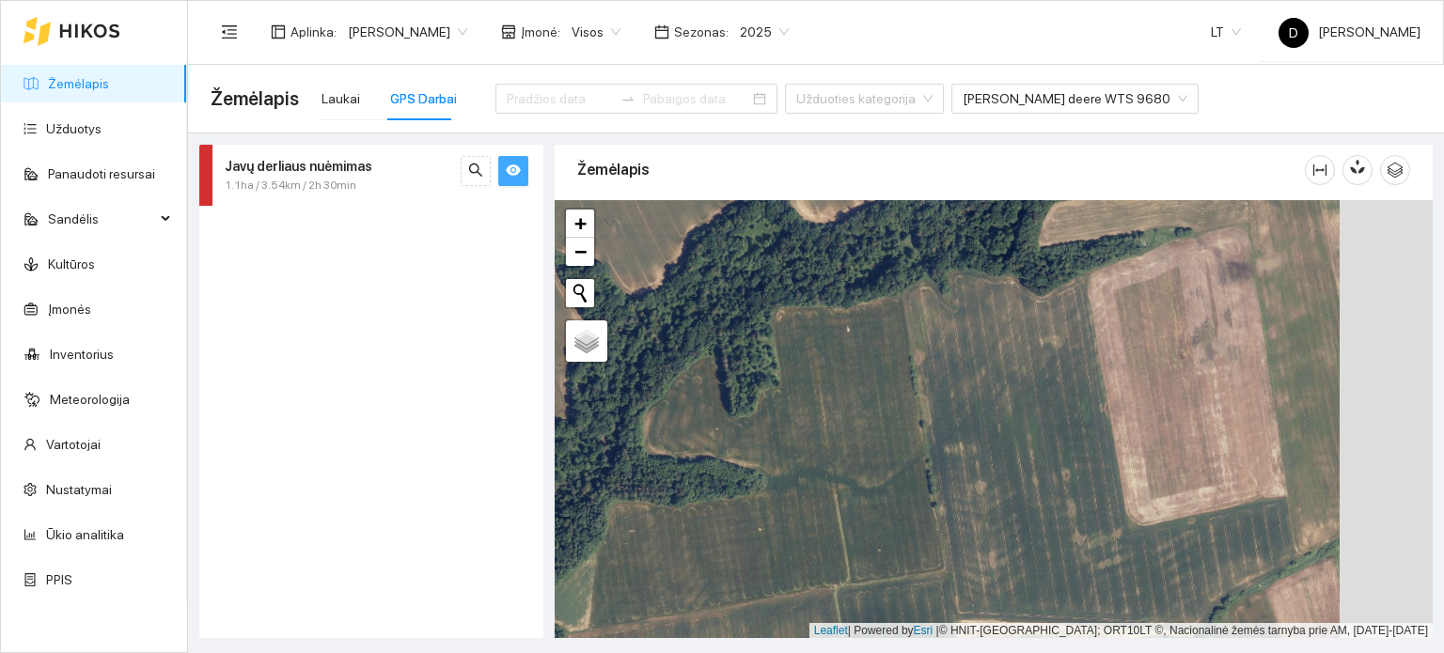
drag, startPoint x: 1172, startPoint y: 492, endPoint x: 905, endPoint y: 484, distance: 267.1
click at [906, 484] on div at bounding box center [994, 419] width 878 height 439
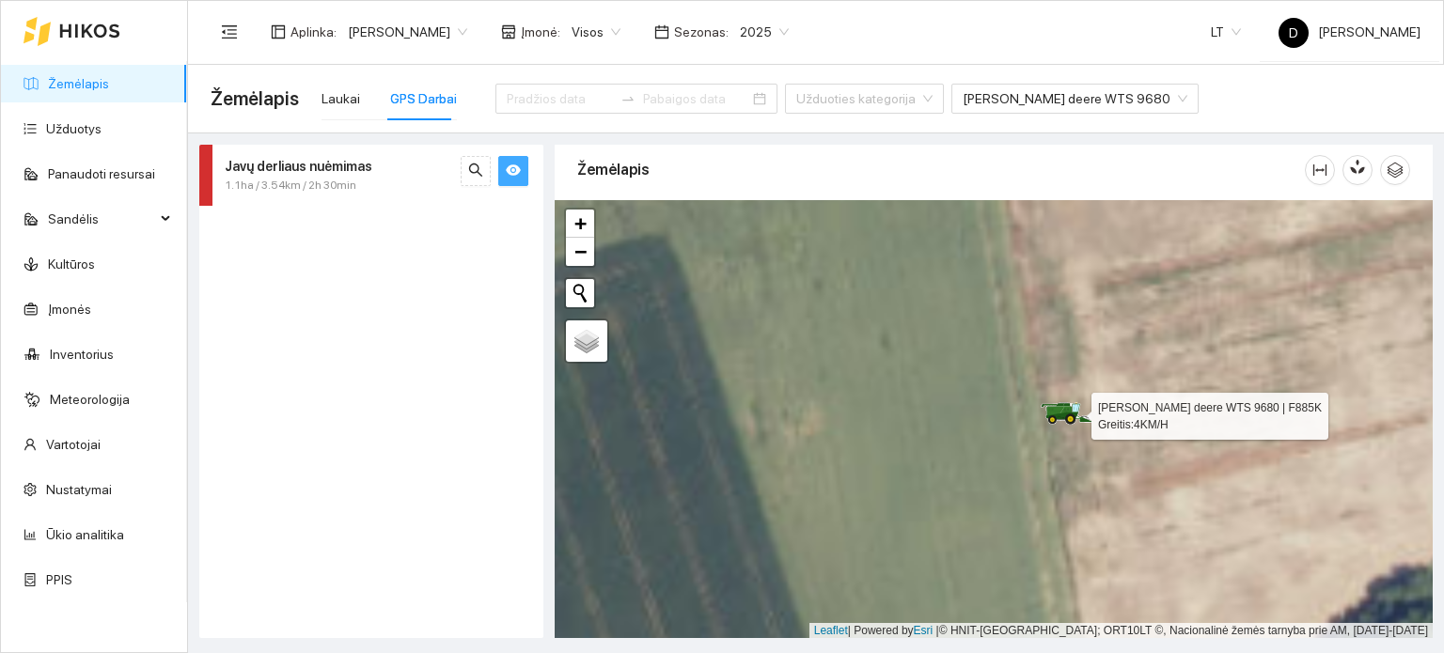
drag, startPoint x: 1110, startPoint y: 359, endPoint x: 1051, endPoint y: 481, distance: 135.8
click at [1051, 481] on div at bounding box center [994, 419] width 878 height 439
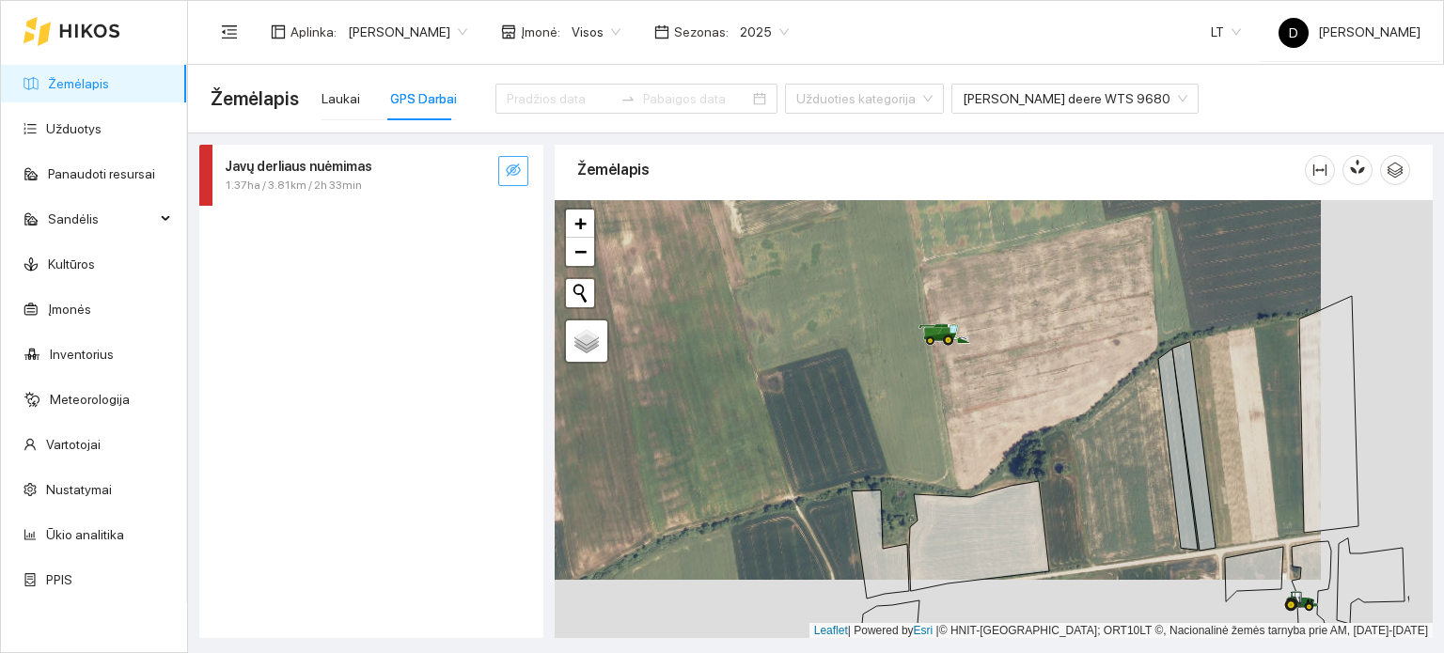
drag, startPoint x: 1079, startPoint y: 506, endPoint x: 816, endPoint y: 360, distance: 300.9
click at [816, 360] on div at bounding box center [994, 419] width 878 height 439
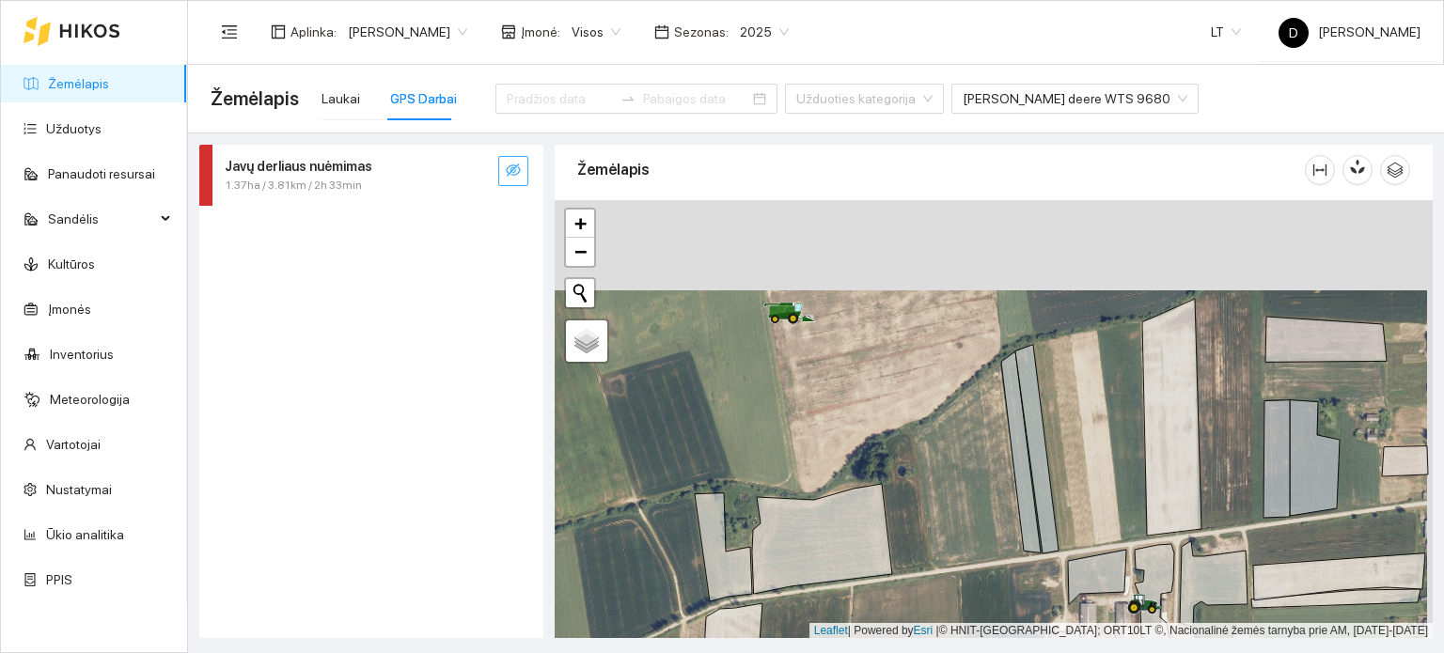
drag, startPoint x: 790, startPoint y: 289, endPoint x: 779, endPoint y: 371, distance: 83.5
click at [779, 366] on div at bounding box center [994, 419] width 878 height 439
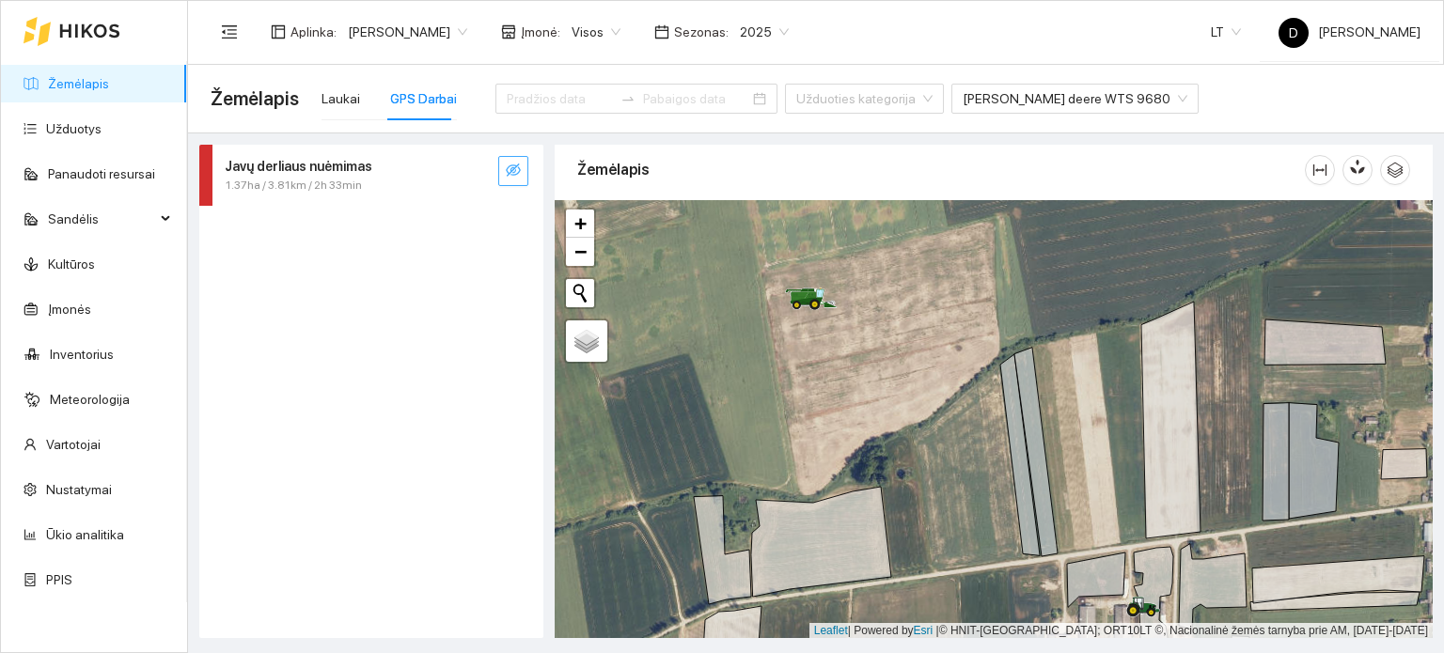
click at [509, 165] on icon "eye-invisible" at bounding box center [513, 170] width 15 height 13
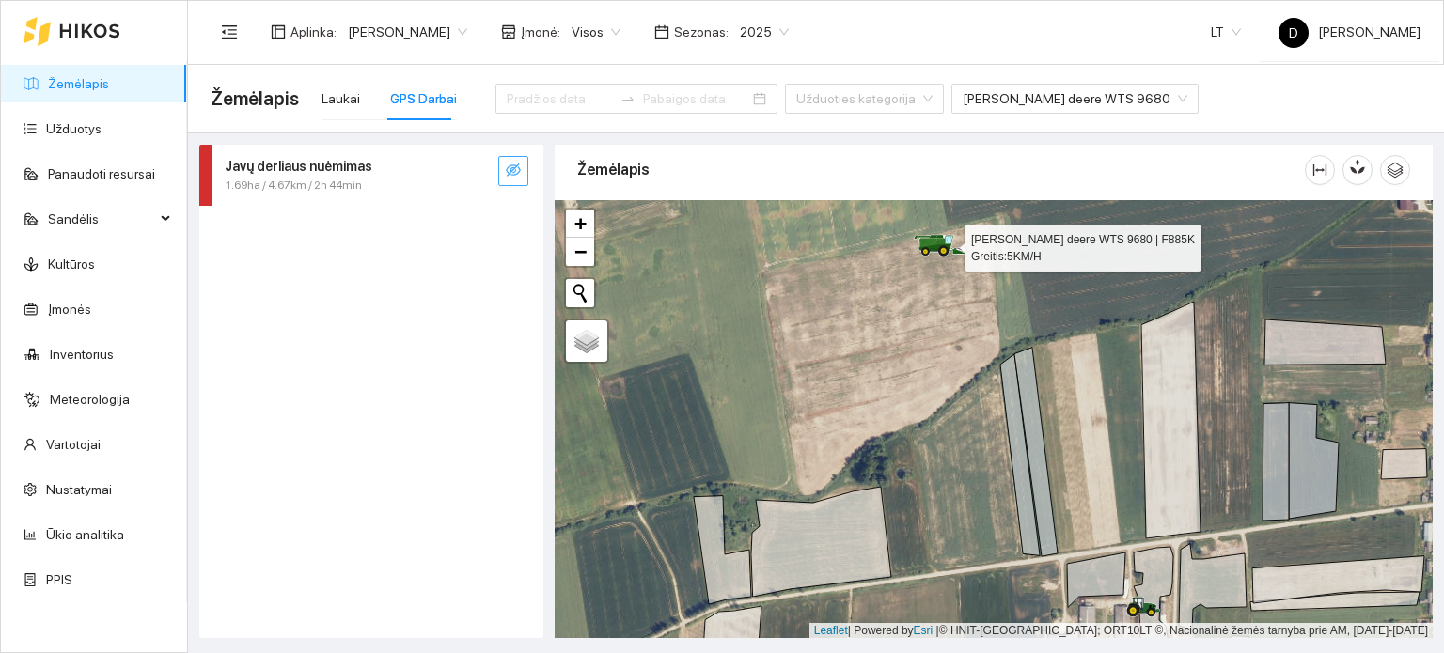
click at [943, 236] on icon at bounding box center [940, 236] width 8 height 3
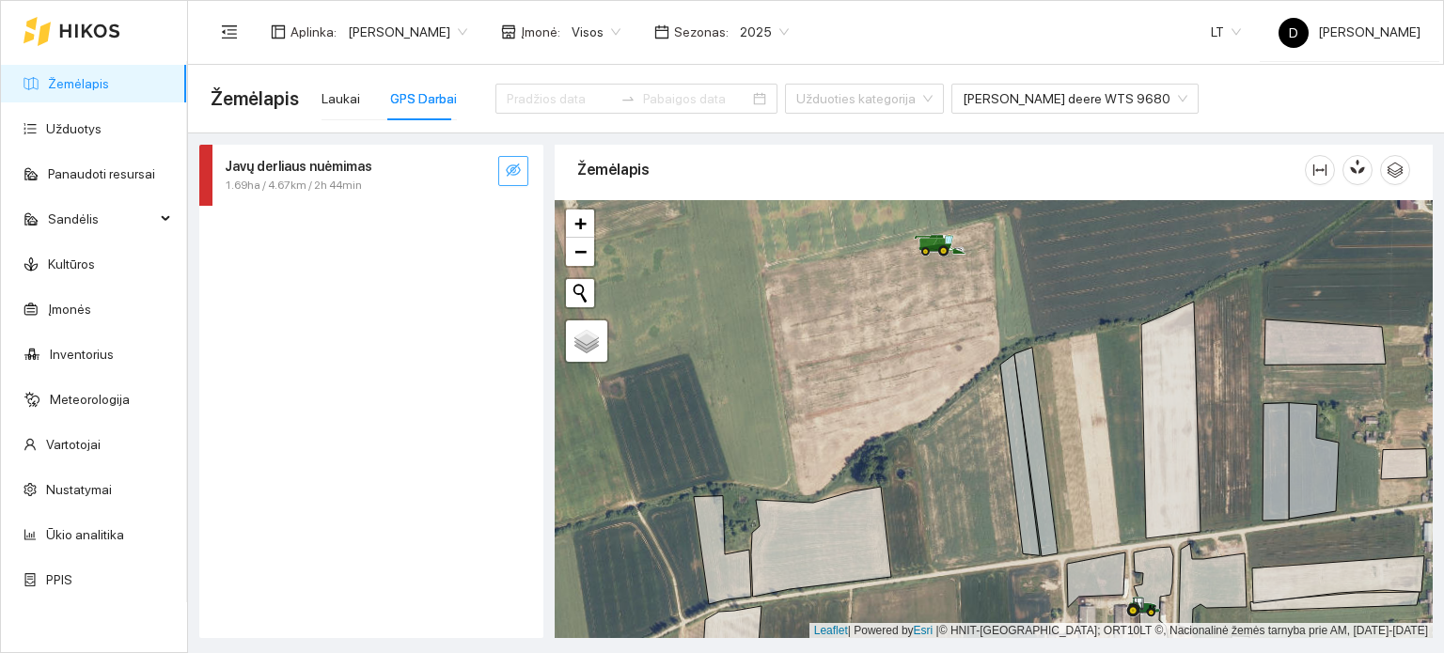
click at [543, 174] on div "Javų derliaus nuėmimas 1.69ha / 4.67km / 2h 44min" at bounding box center [371, 392] width 355 height 494
click at [503, 162] on button "button" at bounding box center [513, 171] width 30 height 30
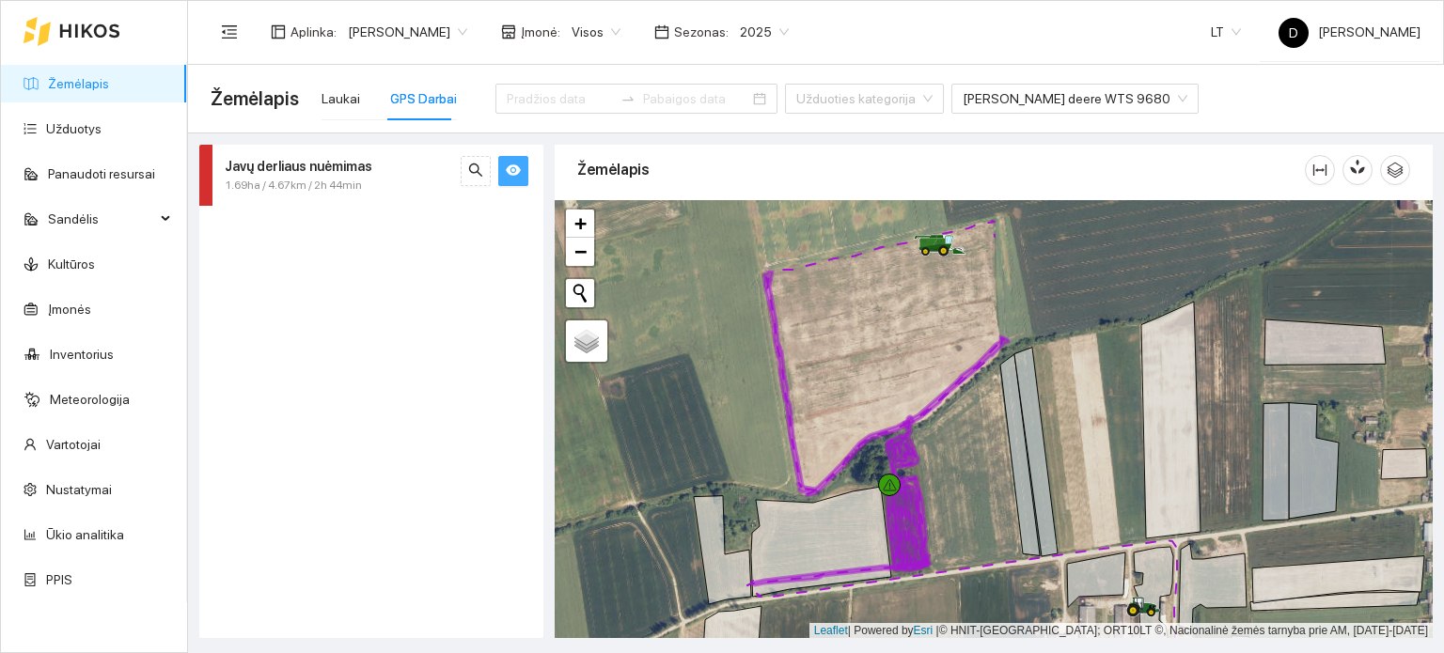
click at [508, 176] on icon "eye" at bounding box center [513, 170] width 15 height 15
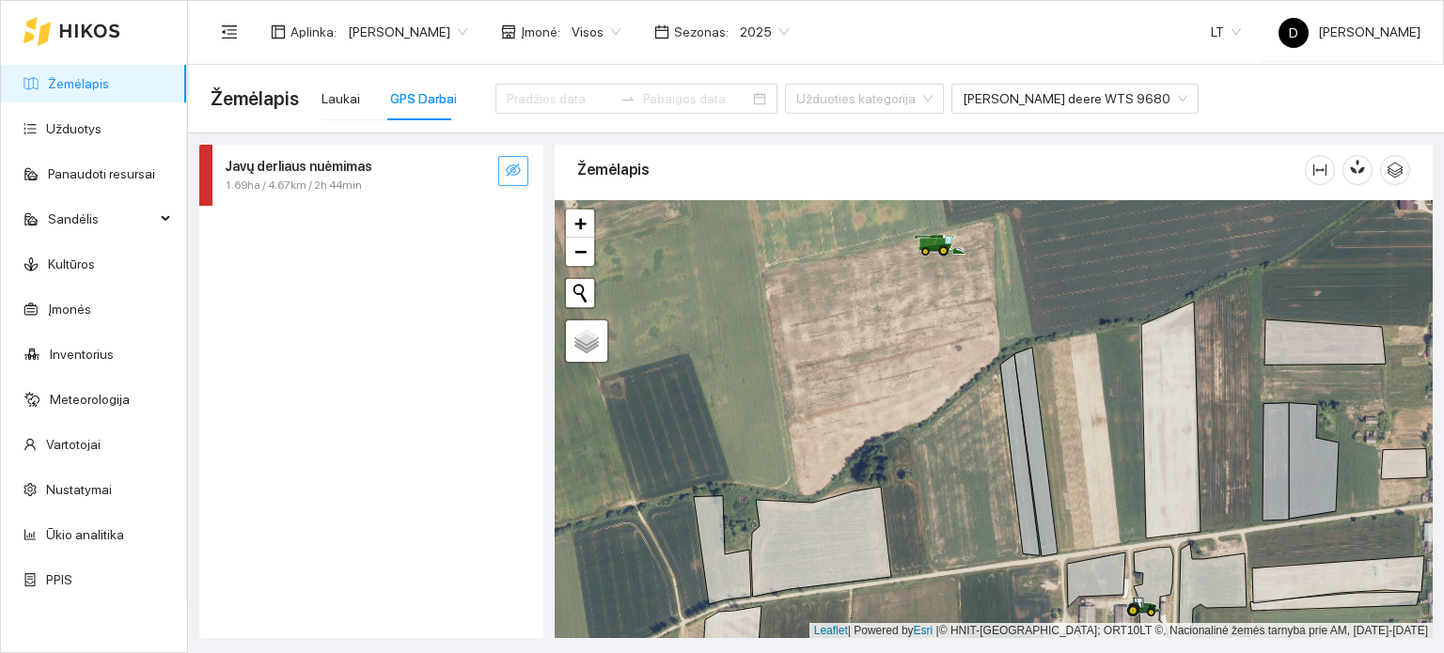
click at [508, 176] on icon "eye-invisible" at bounding box center [513, 170] width 15 height 15
